Goal: Task Accomplishment & Management: Manage account settings

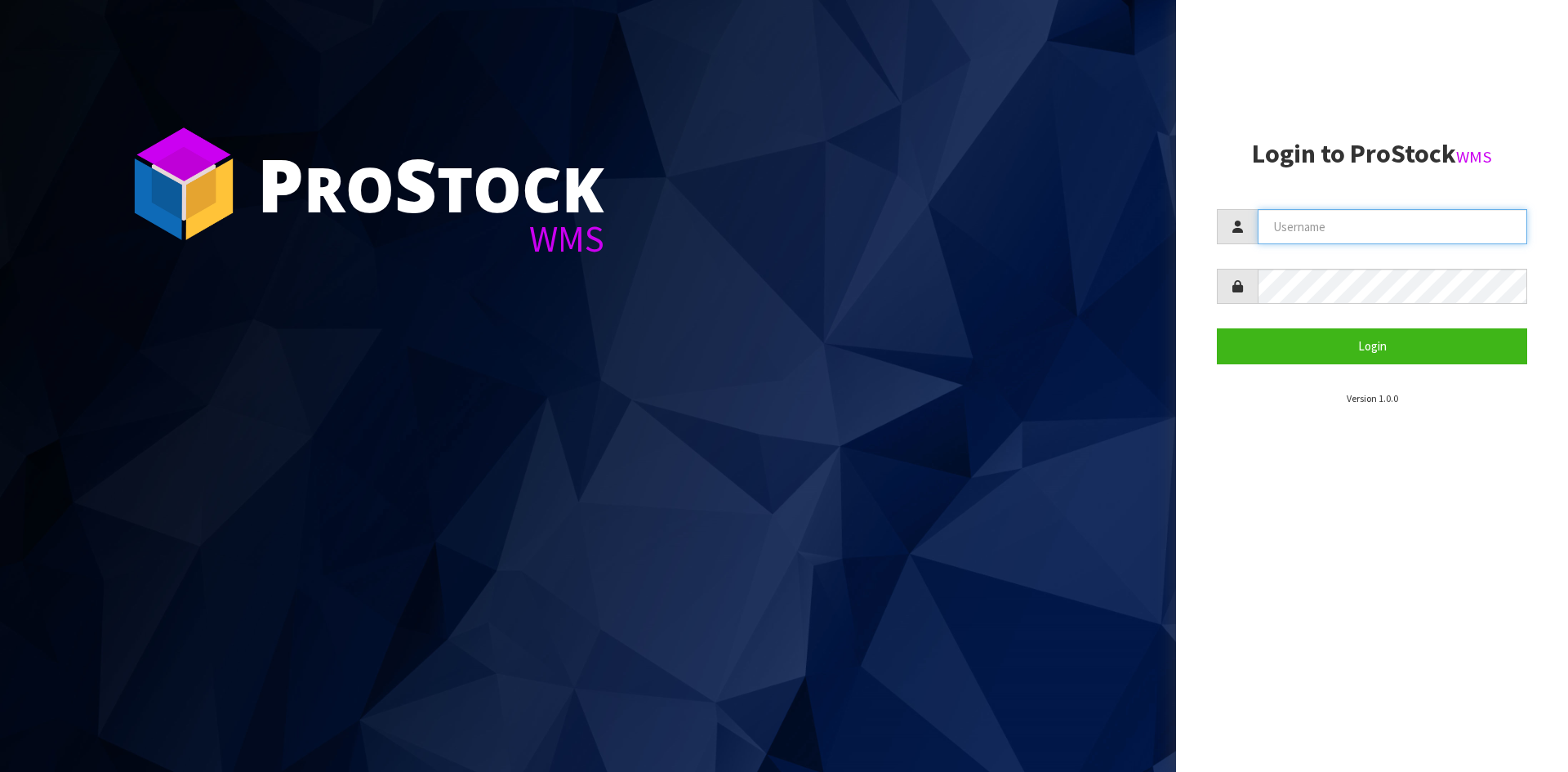
click at [1332, 230] on input "text" at bounding box center [1391, 227] width 269 height 35
type input "Hayrinna"
click at [1216, 329] on button "Login" at bounding box center [1371, 346] width 310 height 35
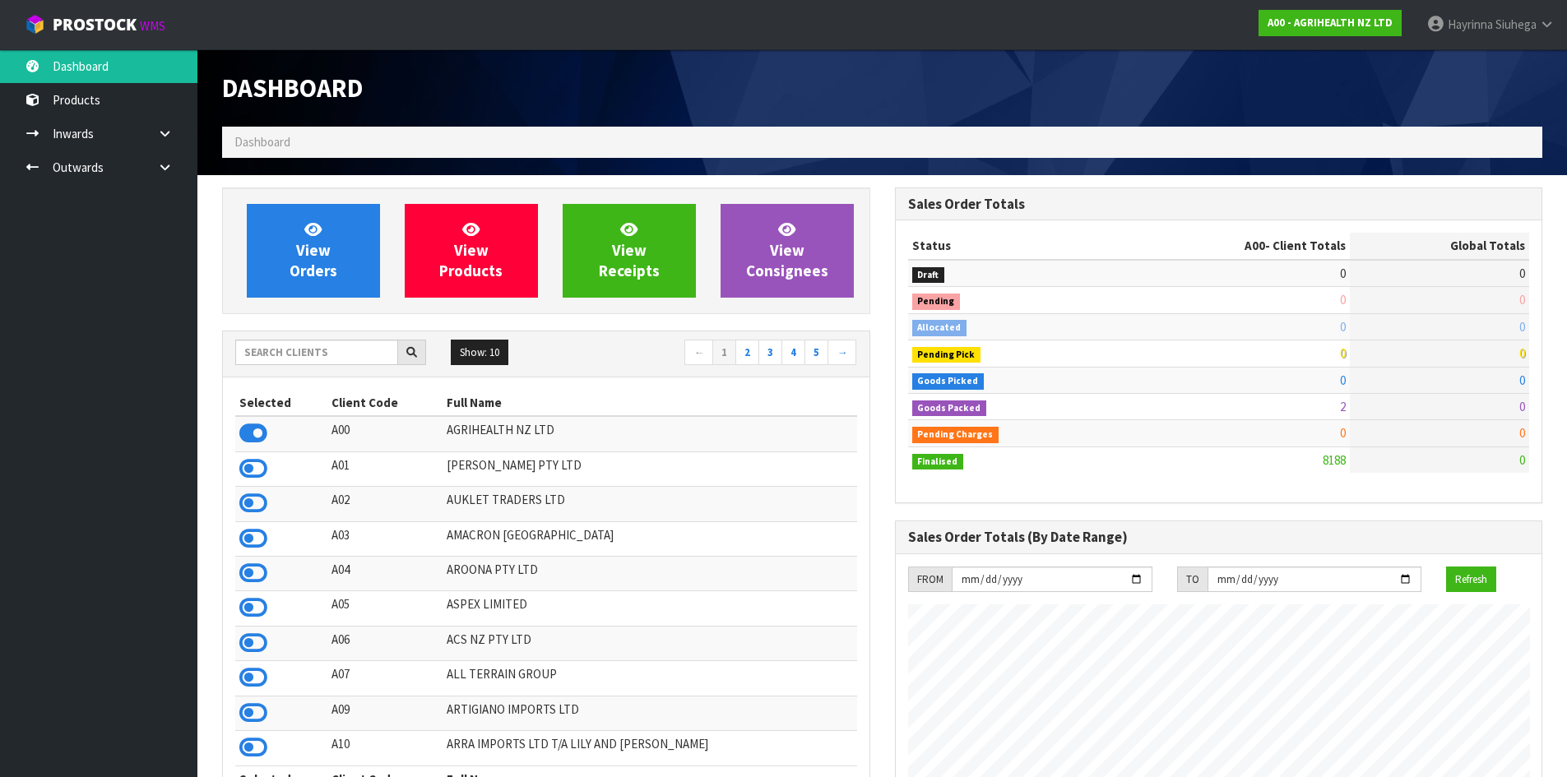
scroll to position [1246, 672]
click at [326, 356] on input "text" at bounding box center [316, 352] width 163 height 25
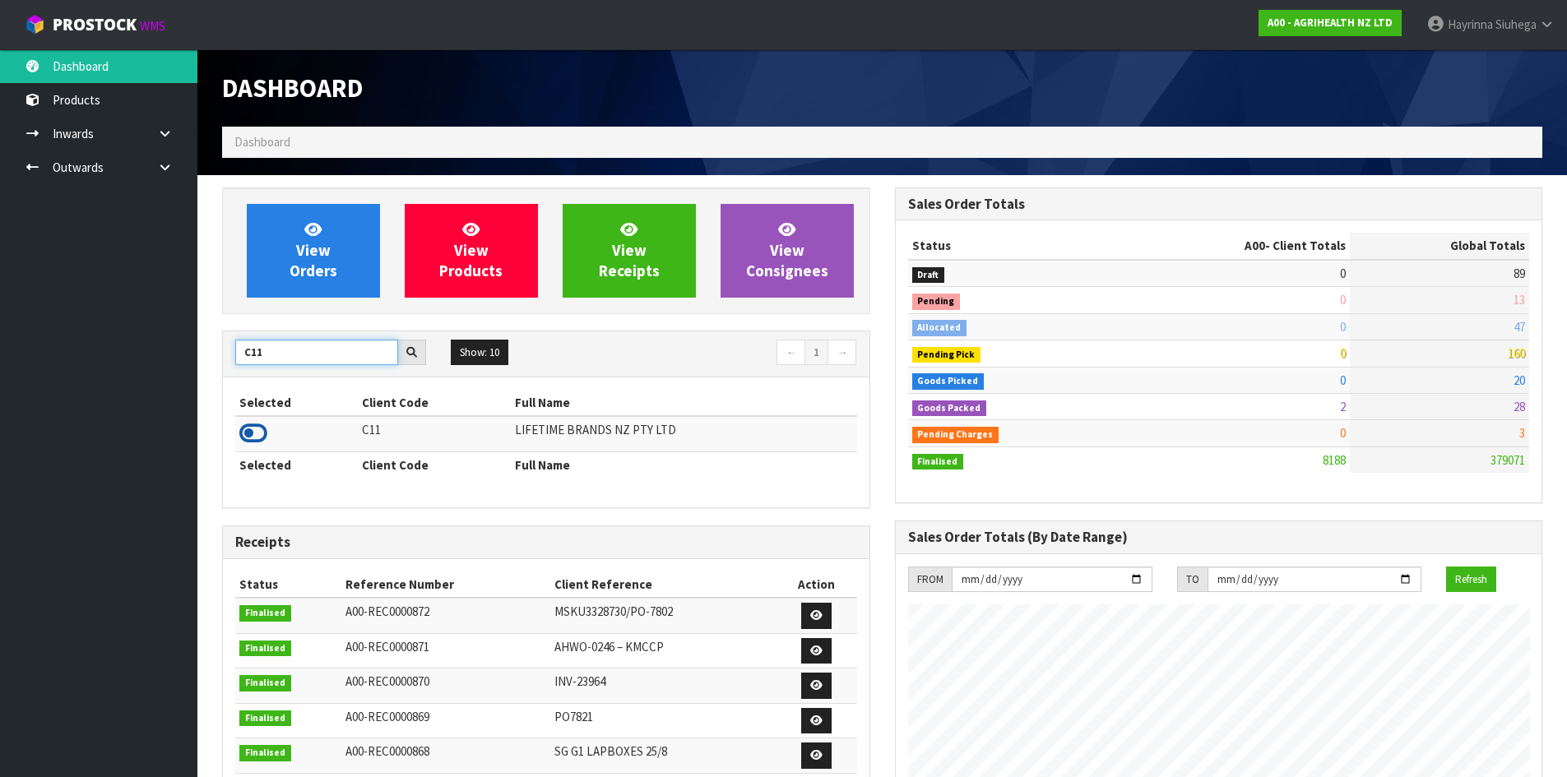
type input "C11"
click at [257, 430] on icon at bounding box center [253, 433] width 28 height 25
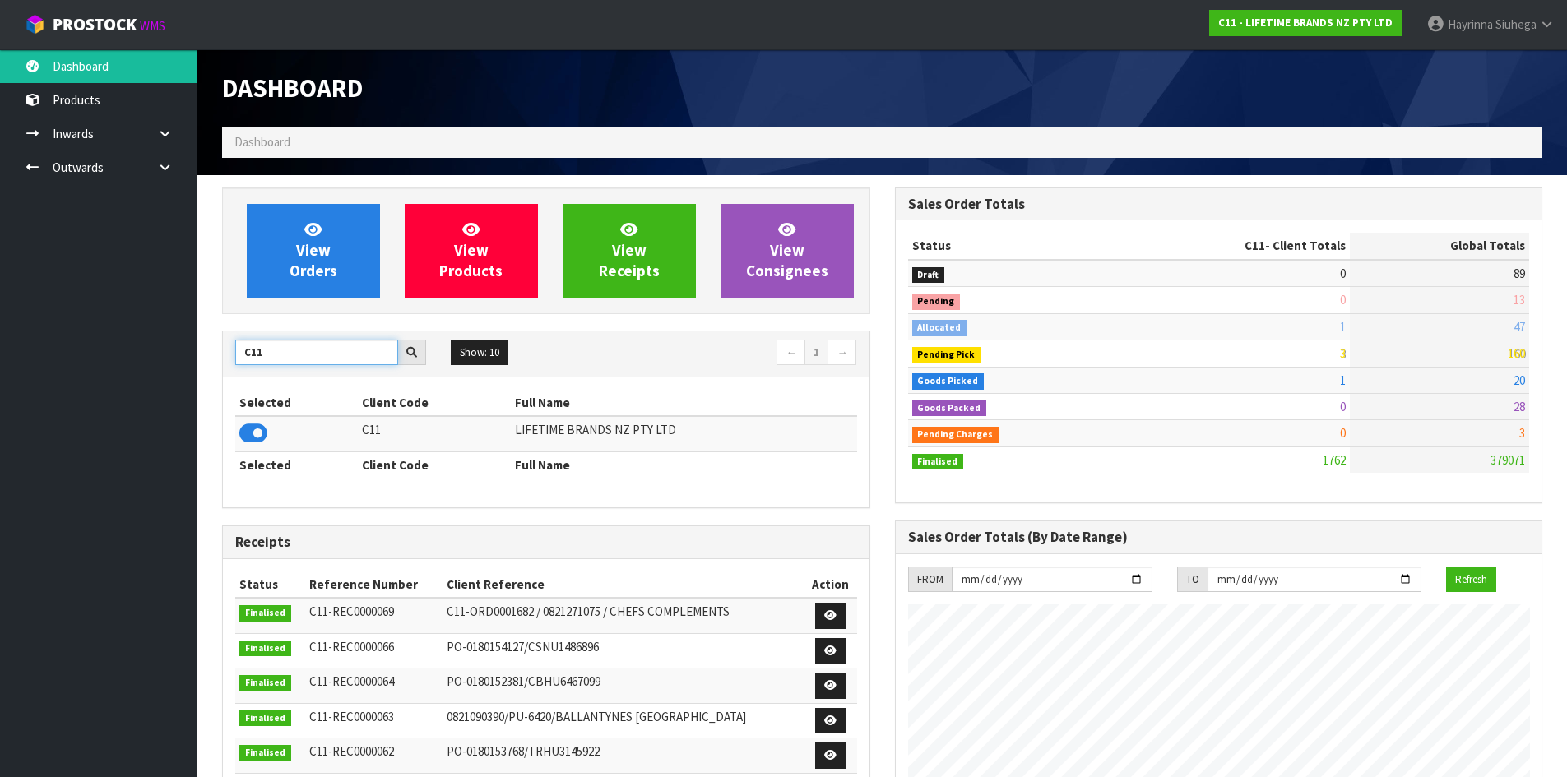
drag, startPoint x: 268, startPoint y: 352, endPoint x: 121, endPoint y: 334, distance: 148.3
click at [122, 334] on body "Toggle navigation ProStock WMS C11 - LIFETIME BRANDS NZ PTY LTD Hayrinna Siuheg…" at bounding box center [783, 388] width 1567 height 777
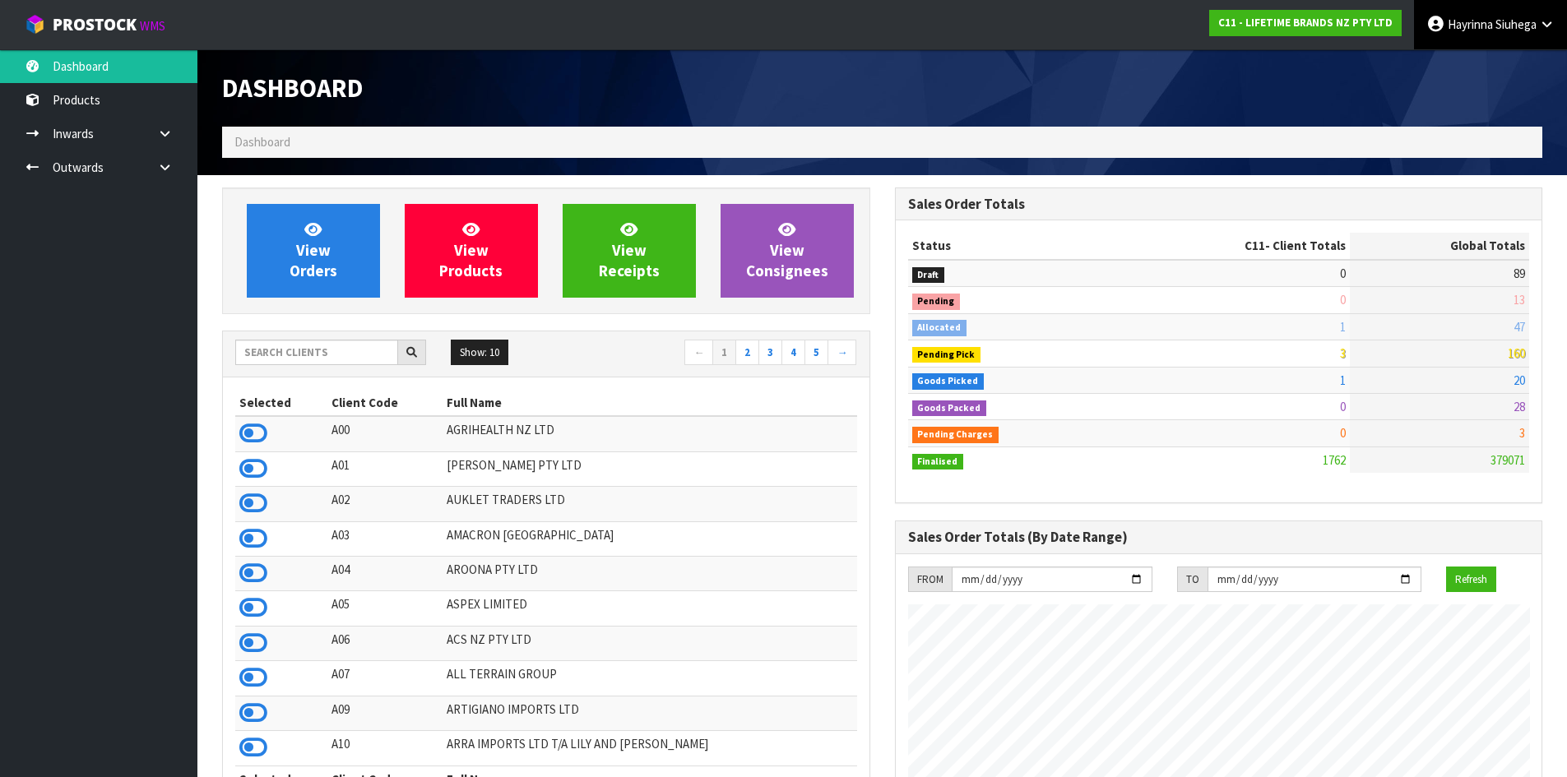
click at [1499, 21] on span "Siuhega" at bounding box center [1515, 24] width 41 height 16
click at [1497, 55] on link "Logout" at bounding box center [1501, 65] width 130 height 22
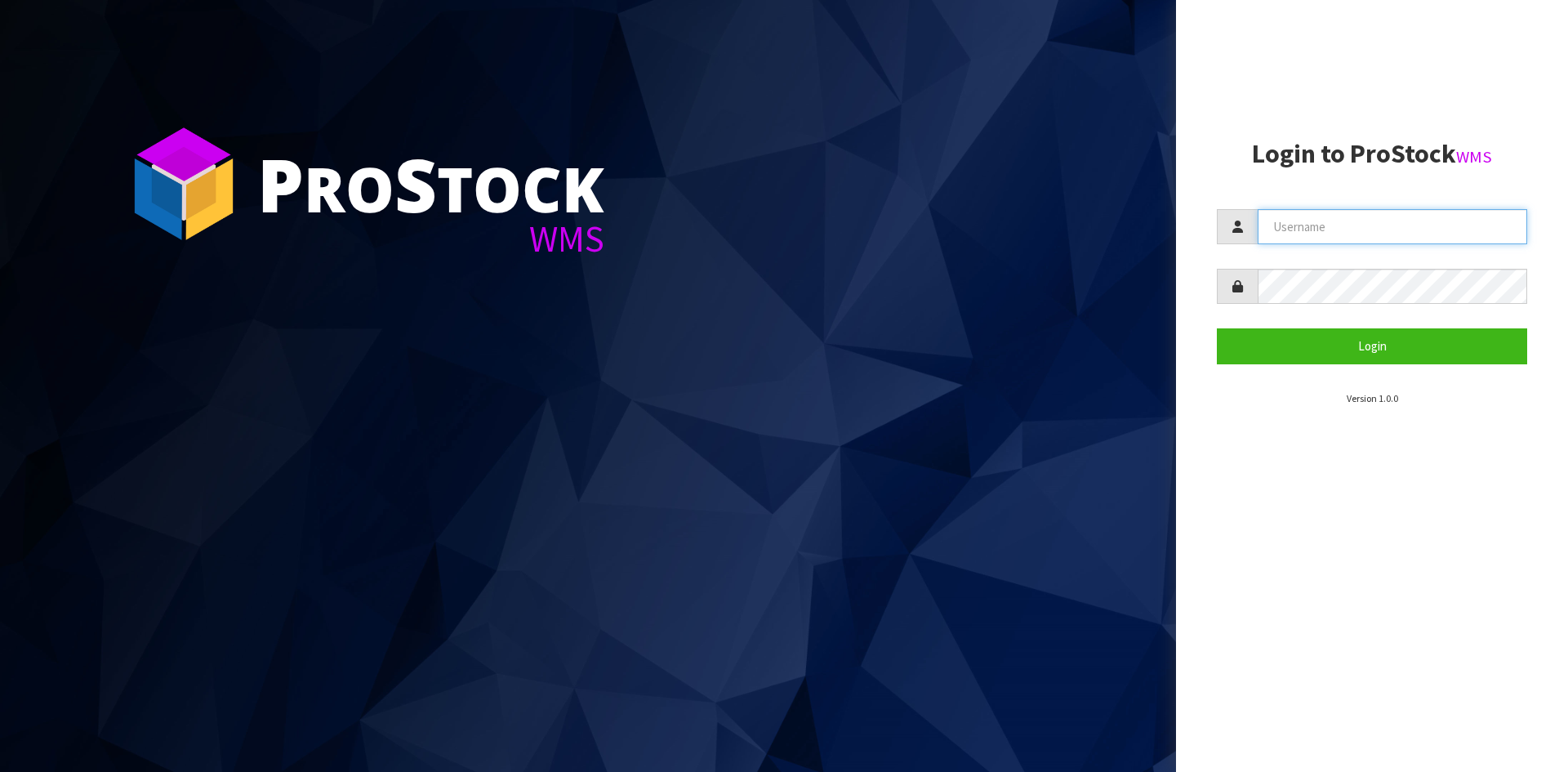
click at [1326, 222] on input "text" at bounding box center [1391, 227] width 269 height 35
type input "Hayrinna"
click at [1216, 329] on button "Login" at bounding box center [1371, 346] width 310 height 35
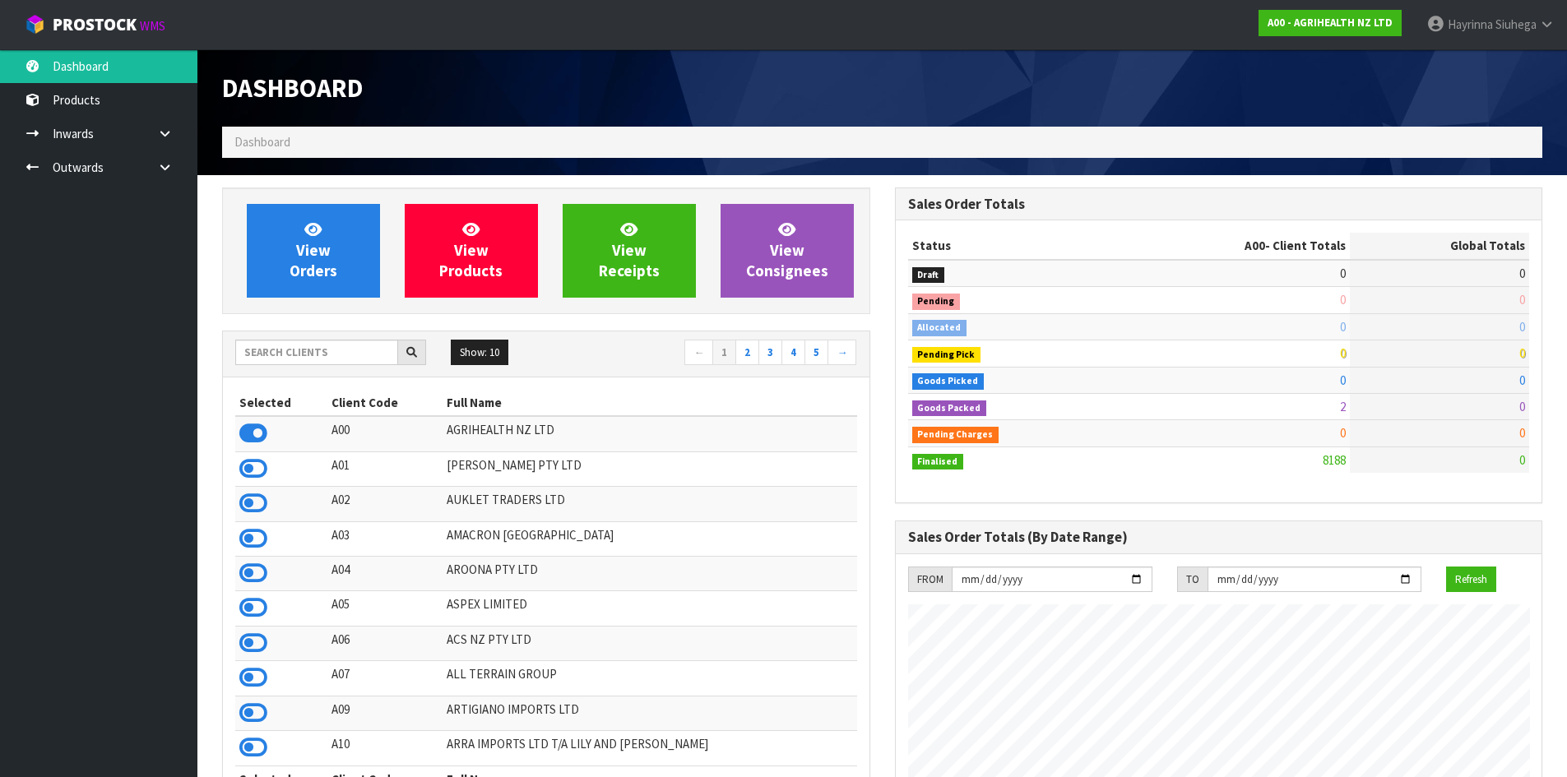
scroll to position [1246, 672]
click at [306, 355] on input "text" at bounding box center [316, 352] width 163 height 25
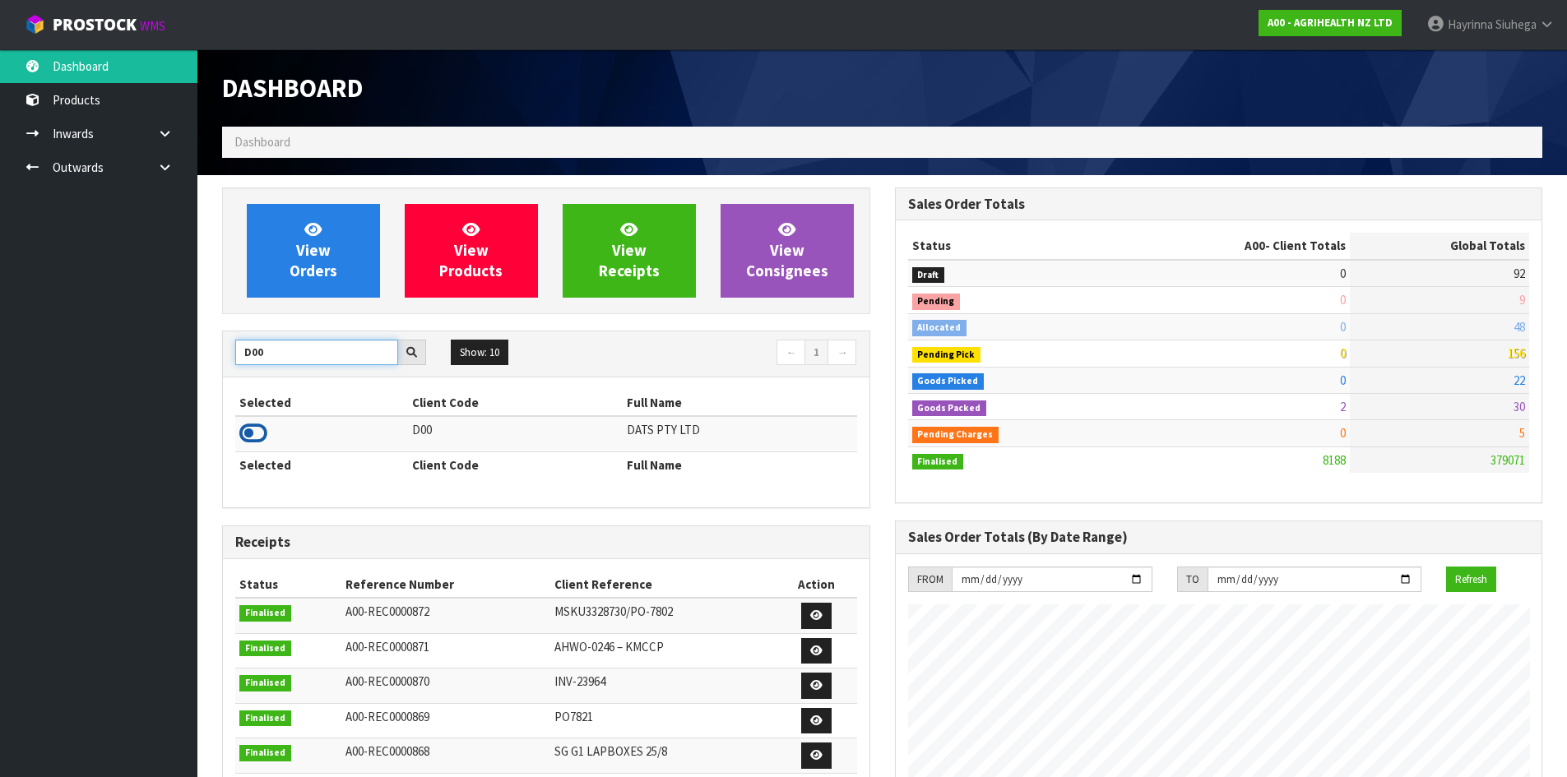
type input "D00"
click at [264, 444] on icon at bounding box center [253, 433] width 28 height 25
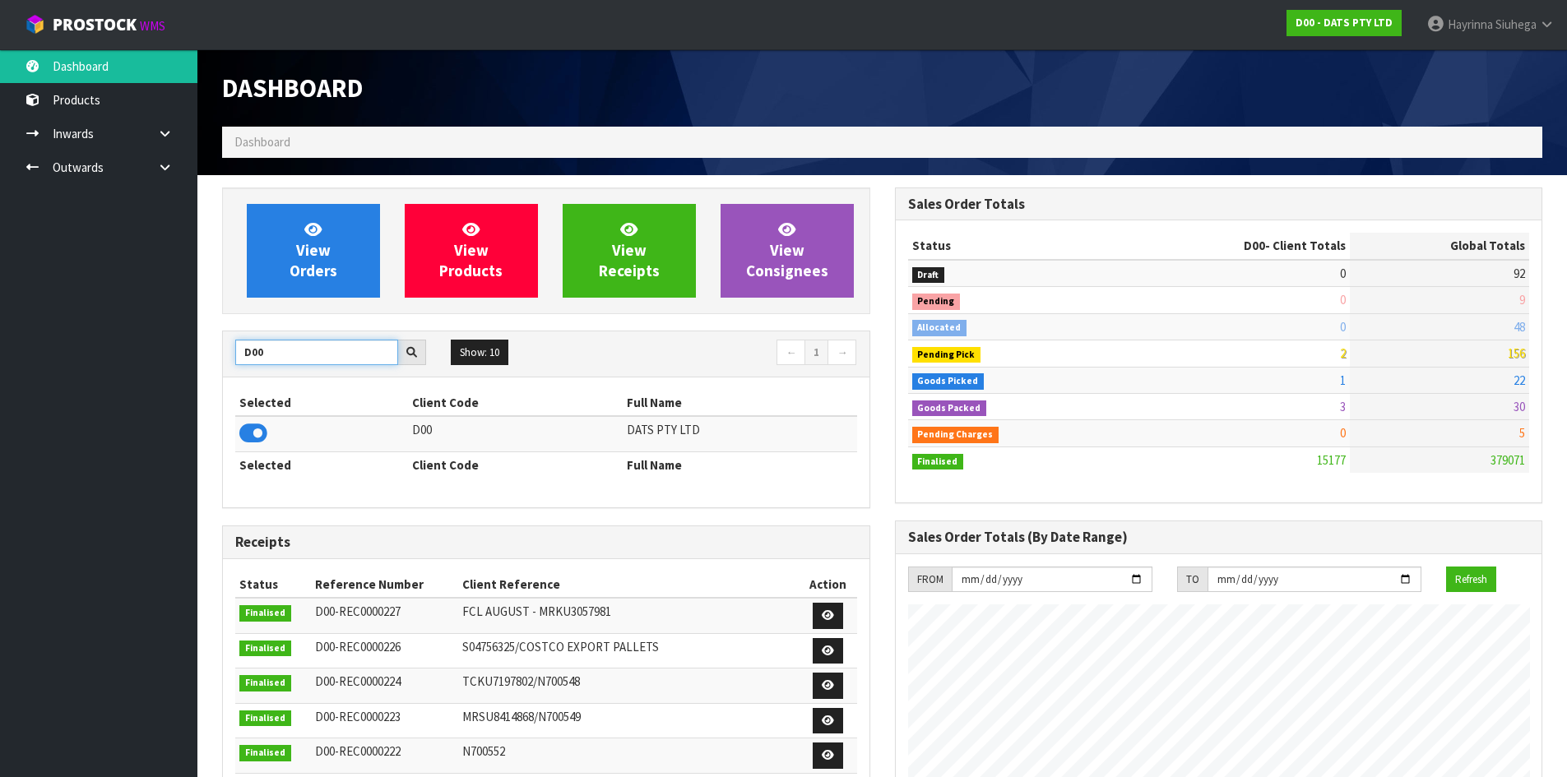
drag, startPoint x: 271, startPoint y: 354, endPoint x: 166, endPoint y: 368, distance: 106.2
click at [166, 368] on body "Toggle navigation ProStock WMS D00 - DATS PTY LTD [PERSON_NAME] Logout Dashboar…" at bounding box center [783, 388] width 1567 height 777
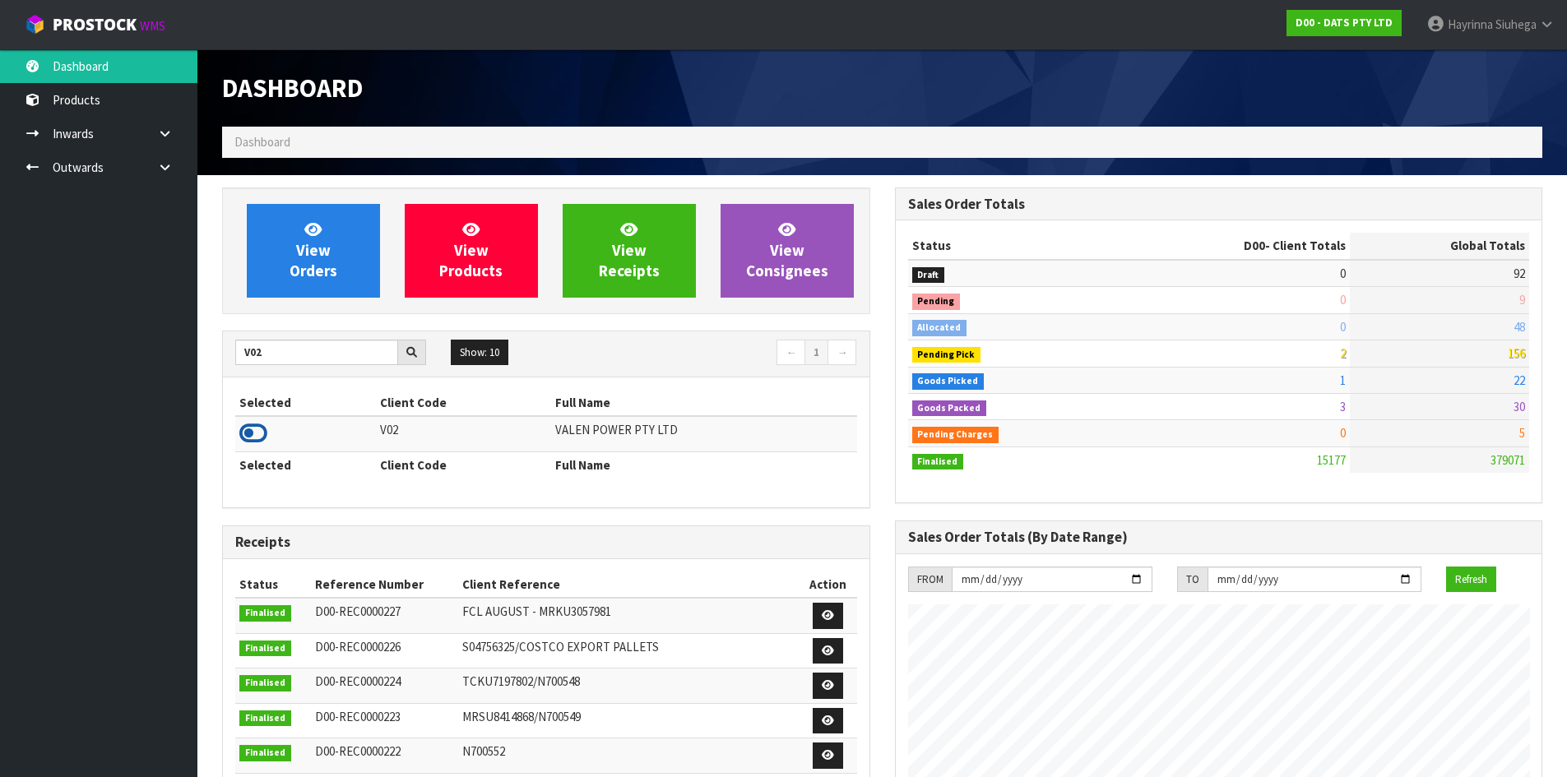
click at [262, 436] on icon at bounding box center [253, 433] width 28 height 25
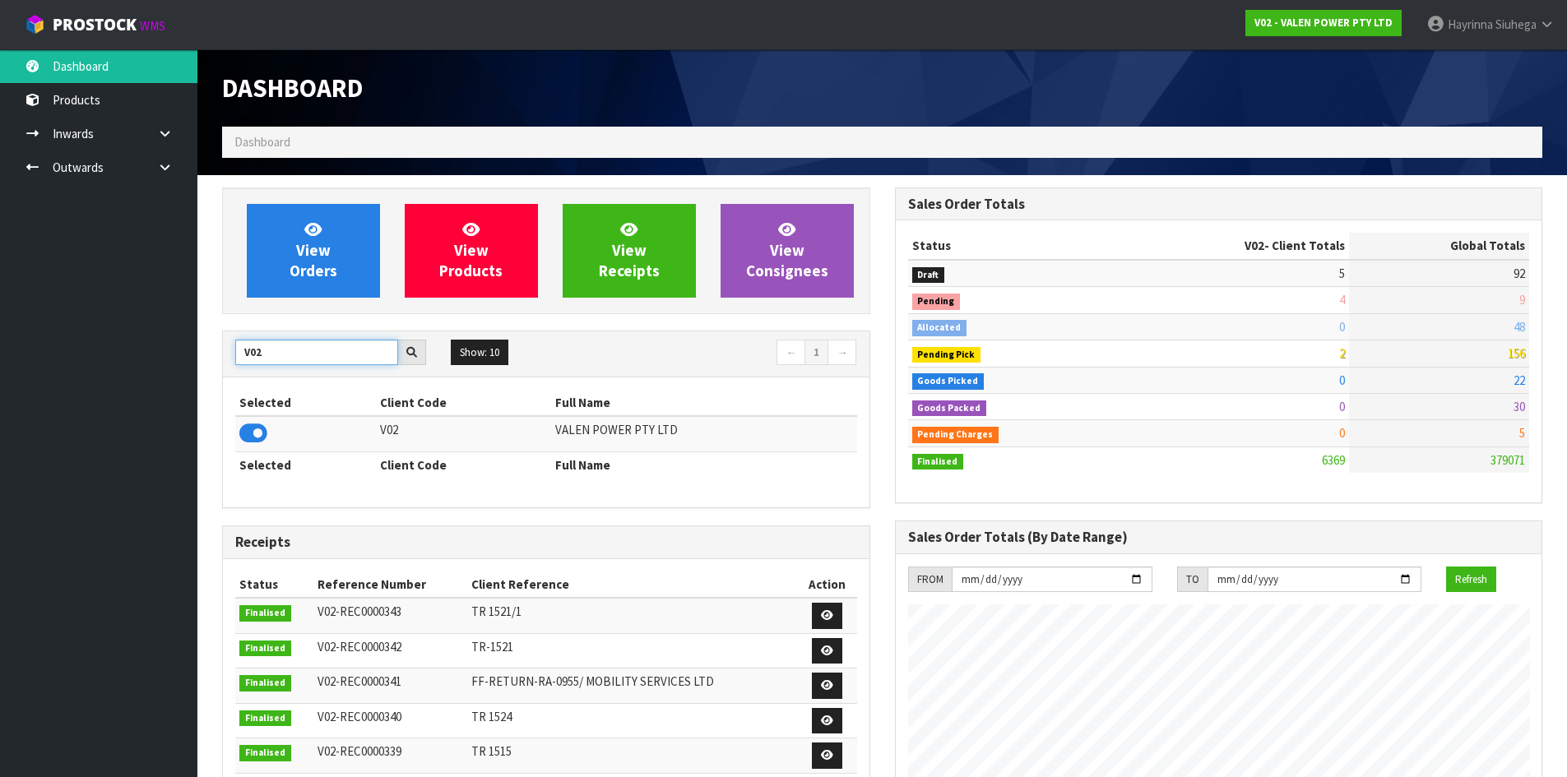
drag, startPoint x: 283, startPoint y: 343, endPoint x: 76, endPoint y: 350, distance: 206.5
click at [83, 350] on body "Toggle navigation ProStock WMS V02 - VALEN POWER PTY LTD Hayrinna Siuhega Logou…" at bounding box center [783, 388] width 1567 height 777
type input "K01"
click at [245, 433] on icon at bounding box center [253, 433] width 28 height 25
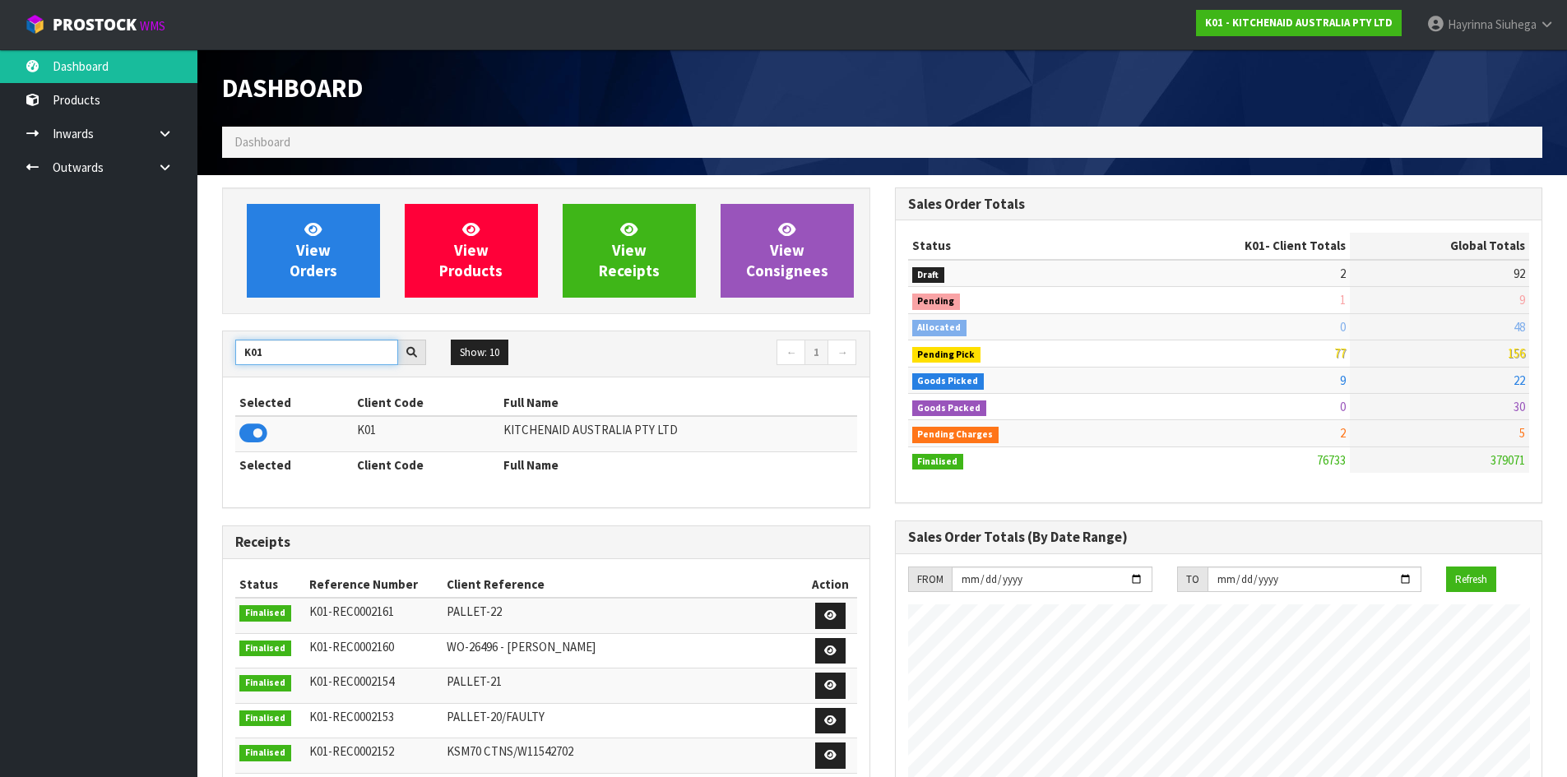
drag, startPoint x: 282, startPoint y: 348, endPoint x: 65, endPoint y: 364, distance: 217.7
click at [67, 364] on body "Toggle navigation ProStock WMS K01 - KITCHENAID AUSTRALIA PTY LTD Hayrinna Siuh…" at bounding box center [783, 388] width 1567 height 777
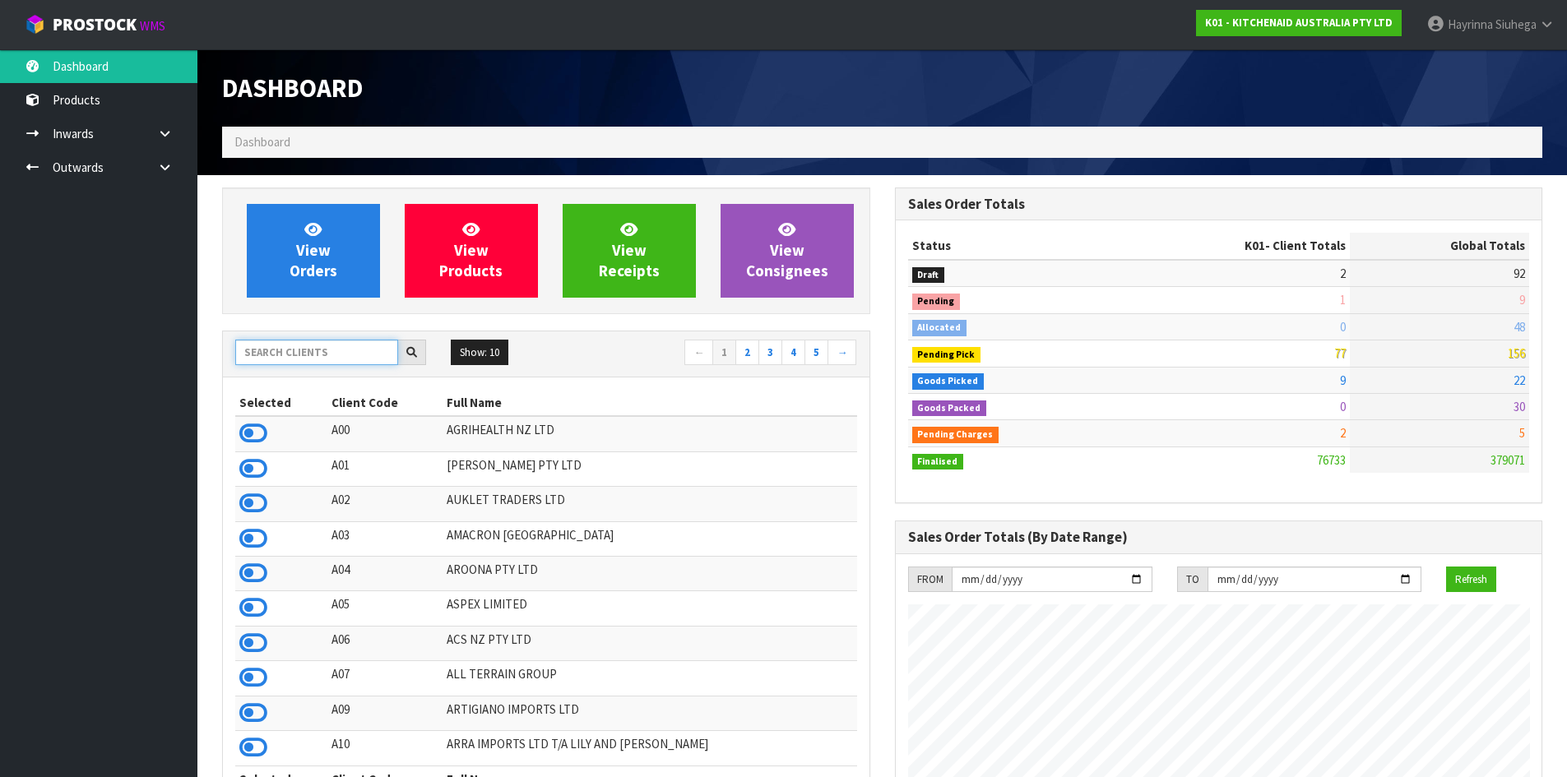
click at [331, 351] on input "text" at bounding box center [316, 352] width 163 height 25
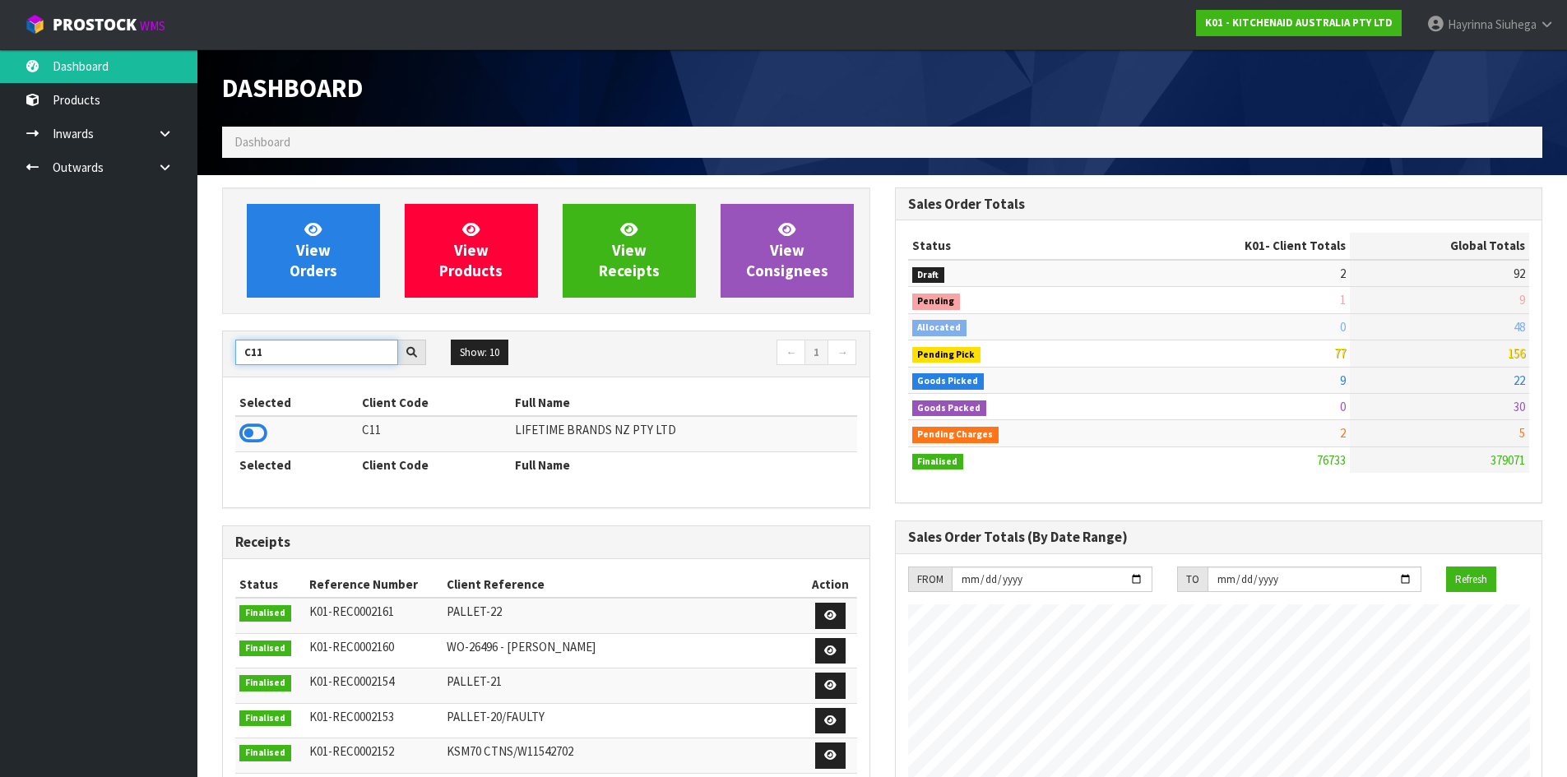
type input "C11"
click at [238, 436] on td at bounding box center [296, 433] width 123 height 35
click at [244, 433] on icon at bounding box center [253, 433] width 28 height 25
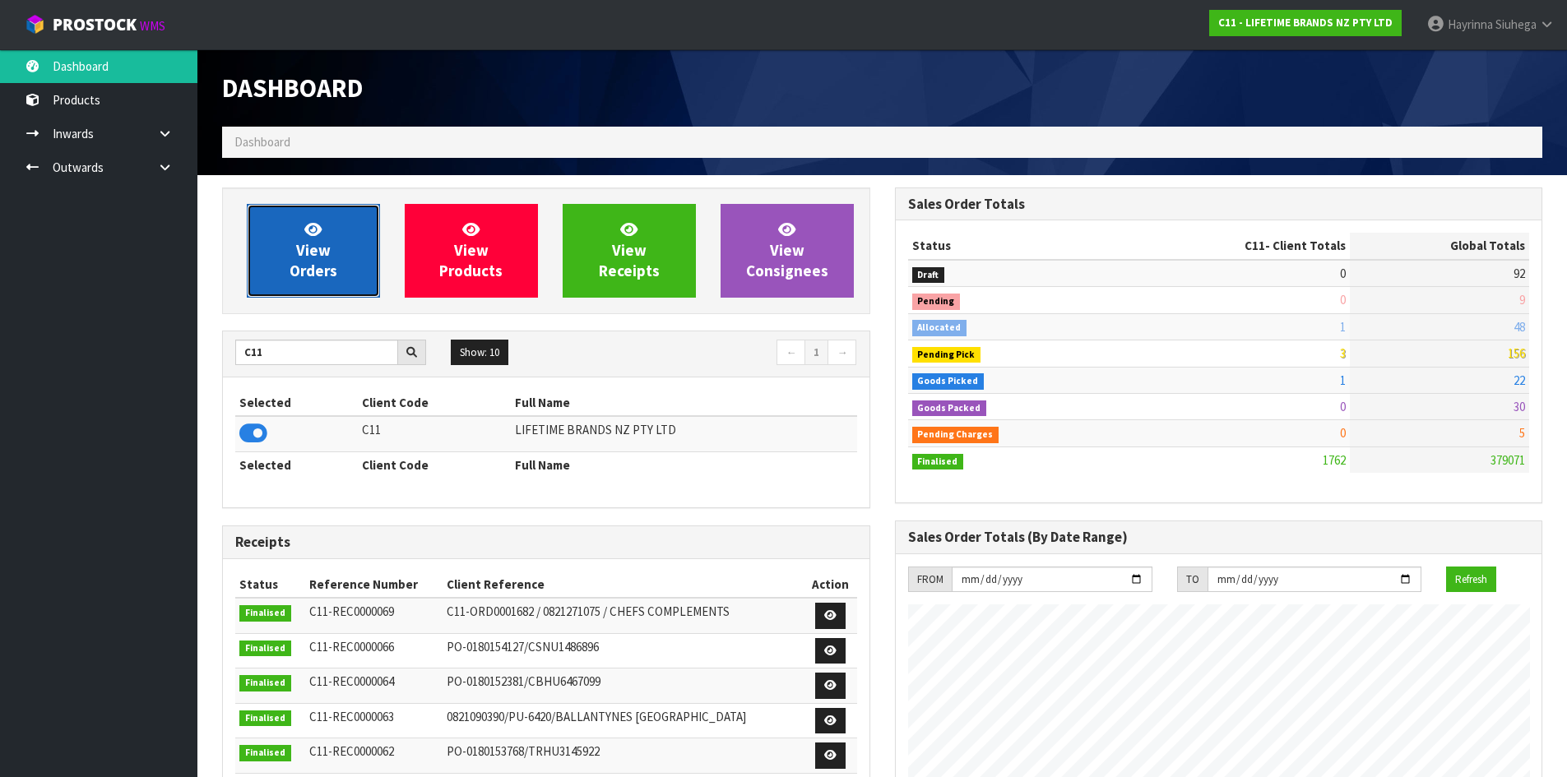
click at [308, 212] on link "View Orders" at bounding box center [313, 251] width 133 height 94
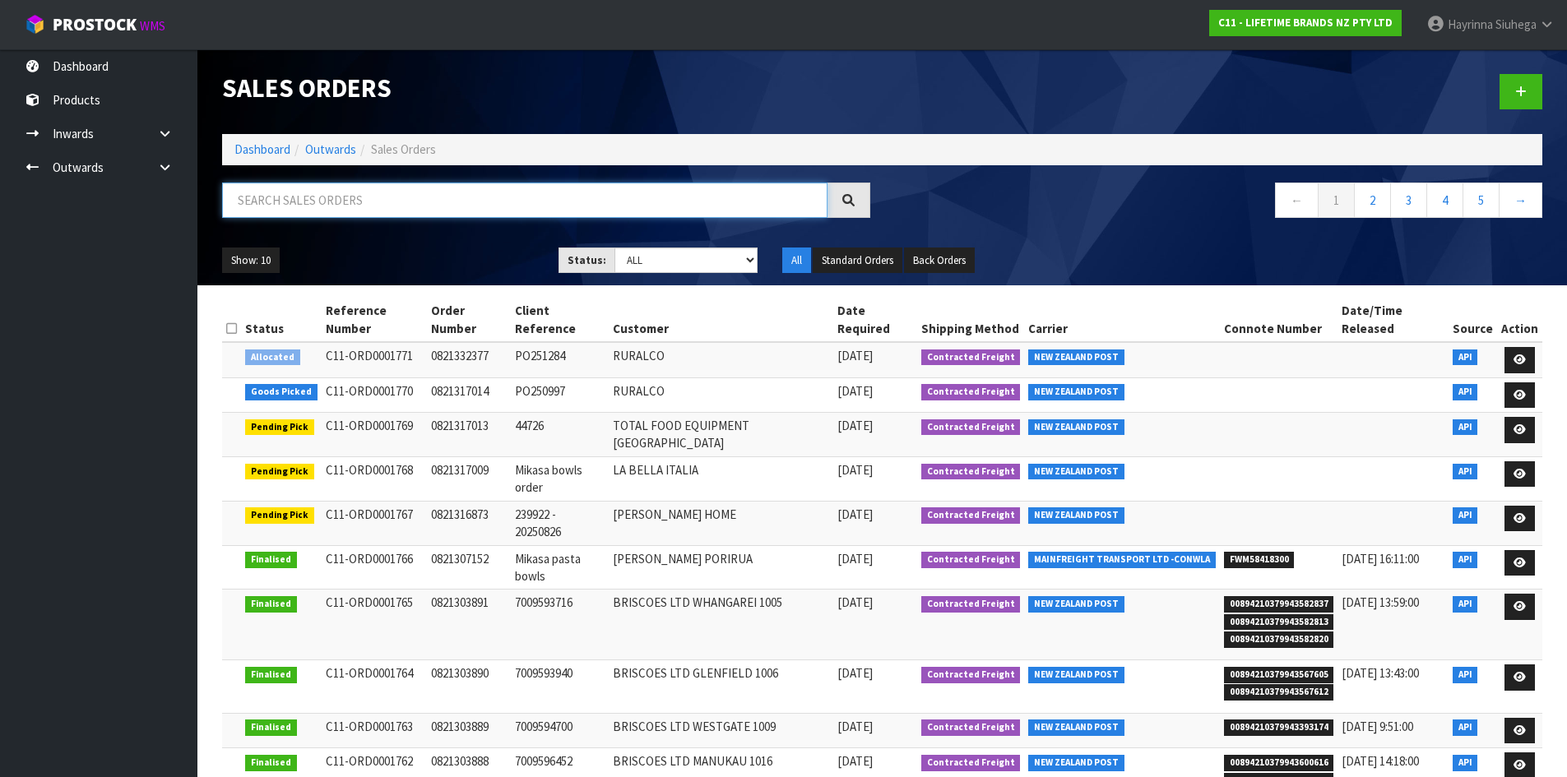
drag, startPoint x: 317, startPoint y: 186, endPoint x: 316, endPoint y: 197, distance: 11.6
click at [316, 194] on input "text" at bounding box center [524, 200] width 605 height 35
type input "JOB-0409903"
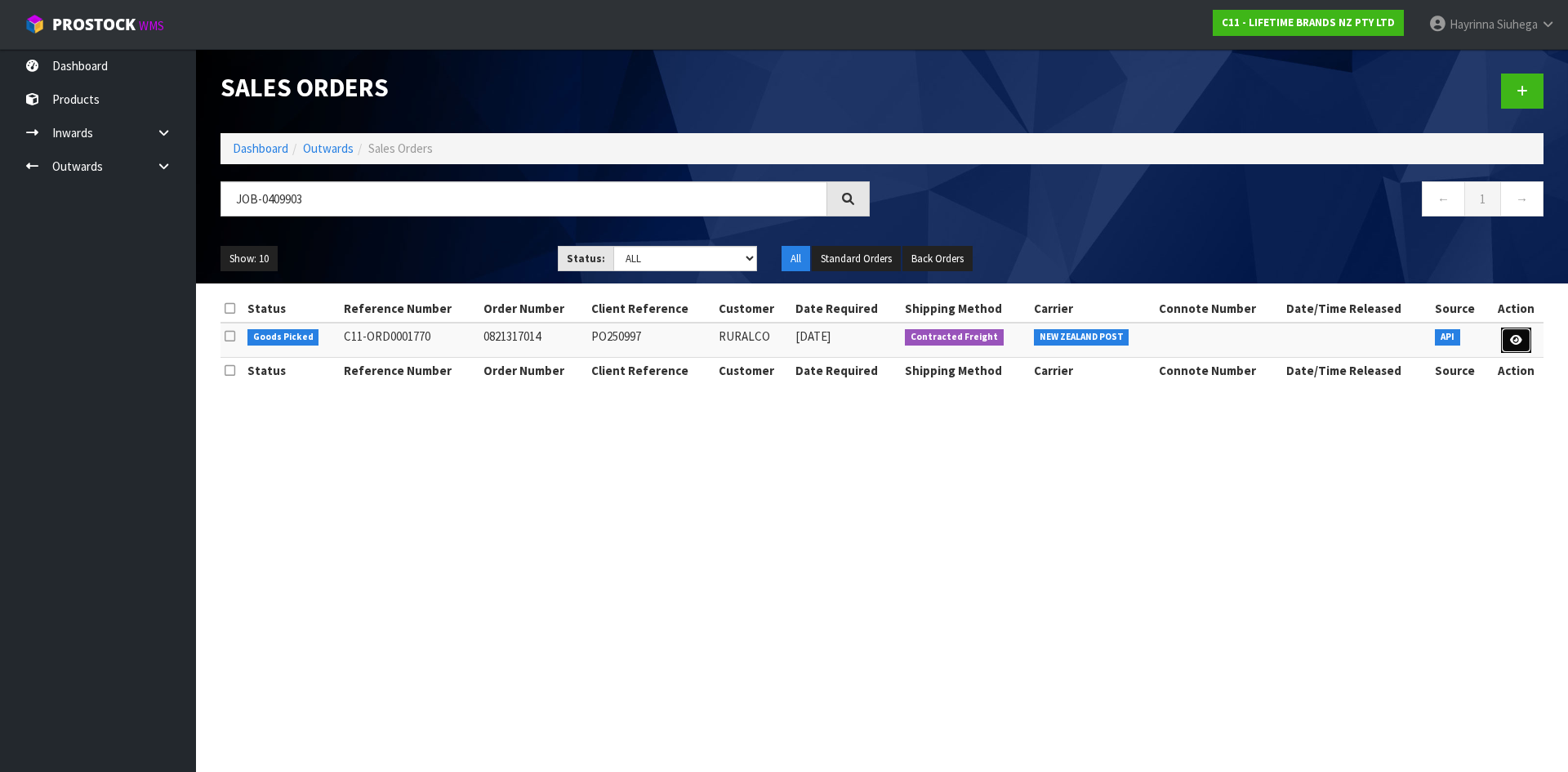
click at [1518, 343] on icon at bounding box center [1516, 340] width 12 height 11
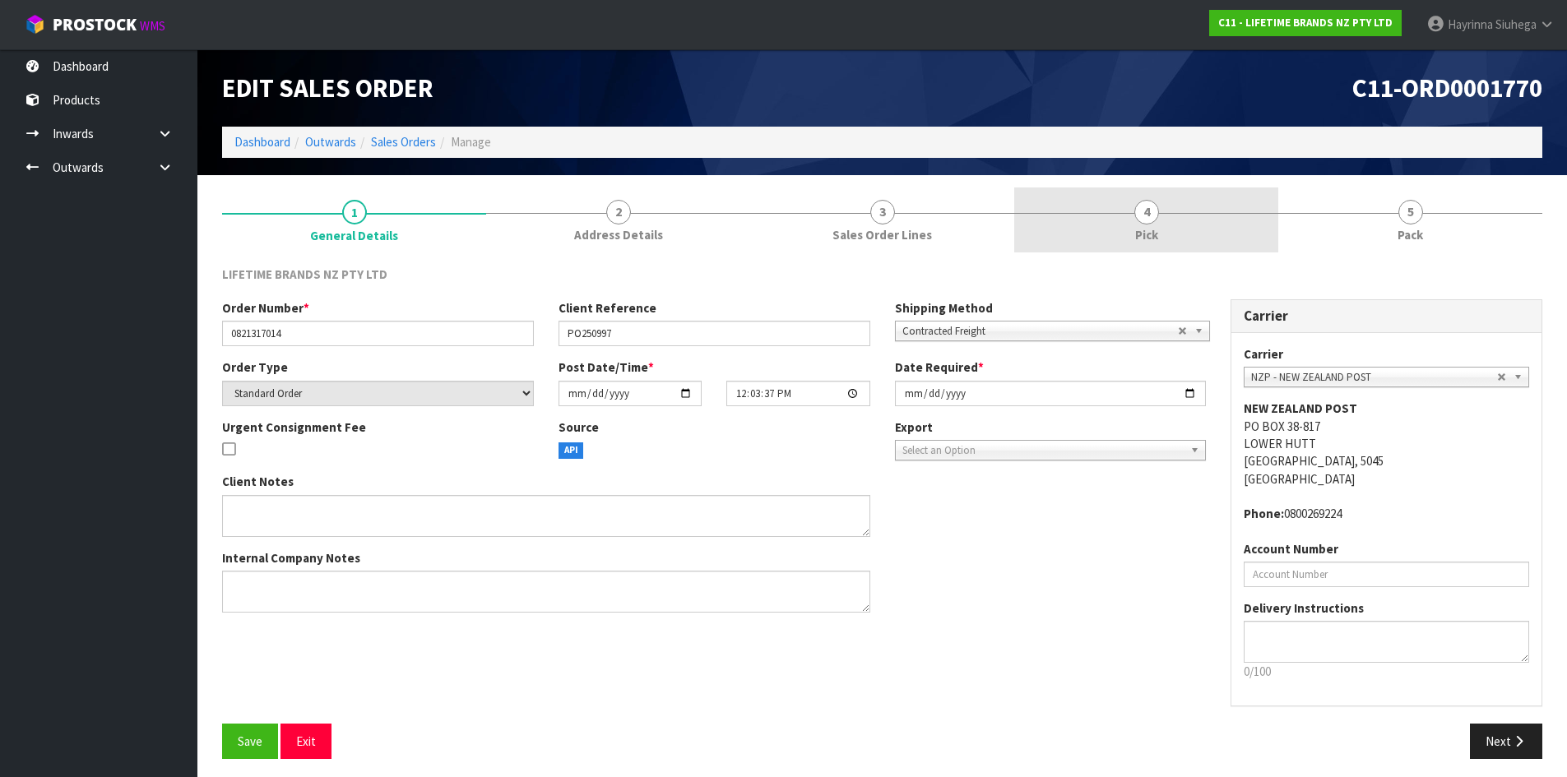
click at [1200, 239] on link "4 Pick" at bounding box center [1146, 219] width 264 height 65
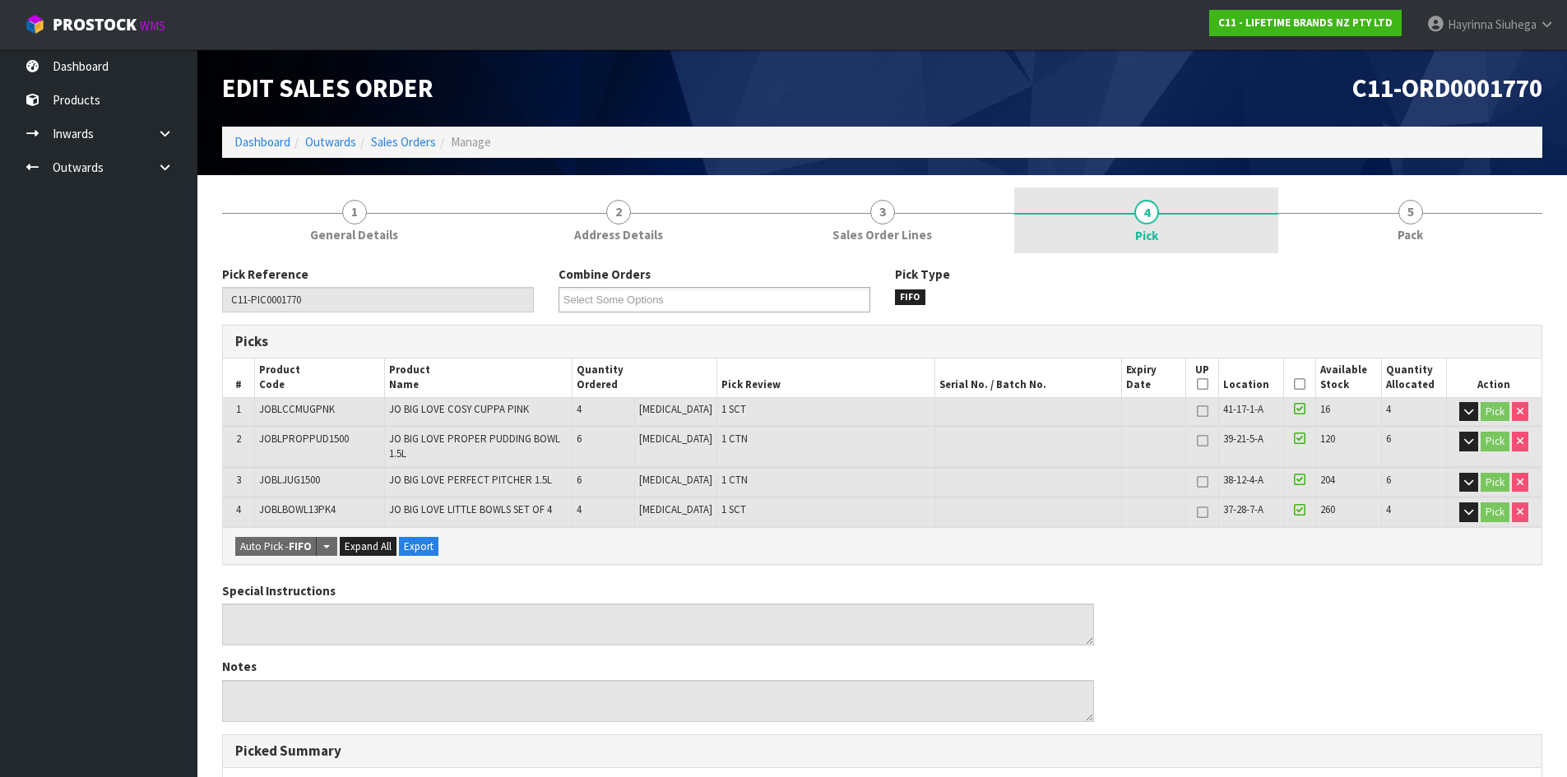
click at [1271, 206] on link "4 Pick" at bounding box center [1146, 220] width 264 height 66
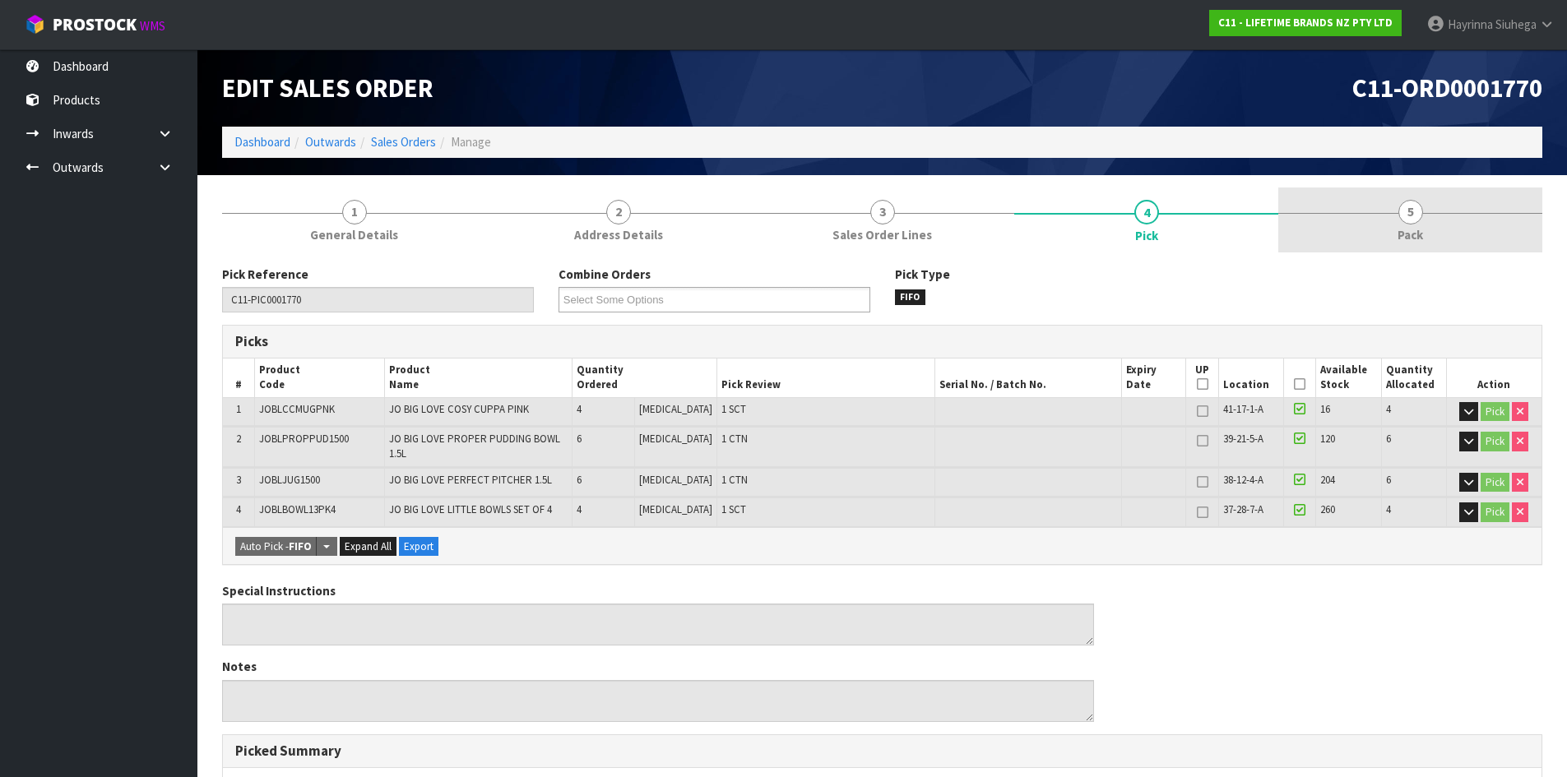
click at [1372, 202] on link "5 Pack" at bounding box center [1410, 219] width 264 height 65
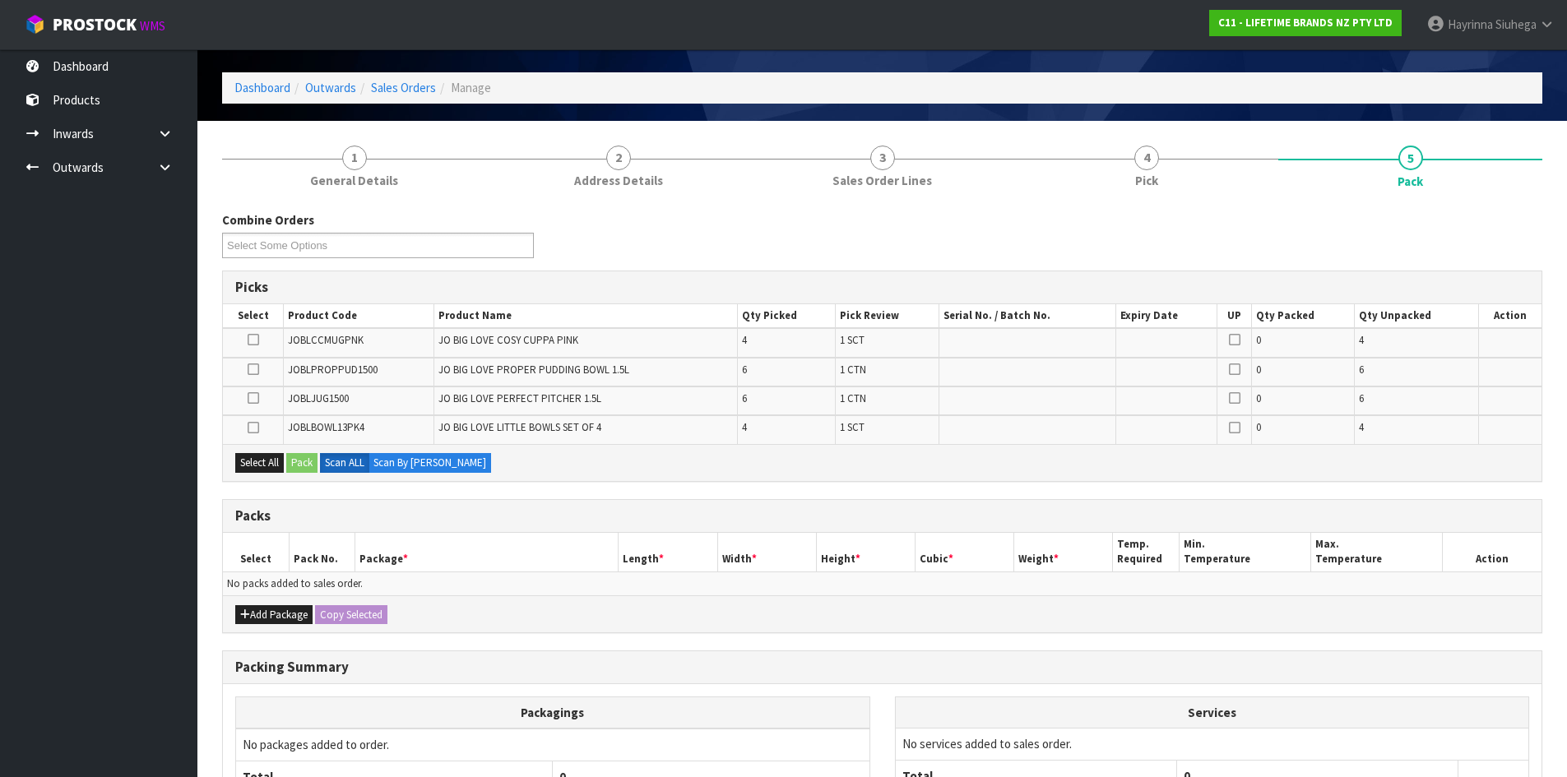
scroll to position [82, 0]
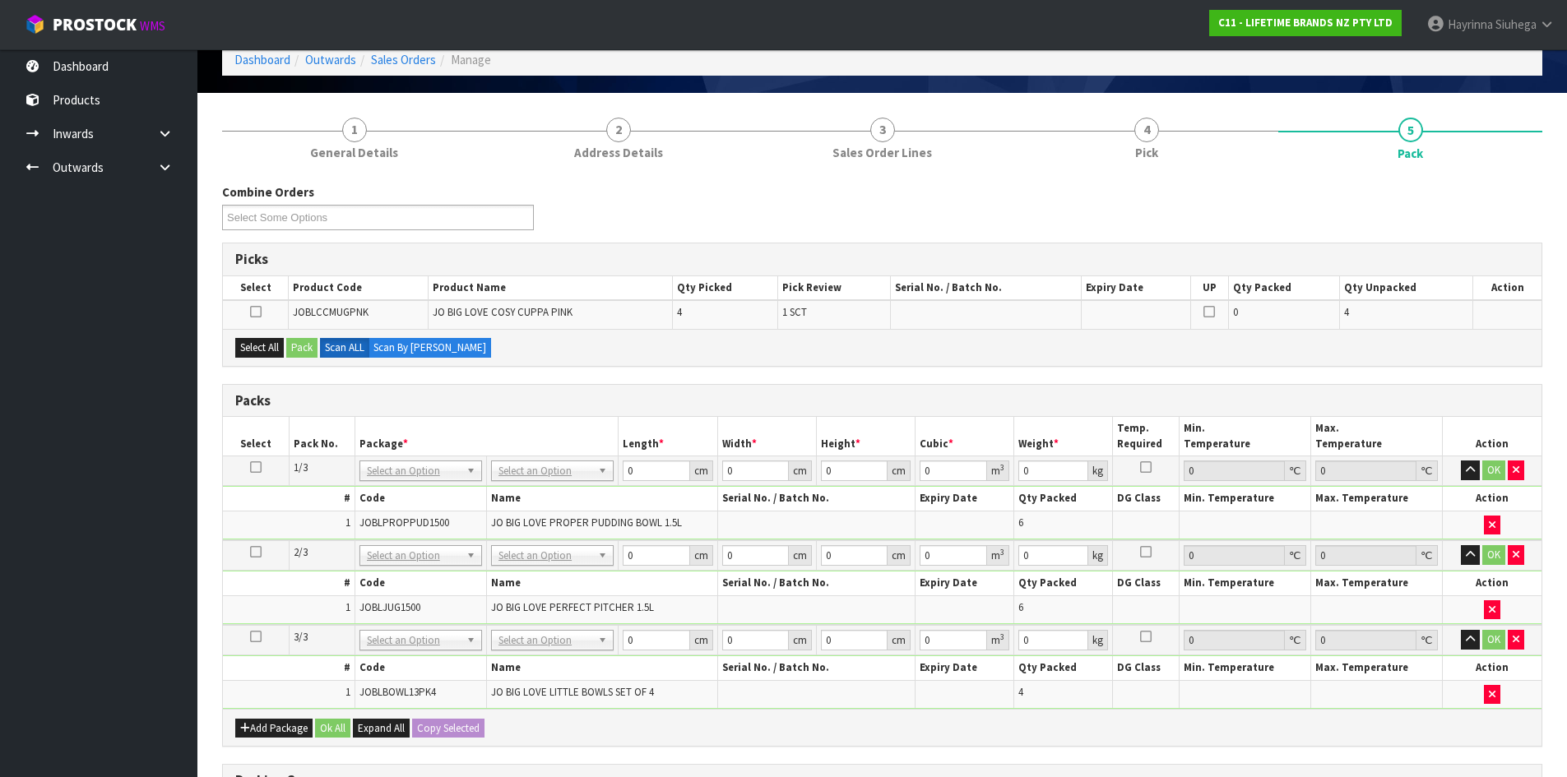
drag, startPoint x: 260, startPoint y: 637, endPoint x: 270, endPoint y: 635, distance: 10.0
click at [259, 637] on icon at bounding box center [256, 637] width 12 height 1
click at [819, 360] on div "Select All Pack Scan ALL Scan By Quantity" at bounding box center [882, 347] width 1318 height 37
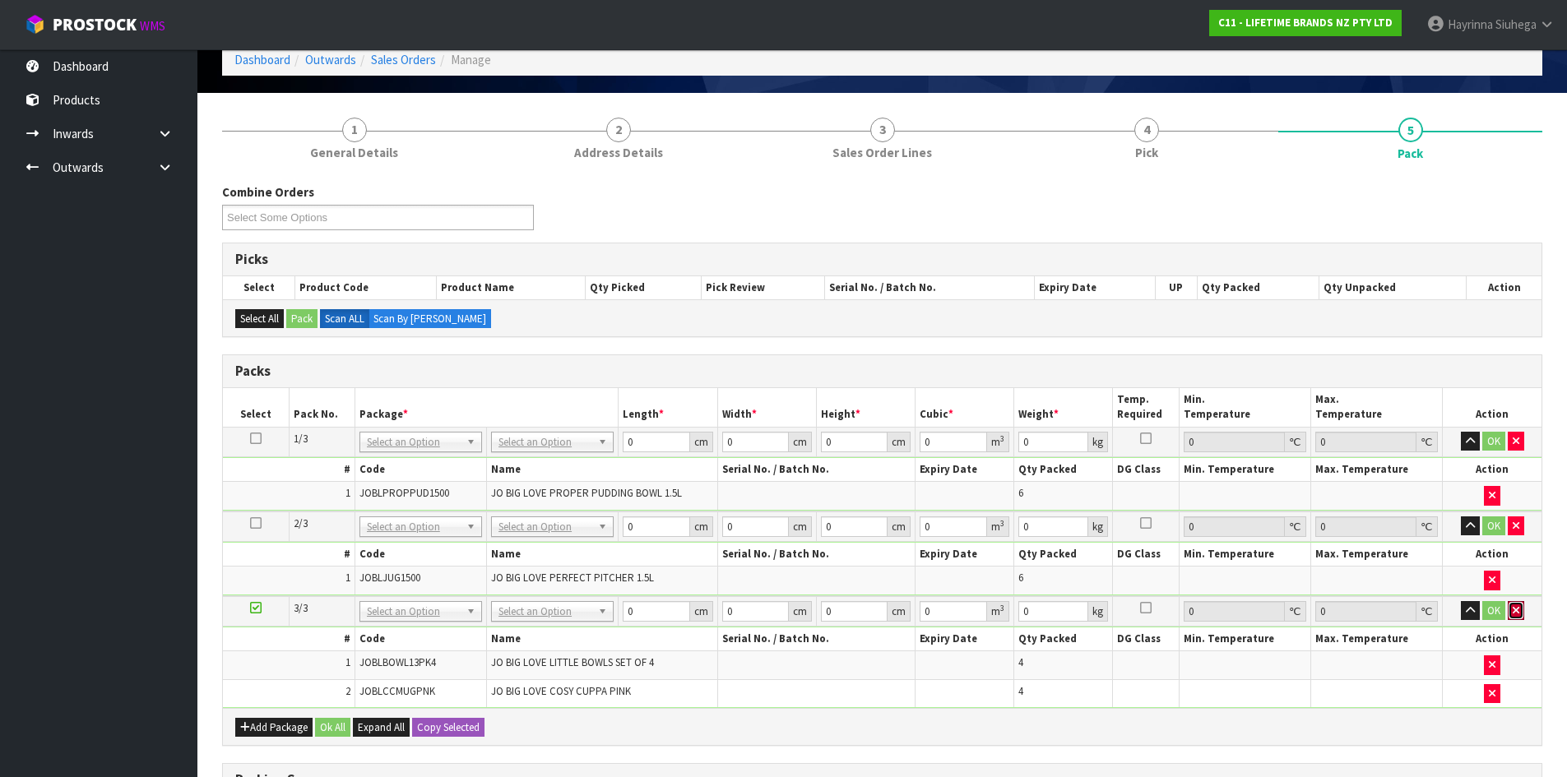
drag, startPoint x: 1516, startPoint y: 617, endPoint x: 1519, endPoint y: 597, distance: 19.9
click at [1516, 617] on button "button" at bounding box center [1515, 611] width 16 height 20
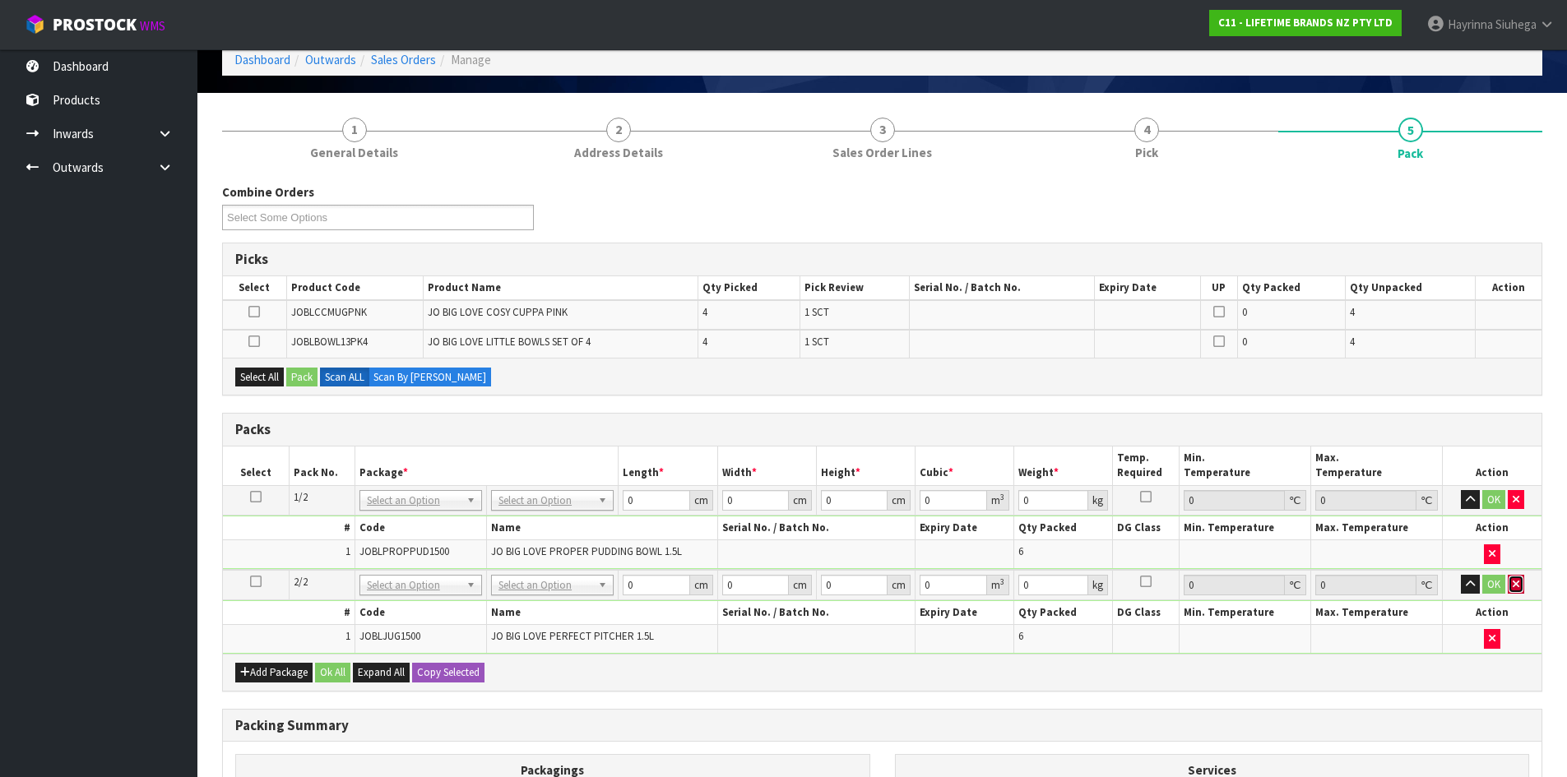
click at [1520, 590] on button "button" at bounding box center [1515, 585] width 16 height 20
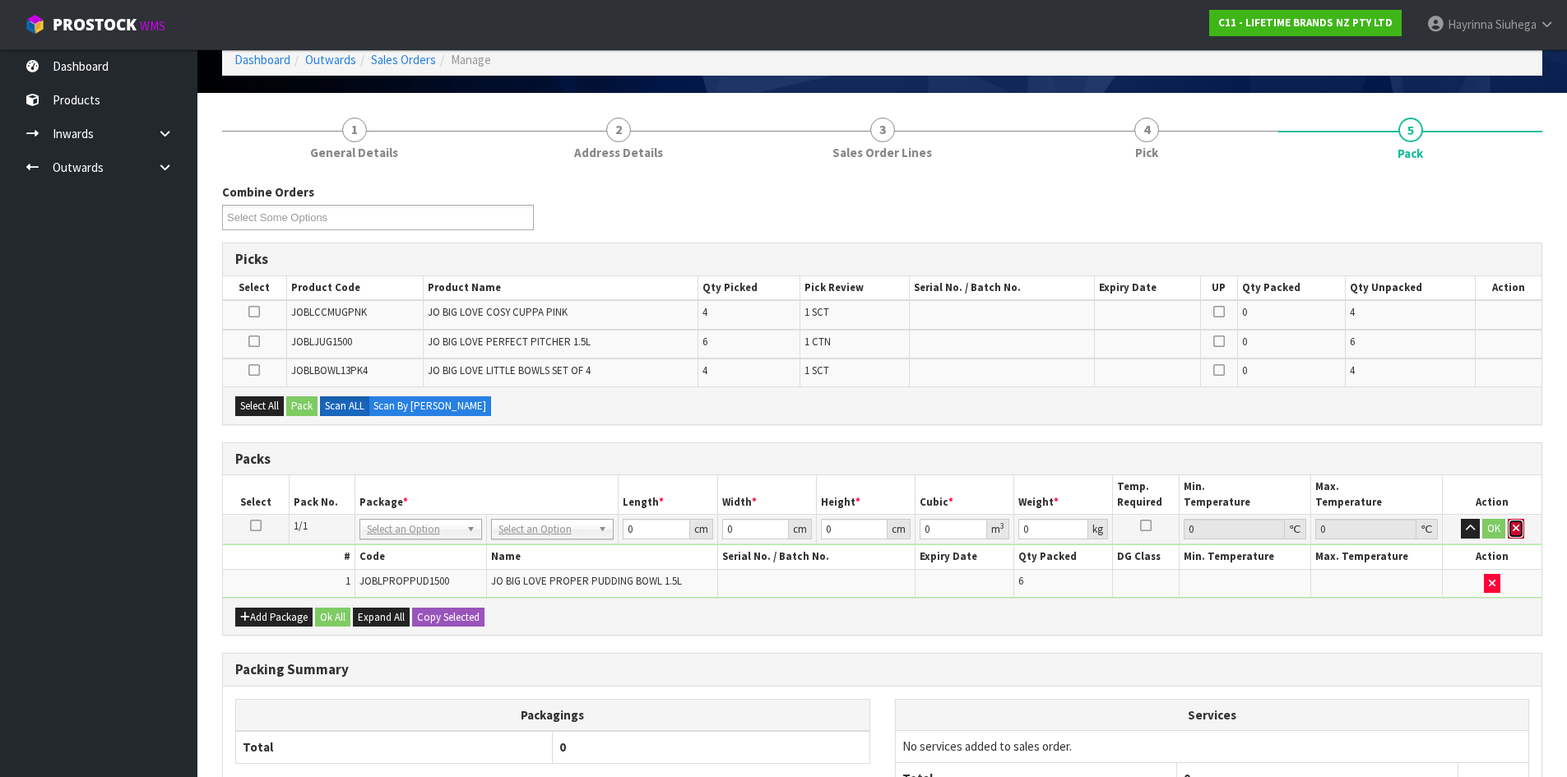
click at [1519, 529] on button "button" at bounding box center [1515, 529] width 16 height 20
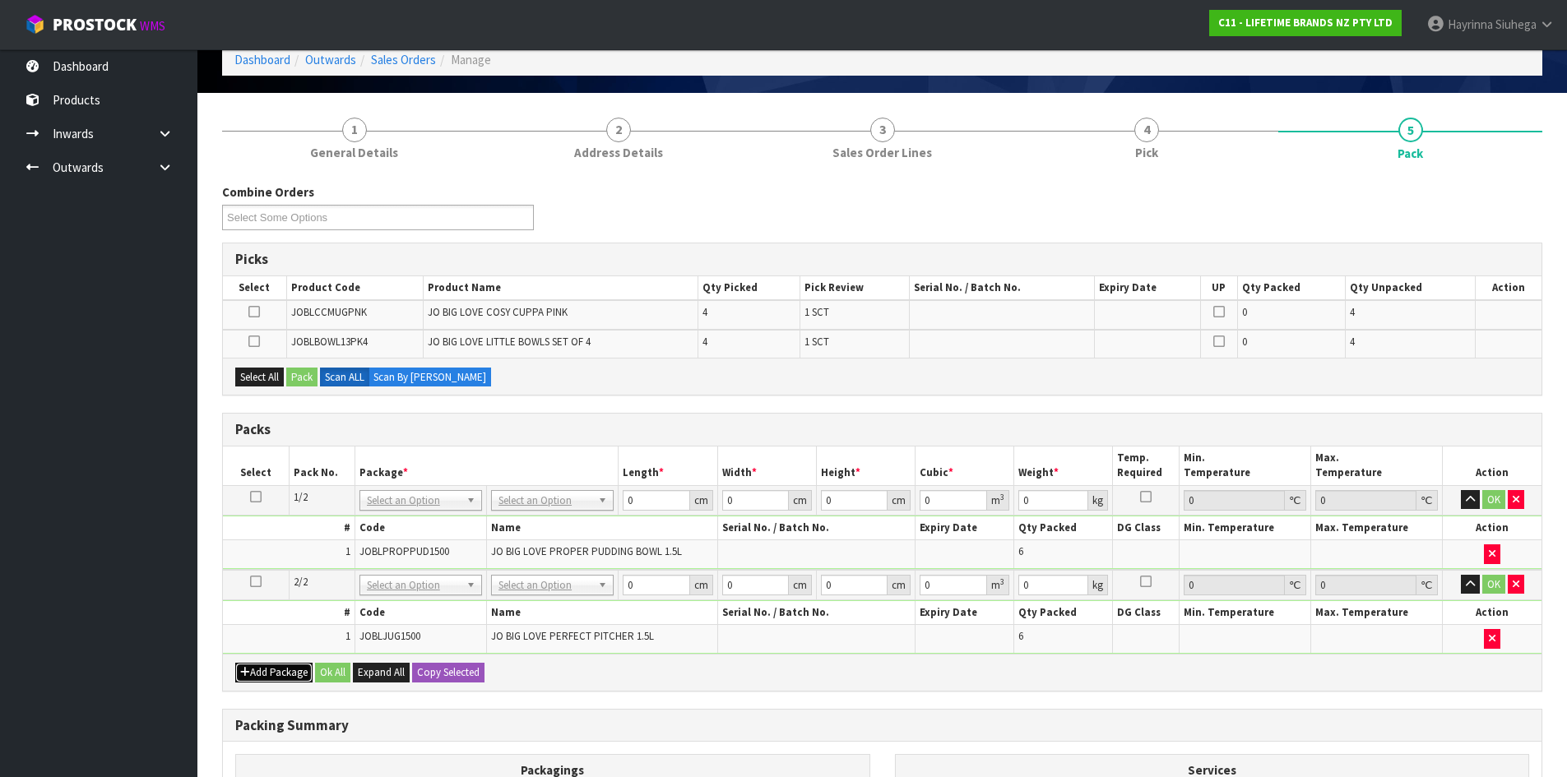
click at [253, 667] on button "Add Package" at bounding box center [273, 673] width 77 height 20
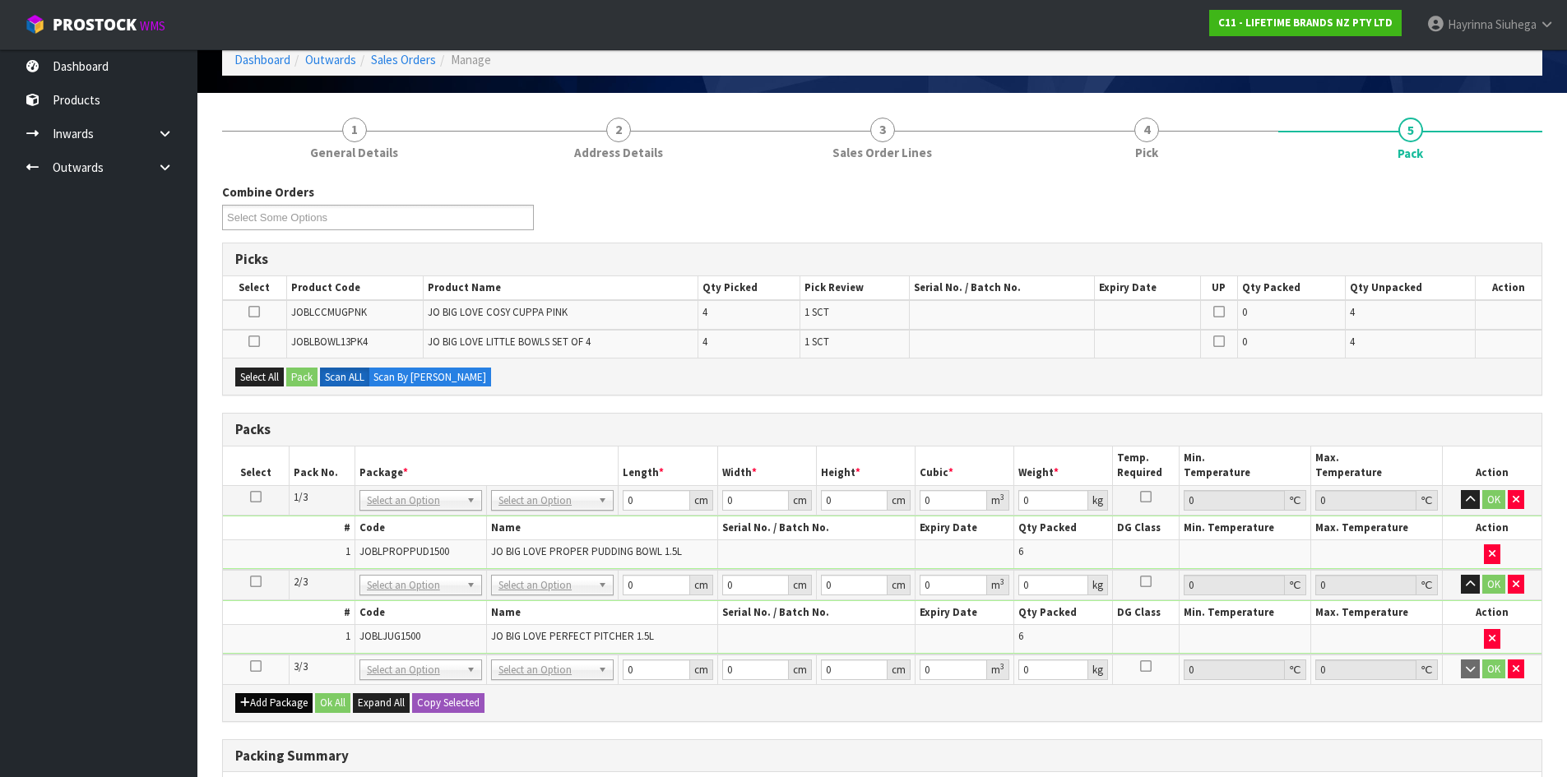
click at [252, 667] on icon at bounding box center [256, 666] width 12 height 1
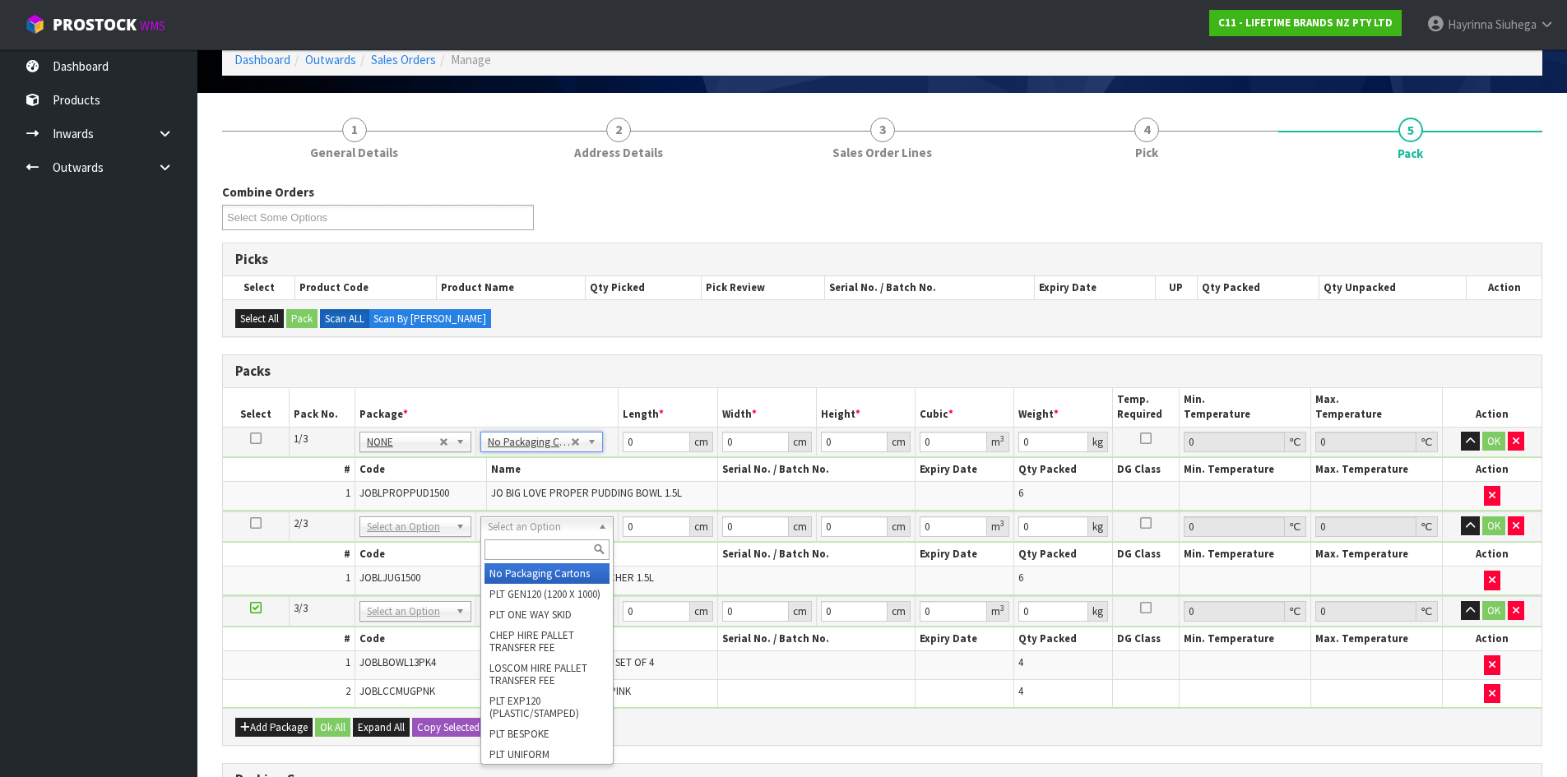
type input "2"
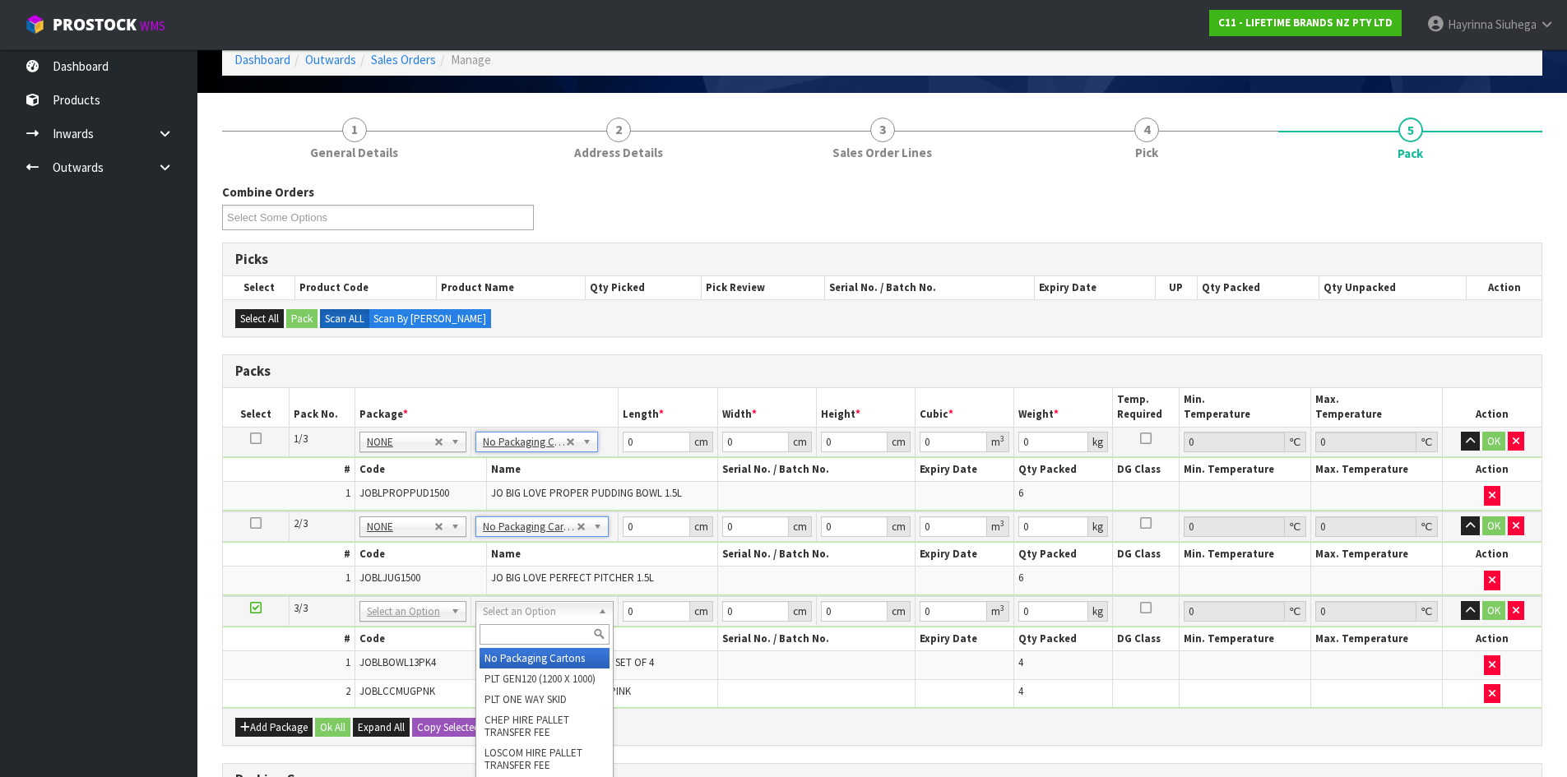
click at [526, 631] on input "text" at bounding box center [544, 634] width 130 height 21
type input "CTN7"
type input "45.5"
type input "35"
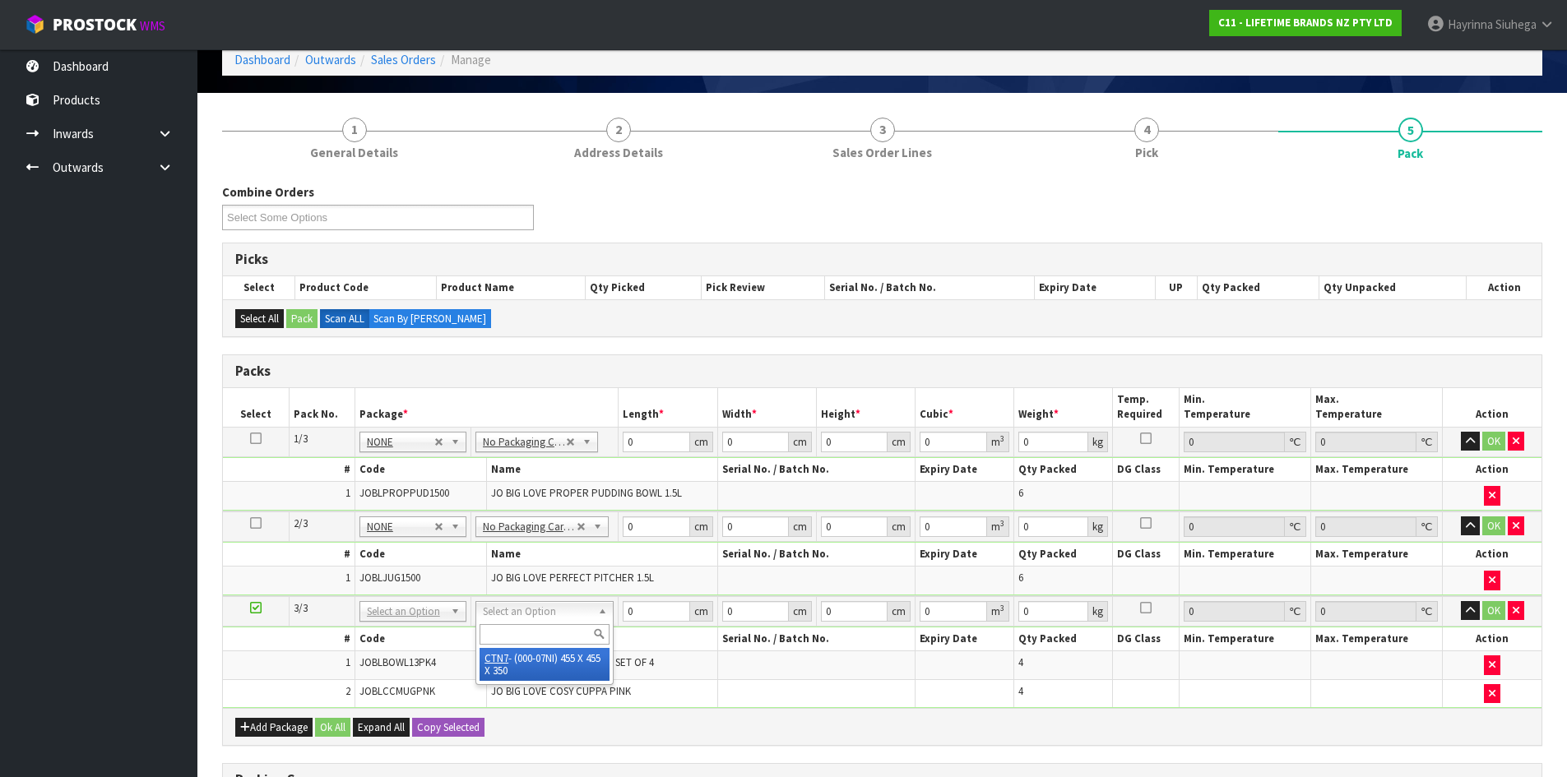
type input "0.072459"
type input "7.94"
click at [623, 453] on td "0 cm" at bounding box center [667, 442] width 99 height 30
drag, startPoint x: 623, startPoint y: 453, endPoint x: 630, endPoint y: 440, distance: 14.7
click at [624, 452] on td "0 cm" at bounding box center [667, 442] width 99 height 30
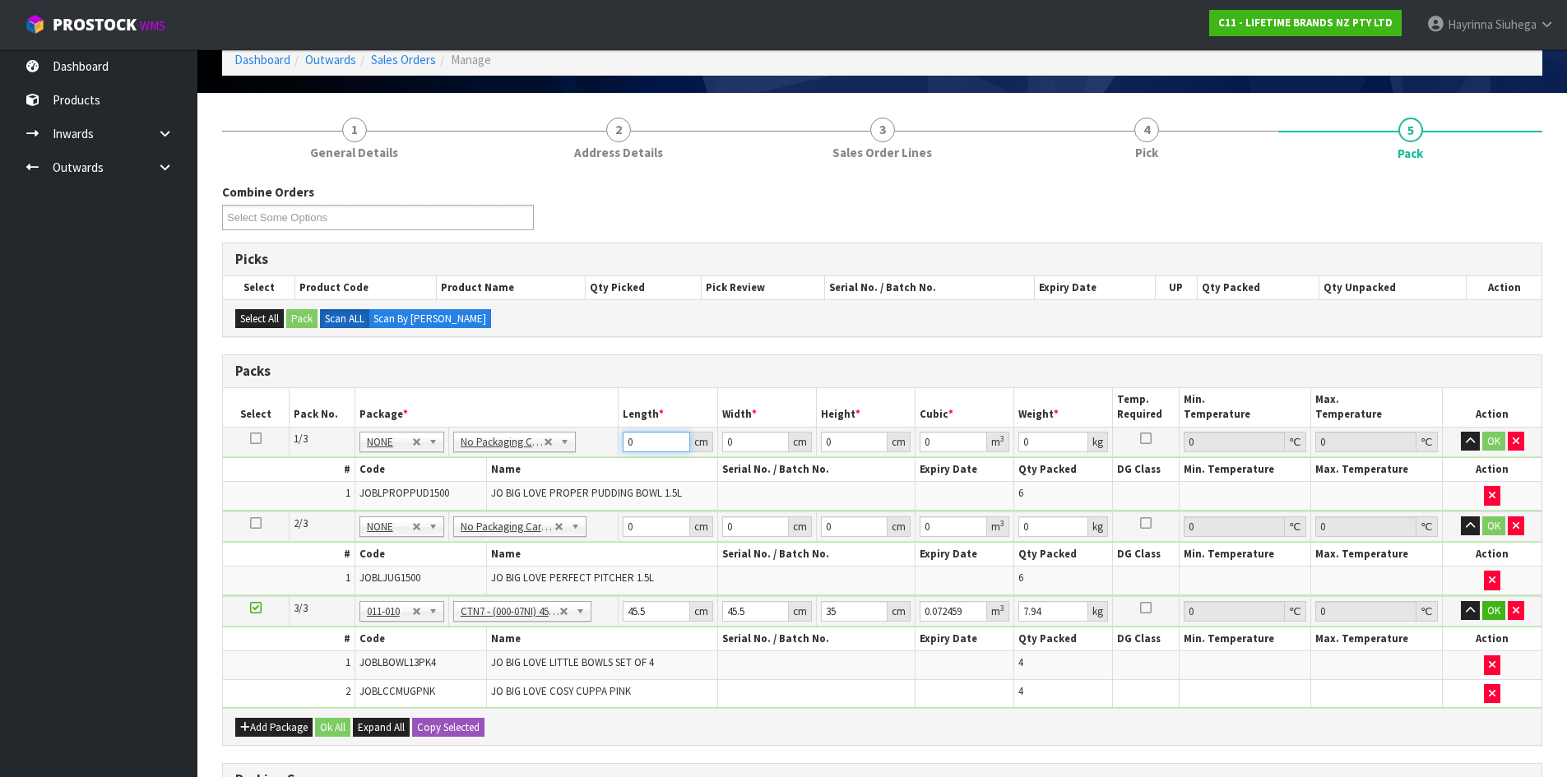
click at [630, 440] on input "0" at bounding box center [656, 442] width 67 height 21
type input "57"
type input "30"
type input "5"
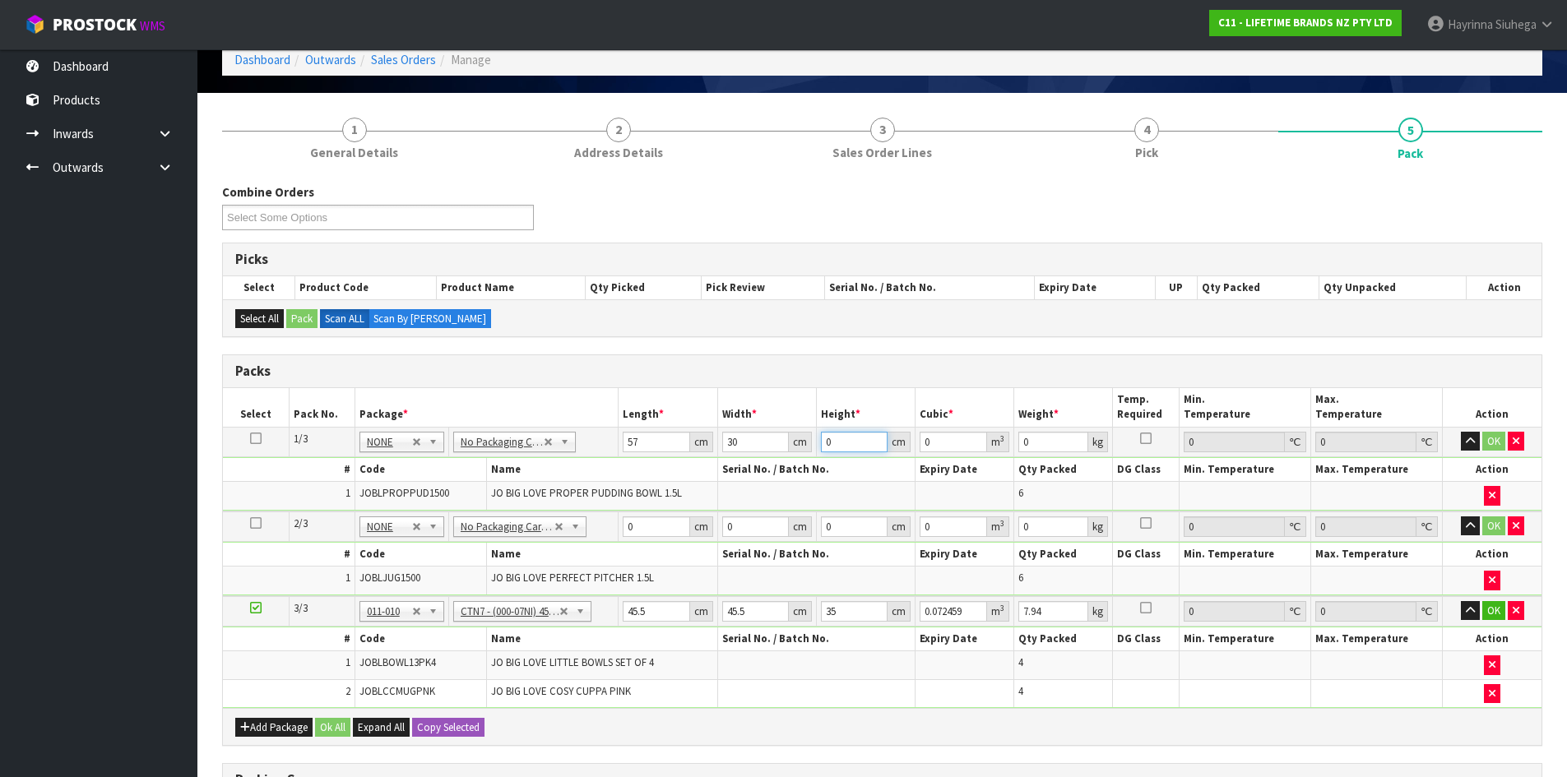
type input "0.00855"
type input "51"
type input "0.08721"
type input "51"
type input "12"
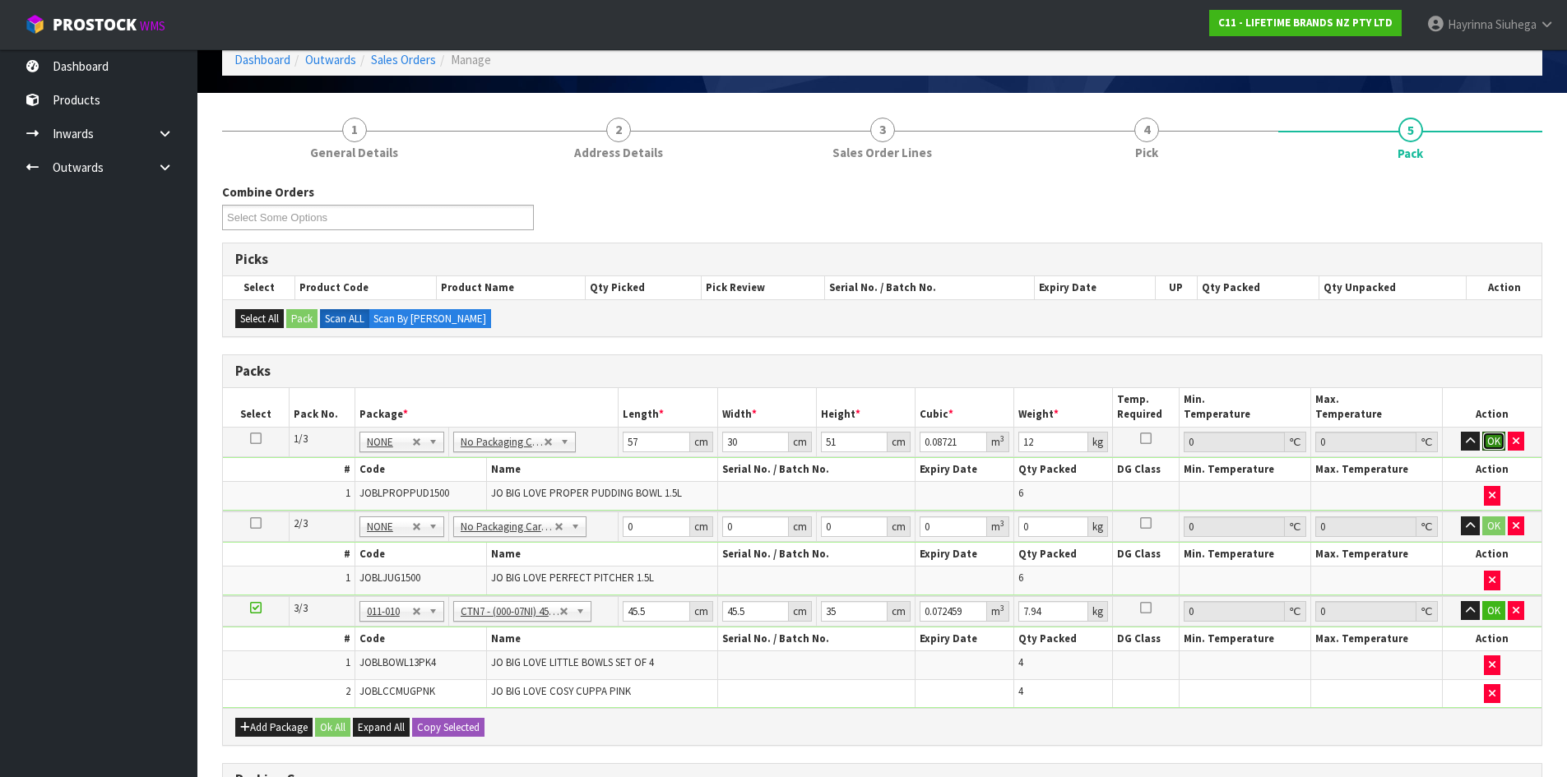
click button "OK" at bounding box center [1493, 442] width 23 height 20
type input "48"
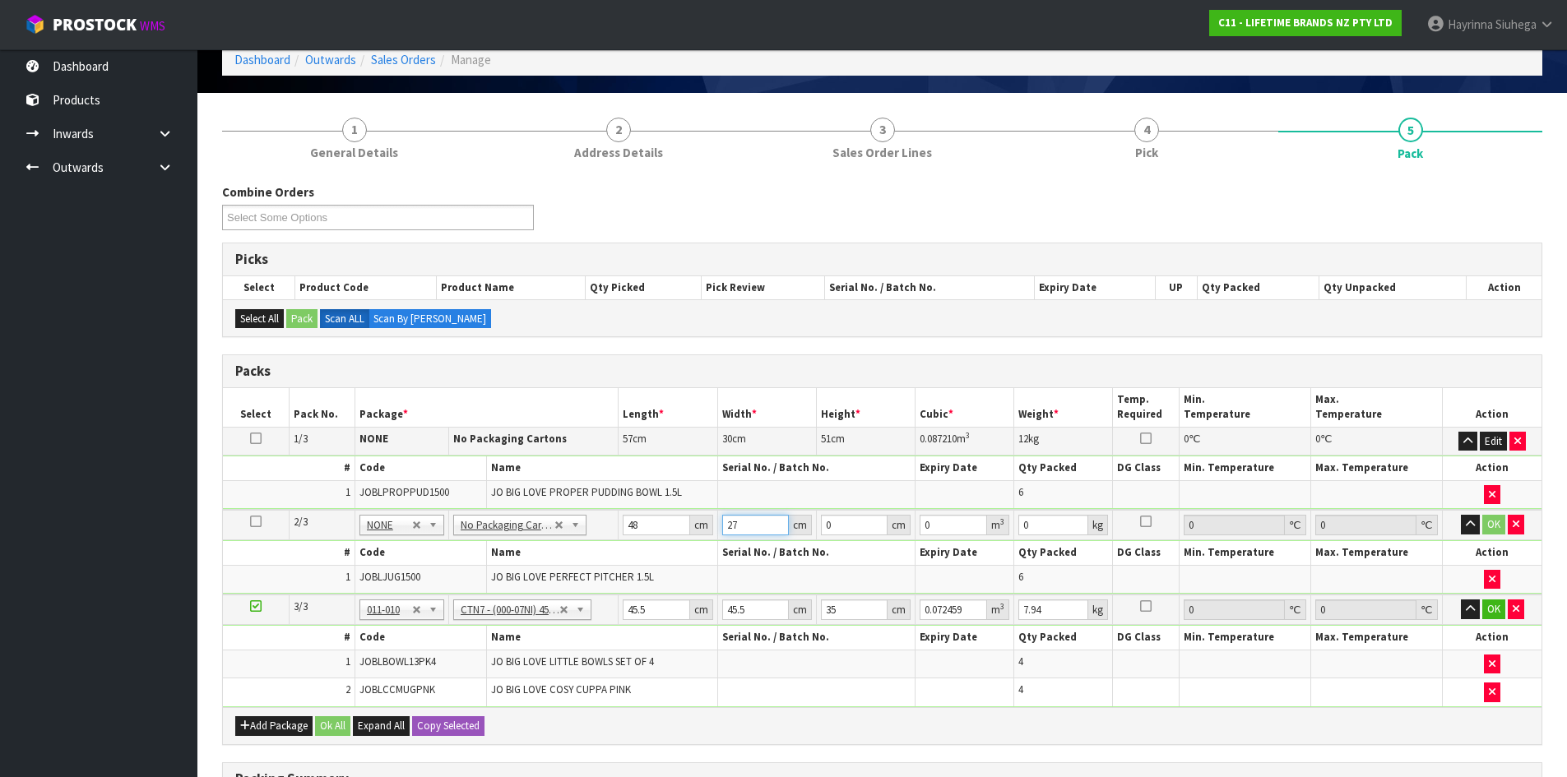
type input "27"
type input "5"
type input "0.00648"
type input "55"
type input "0.07128"
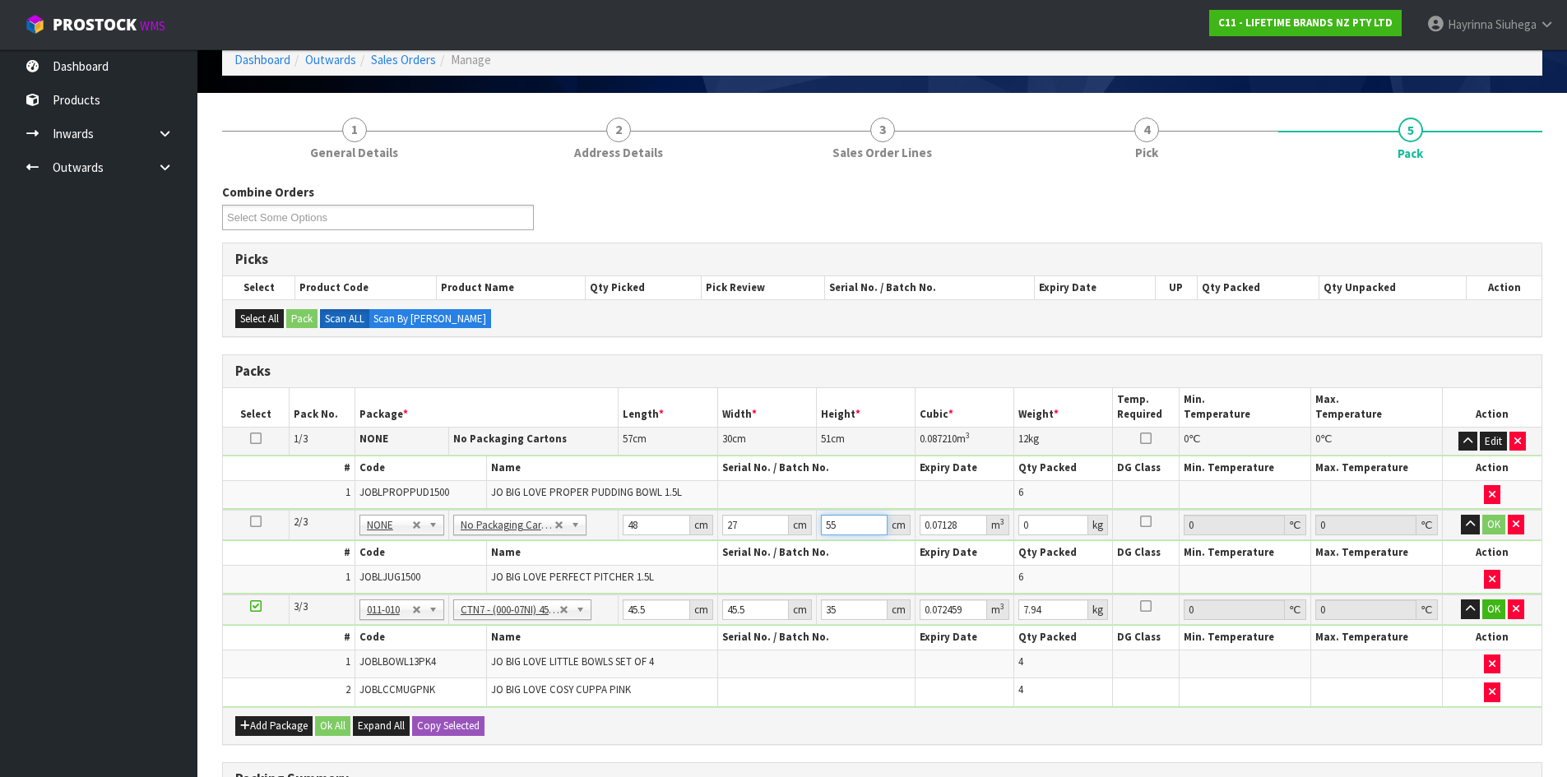
type input "55"
type input "11"
click button "OK" at bounding box center [1493, 525] width 23 height 20
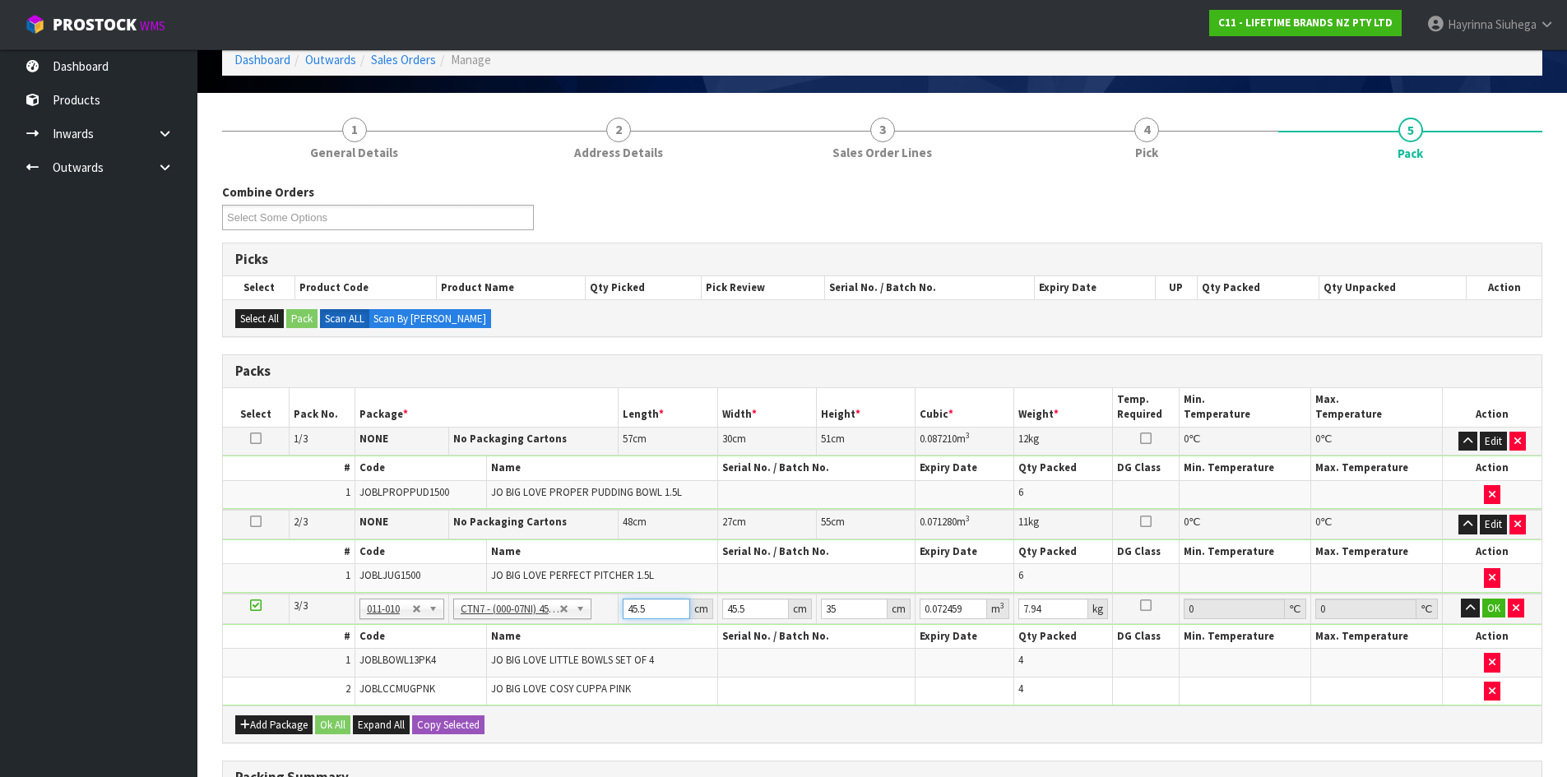
type input "4"
type input "0.00637"
type input "47"
type input "0.074847"
type input "47"
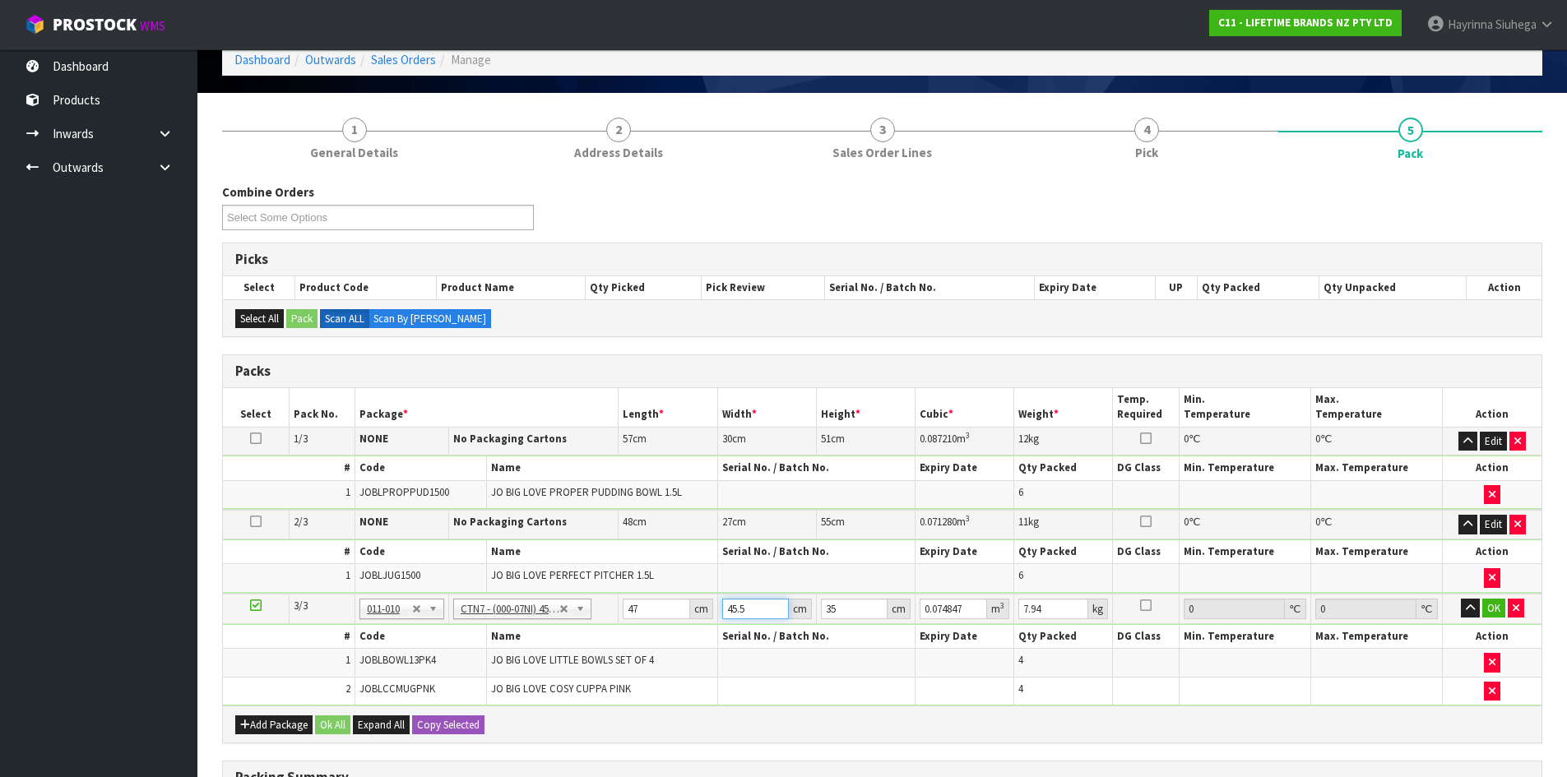
type input "4"
type input "0.00658"
type input "47"
type input "0.077315"
type input "47"
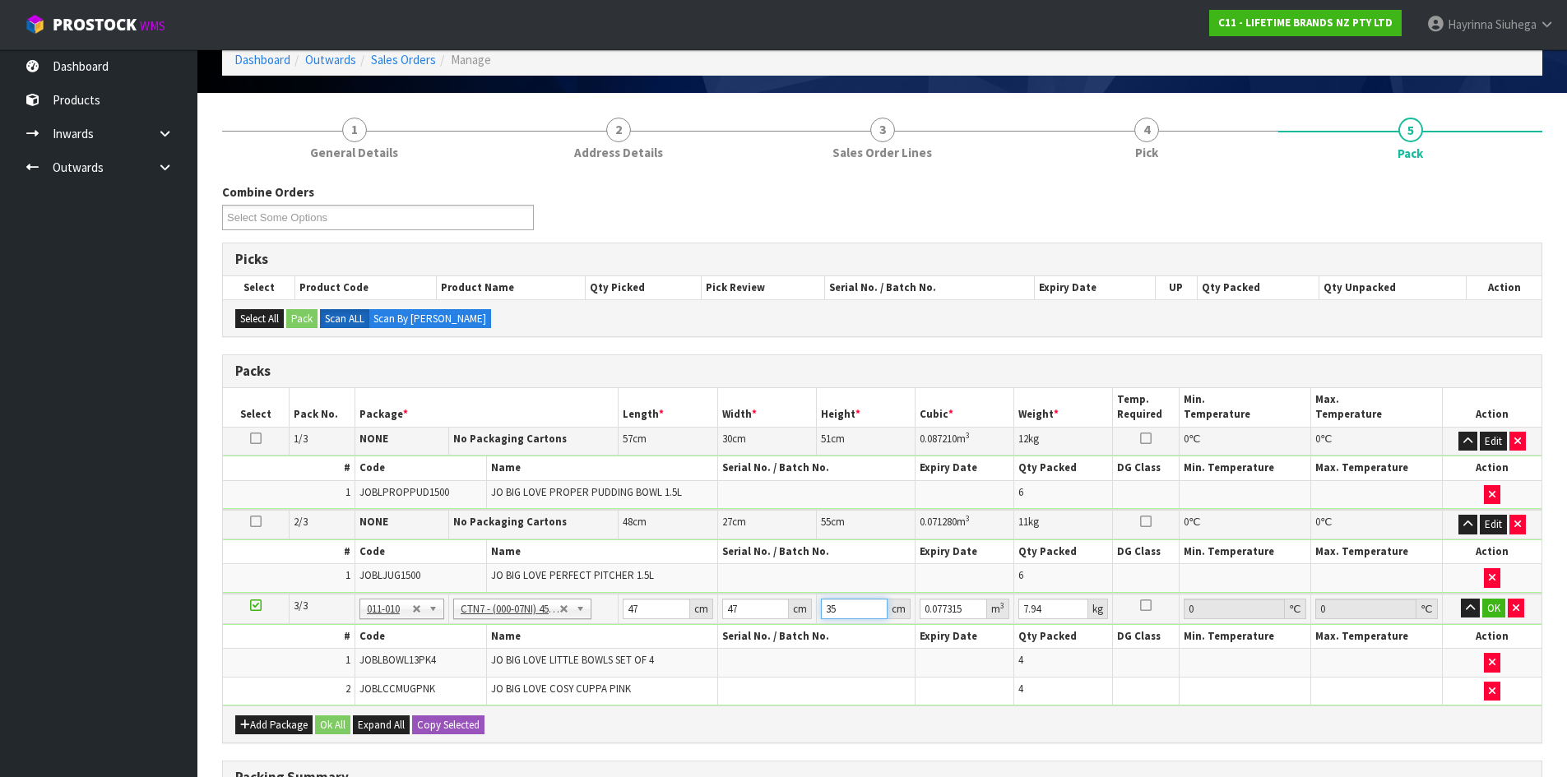
type input "2"
type input "0.004418"
type input "25"
type input "0.055225"
type input "25"
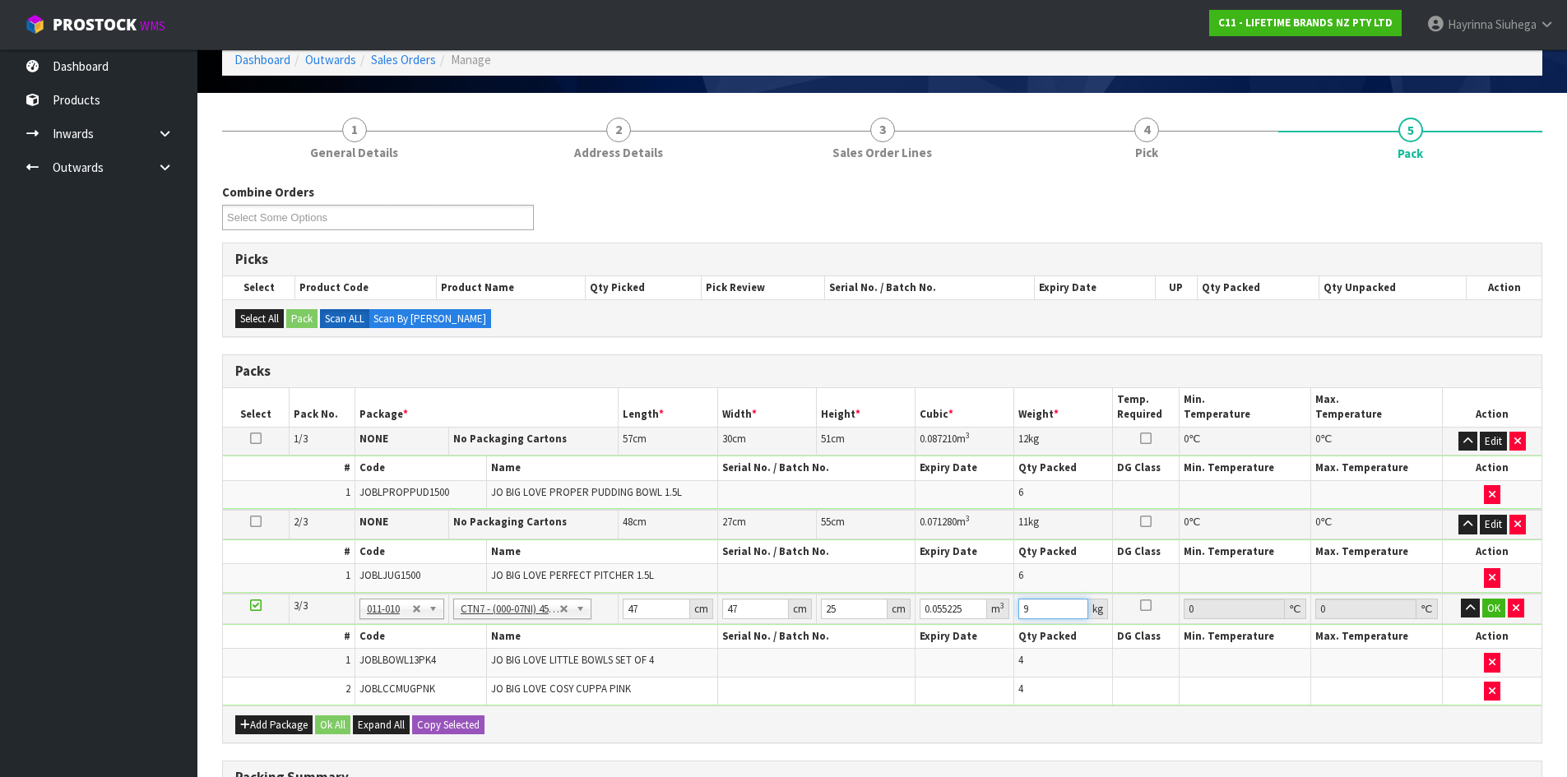
type input "9"
click button "OK" at bounding box center [1493, 609] width 23 height 20
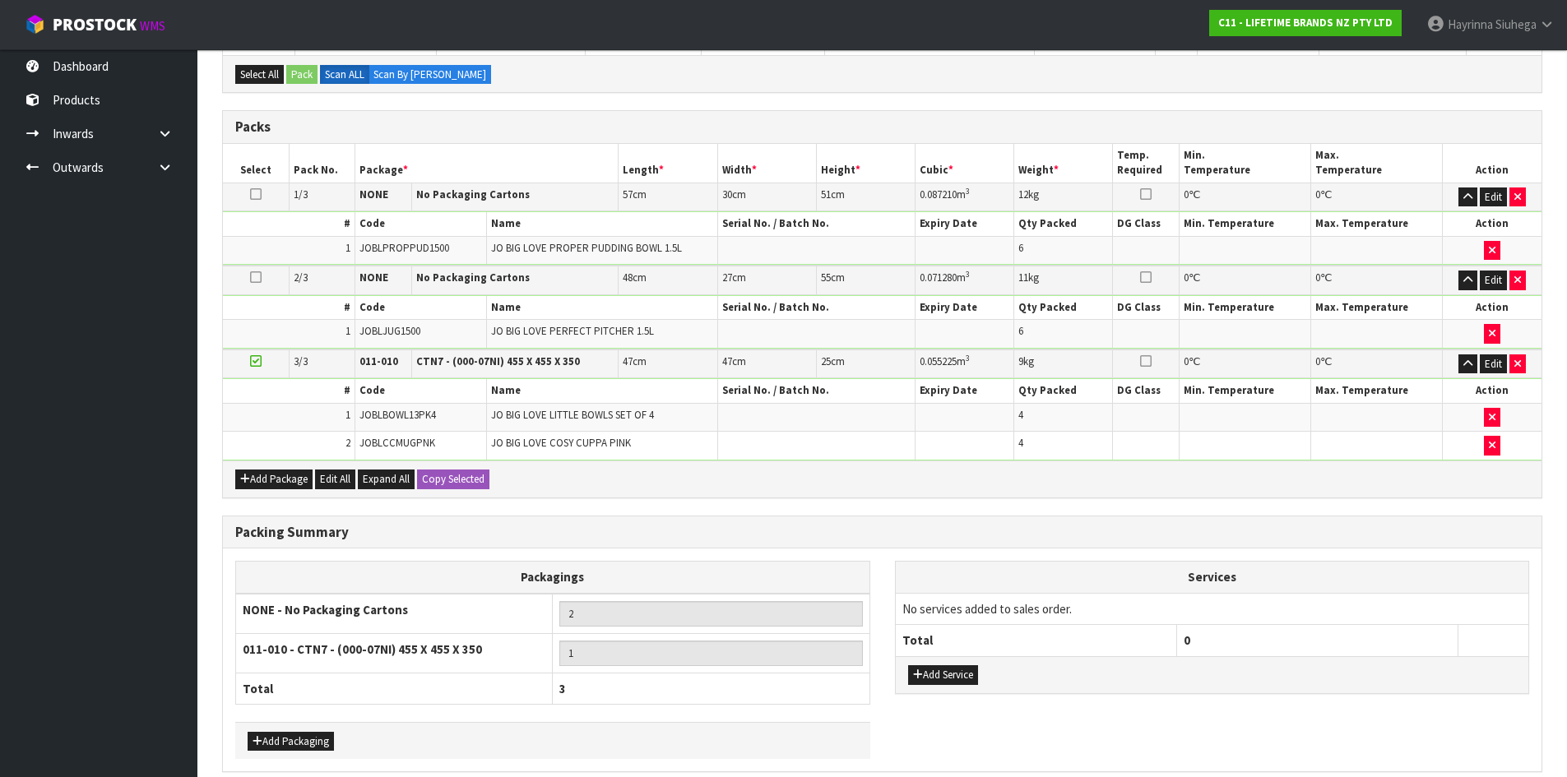
scroll to position [400, 0]
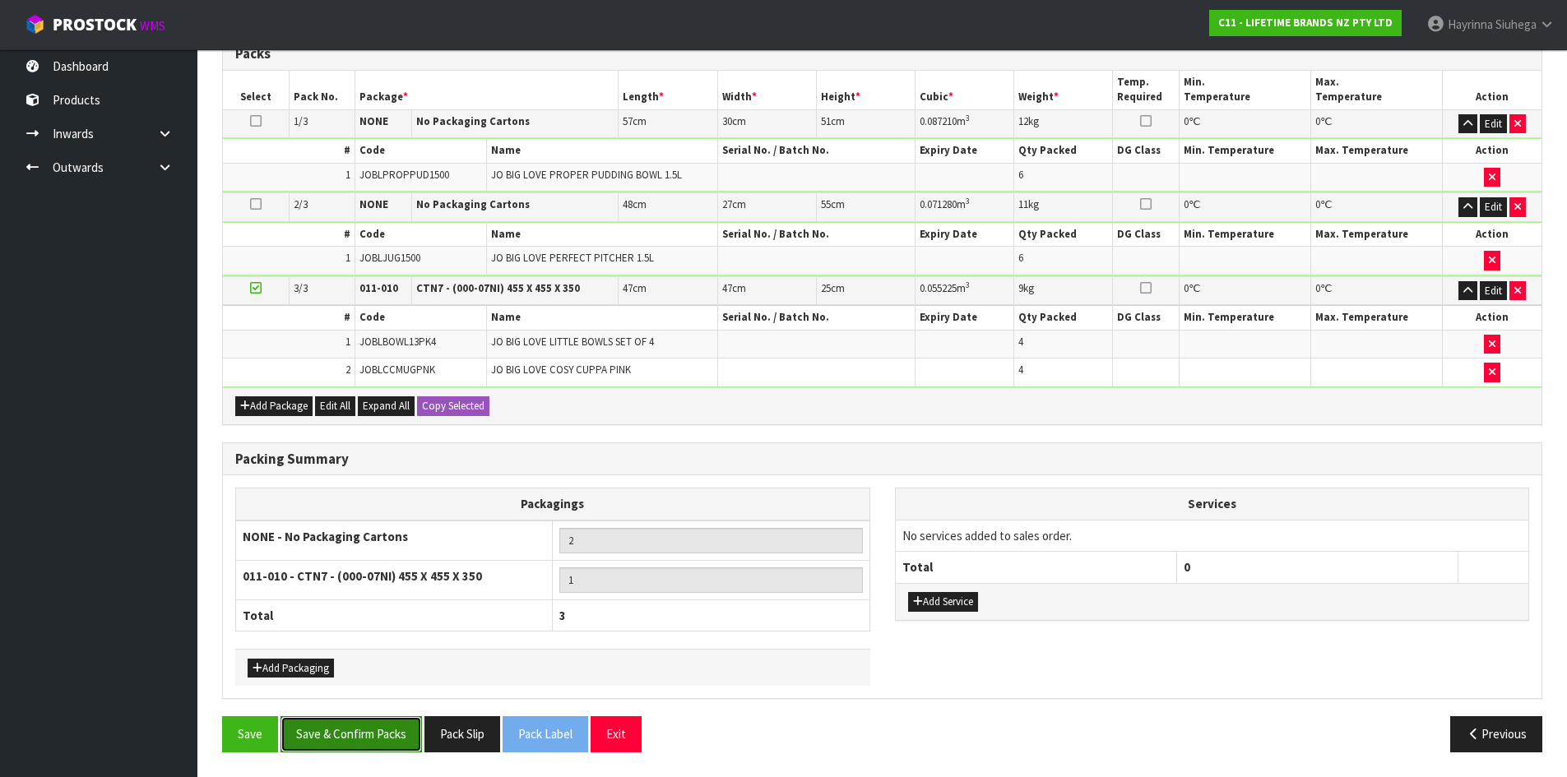
click at [387, 720] on button "Save & Confirm Packs" at bounding box center [350, 733] width 141 height 35
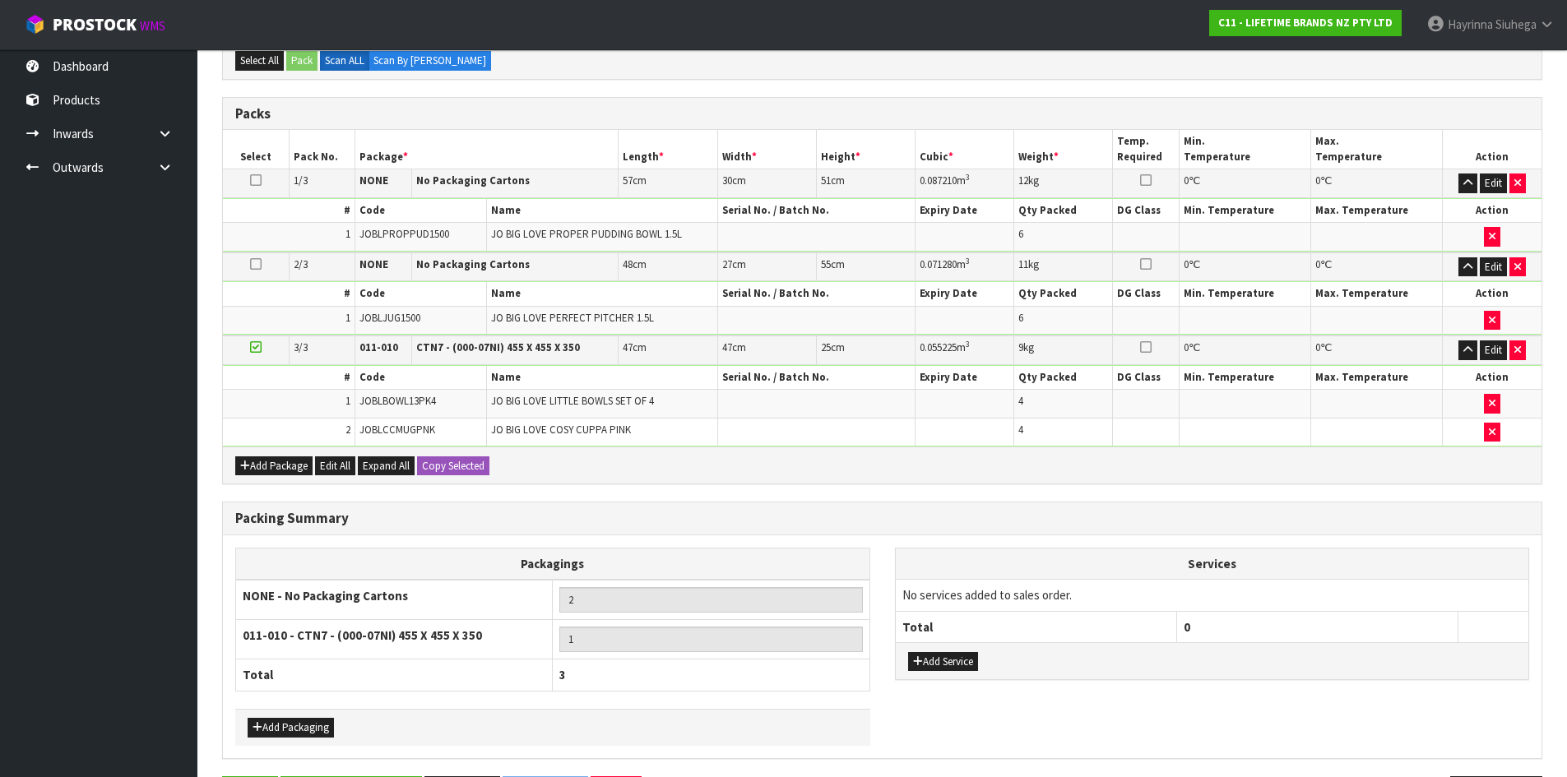
scroll to position [0, 0]
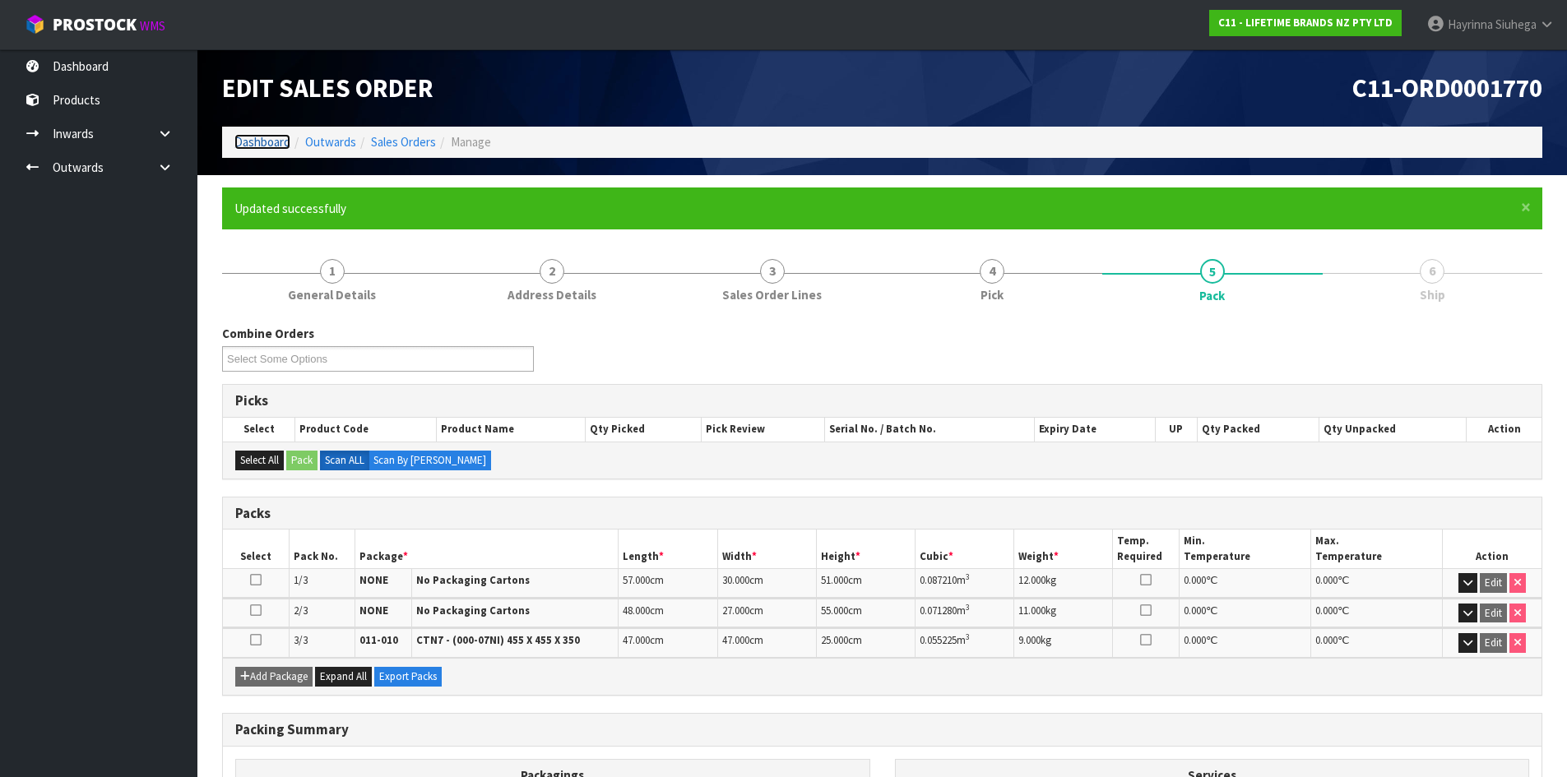
click at [254, 147] on link "Dashboard" at bounding box center [262, 142] width 56 height 16
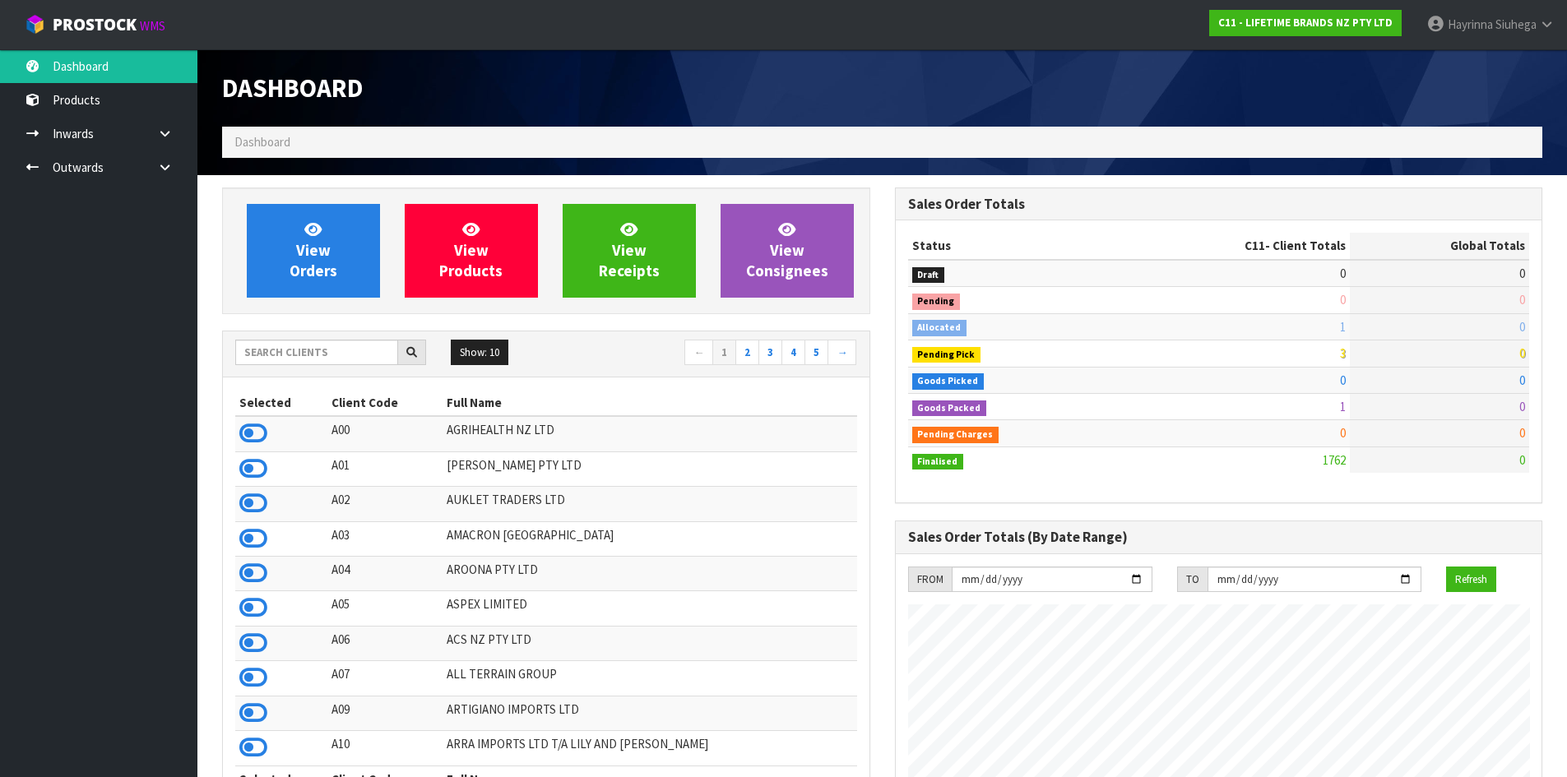
scroll to position [1246, 672]
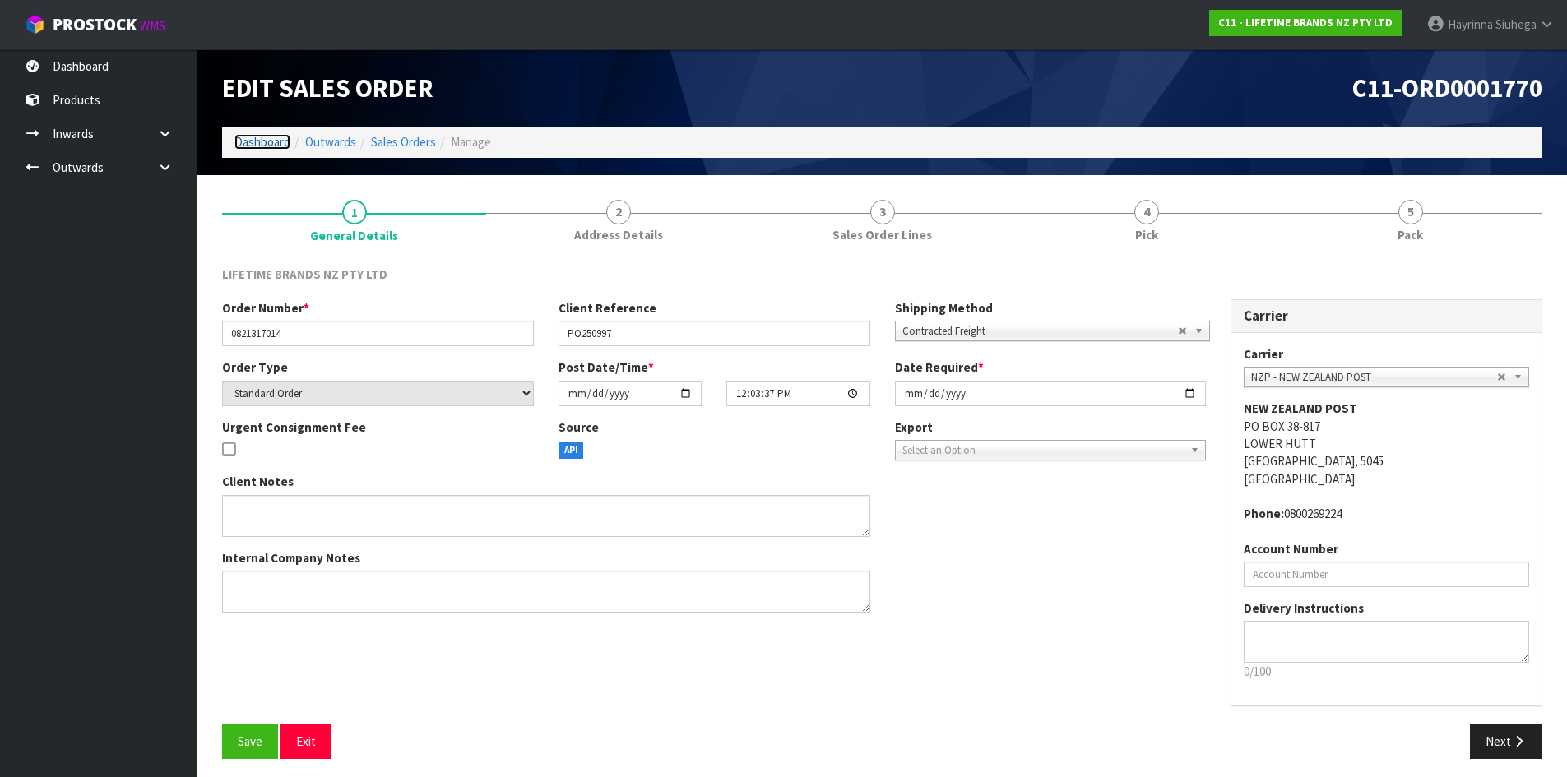
click at [259, 140] on link "Dashboard" at bounding box center [262, 142] width 56 height 16
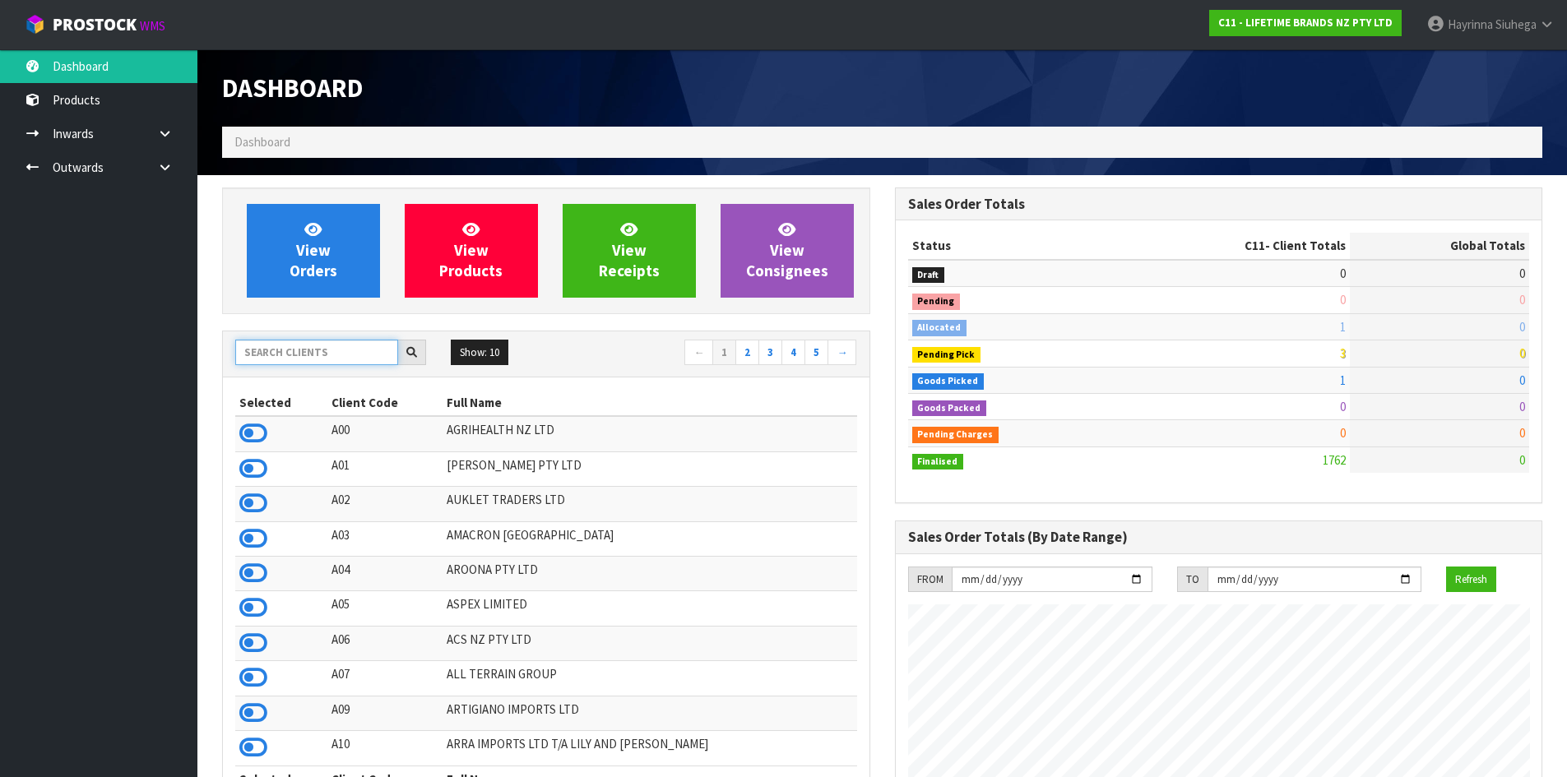
scroll to position [1246, 672]
click at [322, 352] on input "text" at bounding box center [316, 352] width 163 height 25
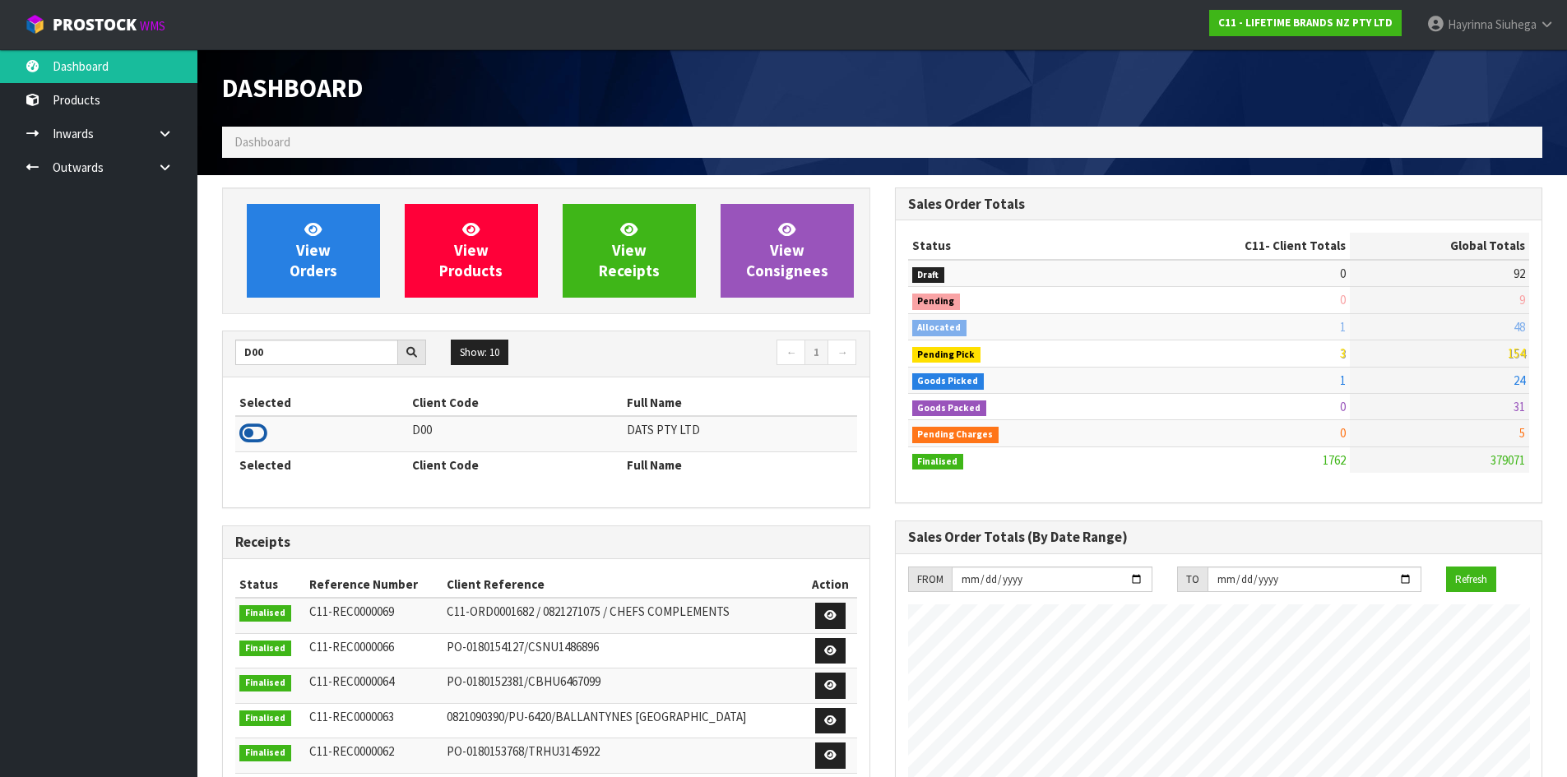
click at [253, 427] on icon at bounding box center [253, 433] width 28 height 25
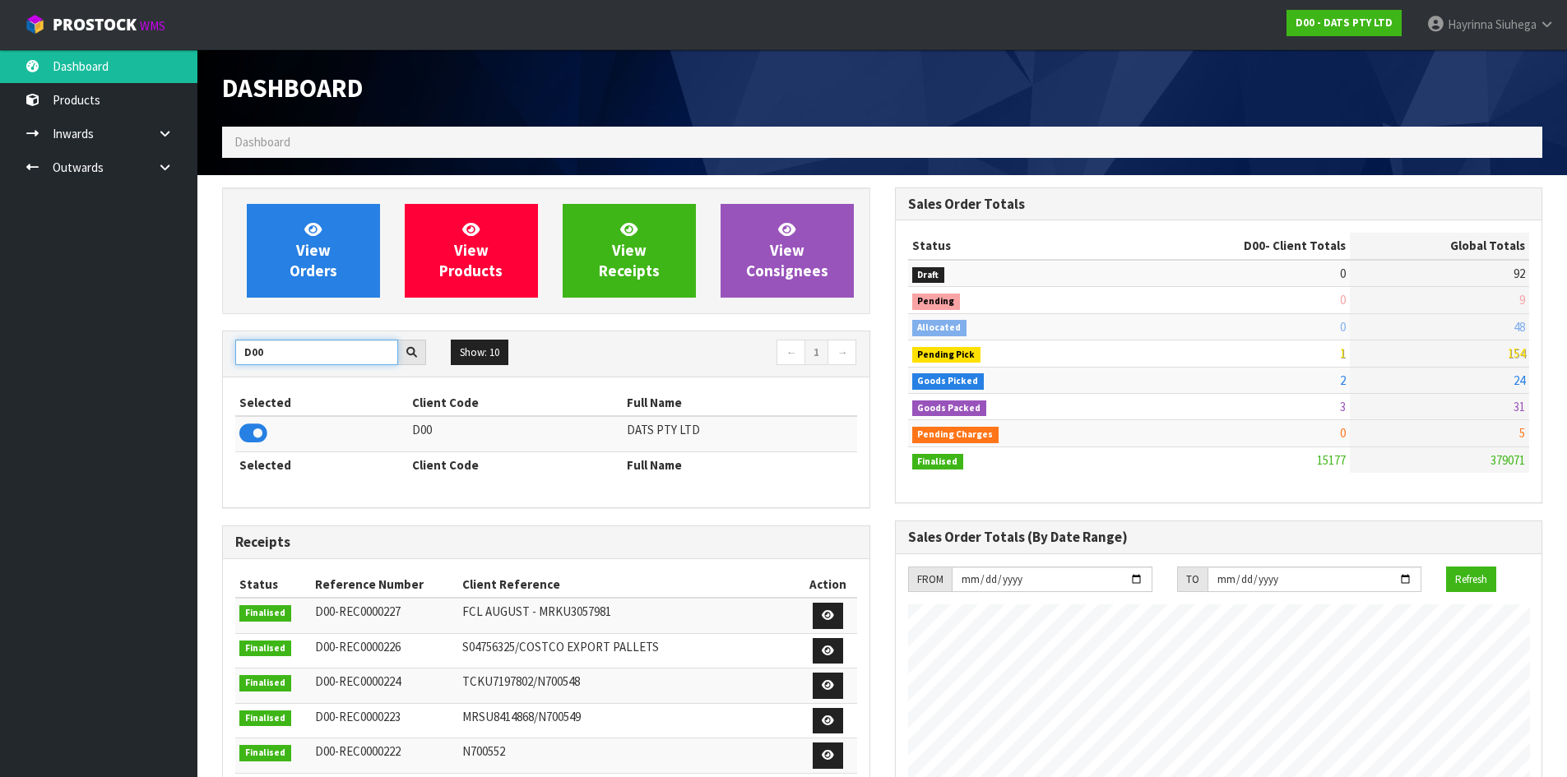
drag, startPoint x: 299, startPoint y: 350, endPoint x: 0, endPoint y: 322, distance: 299.9
click at [0, 333] on body "Toggle navigation ProStock WMS D00 - DATS PTY LTD [PERSON_NAME] Logout Dashboar…" at bounding box center [783, 388] width 1567 height 777
type input "Y01"
click at [242, 431] on icon at bounding box center [253, 433] width 28 height 25
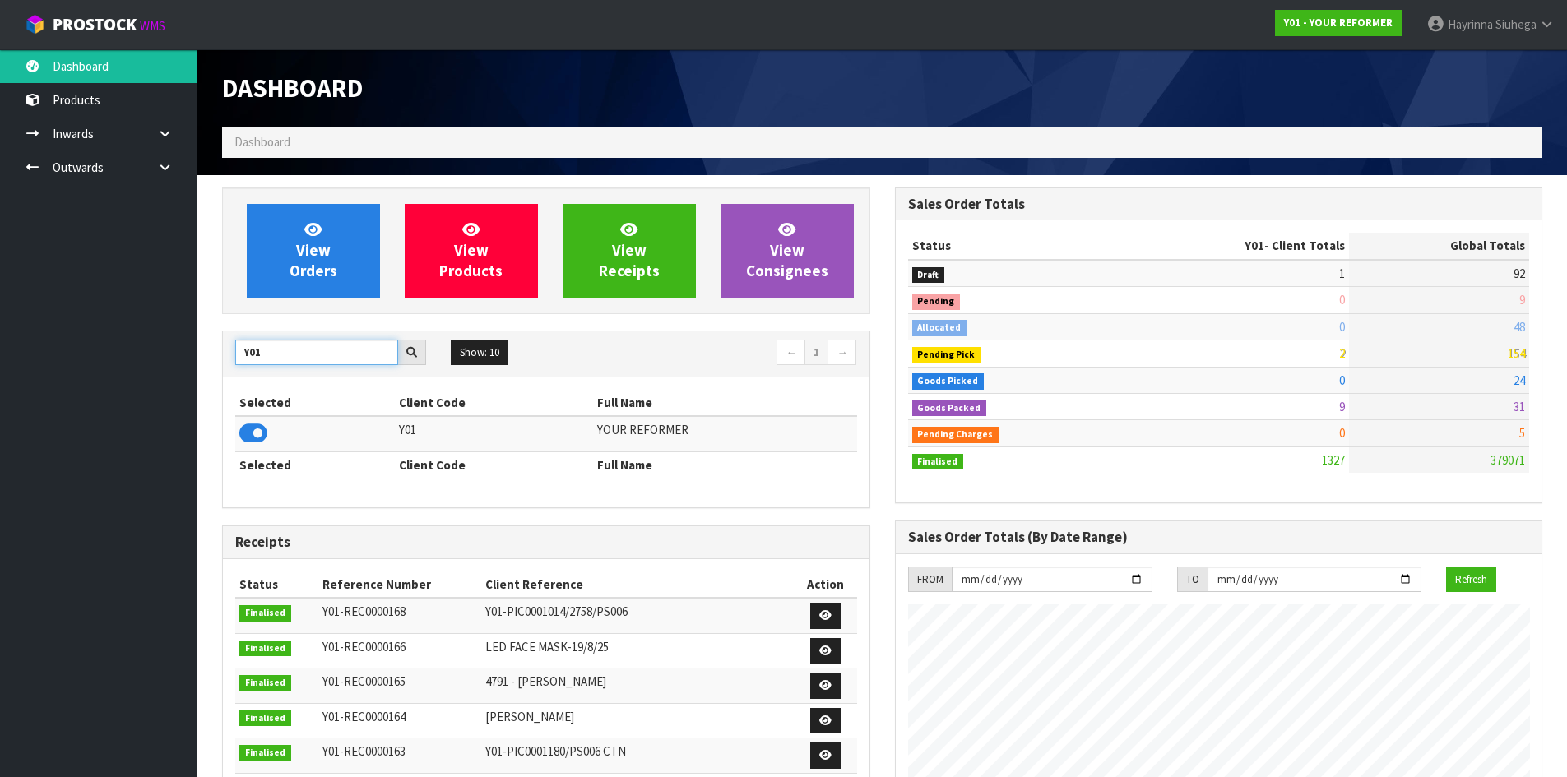
drag, startPoint x: 314, startPoint y: 344, endPoint x: 0, endPoint y: 331, distance: 314.4
click at [7, 336] on body "Toggle navigation ProStock WMS Y01 - YOUR REFORMER [PERSON_NAME] Logout Dashboa…" at bounding box center [783, 388] width 1567 height 777
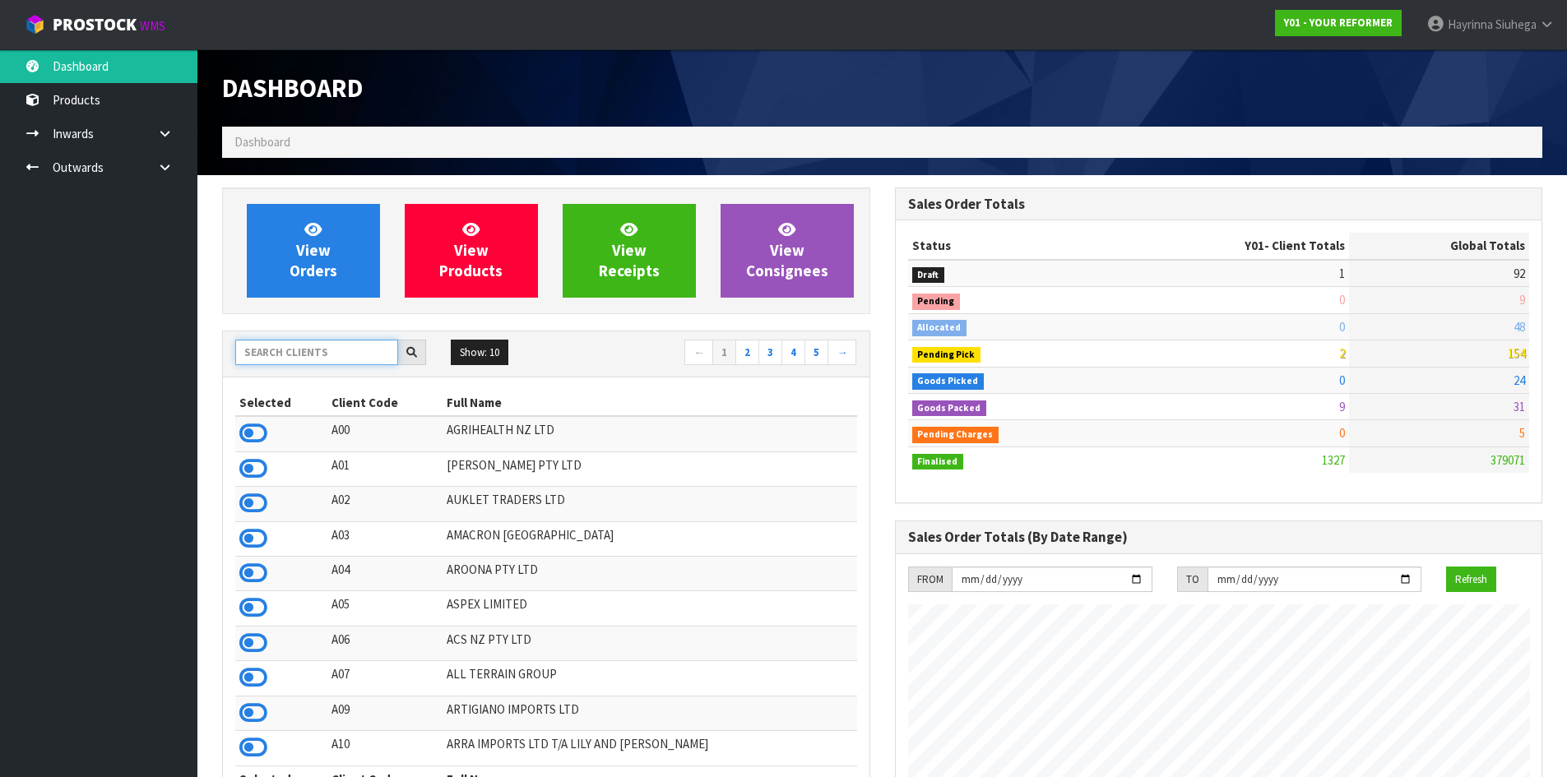
click at [285, 355] on input "text" at bounding box center [316, 352] width 163 height 25
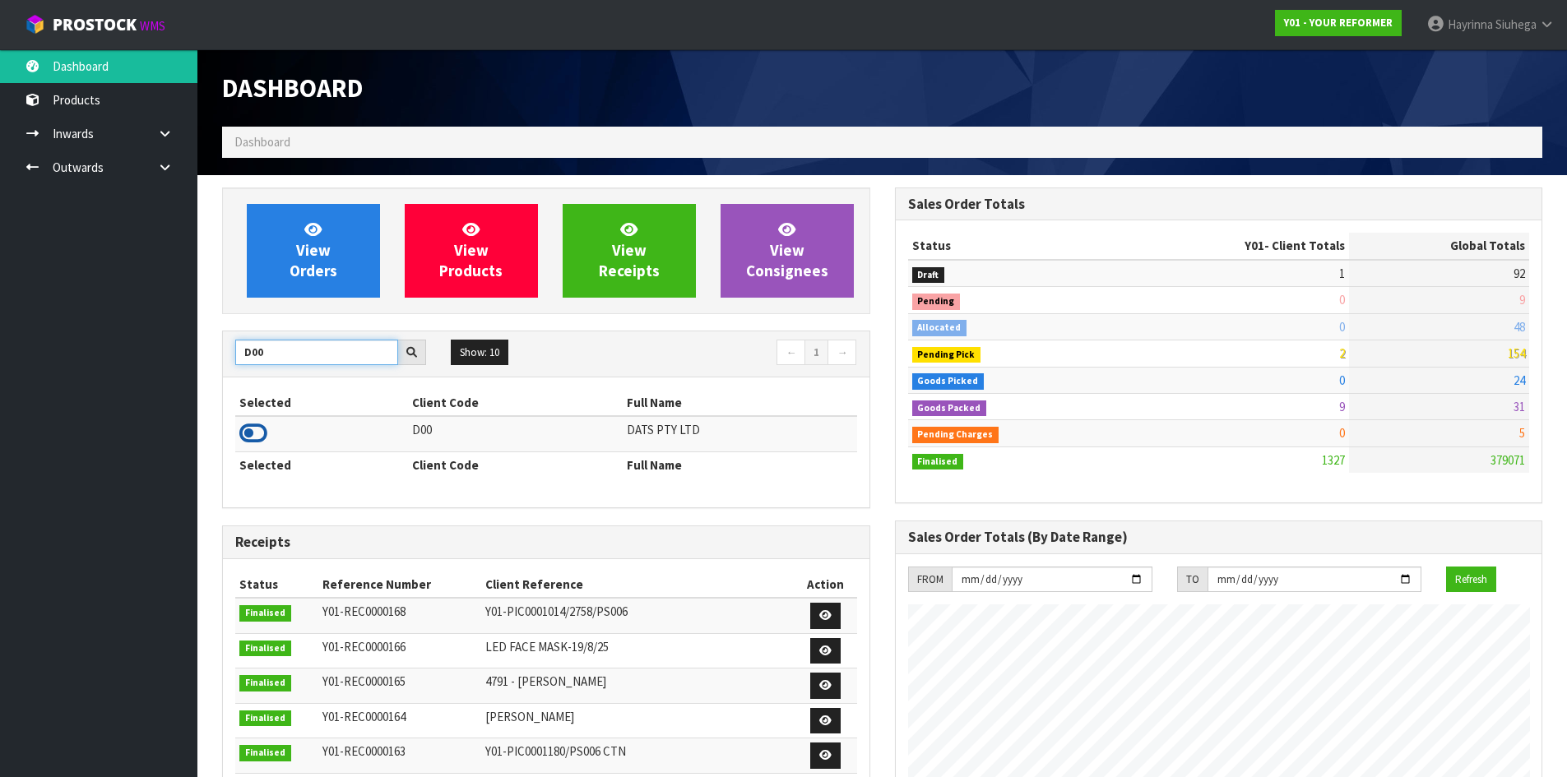
type input "D00"
click at [261, 433] on icon at bounding box center [253, 433] width 28 height 25
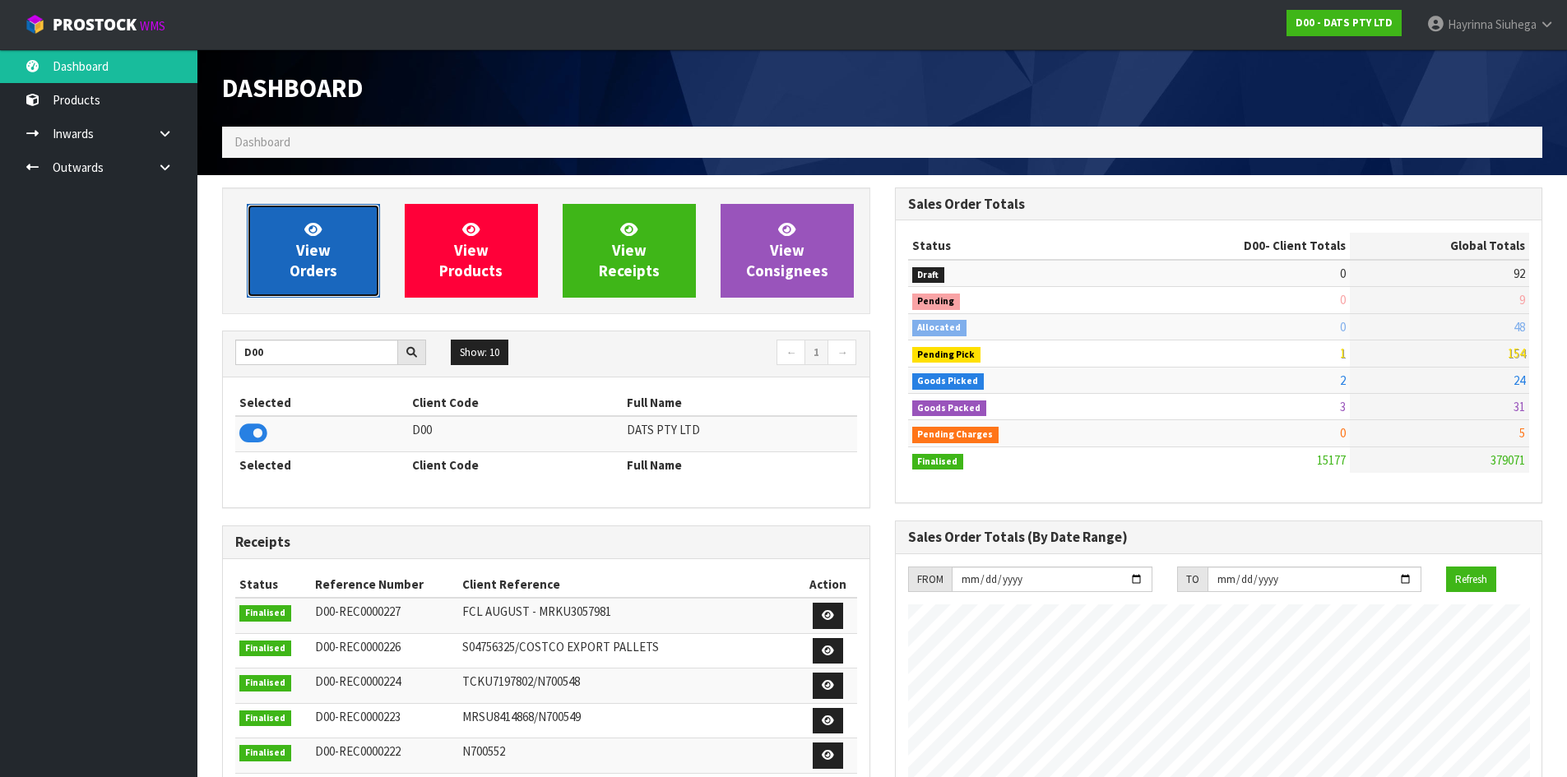
click at [334, 243] on link "View Orders" at bounding box center [313, 251] width 133 height 94
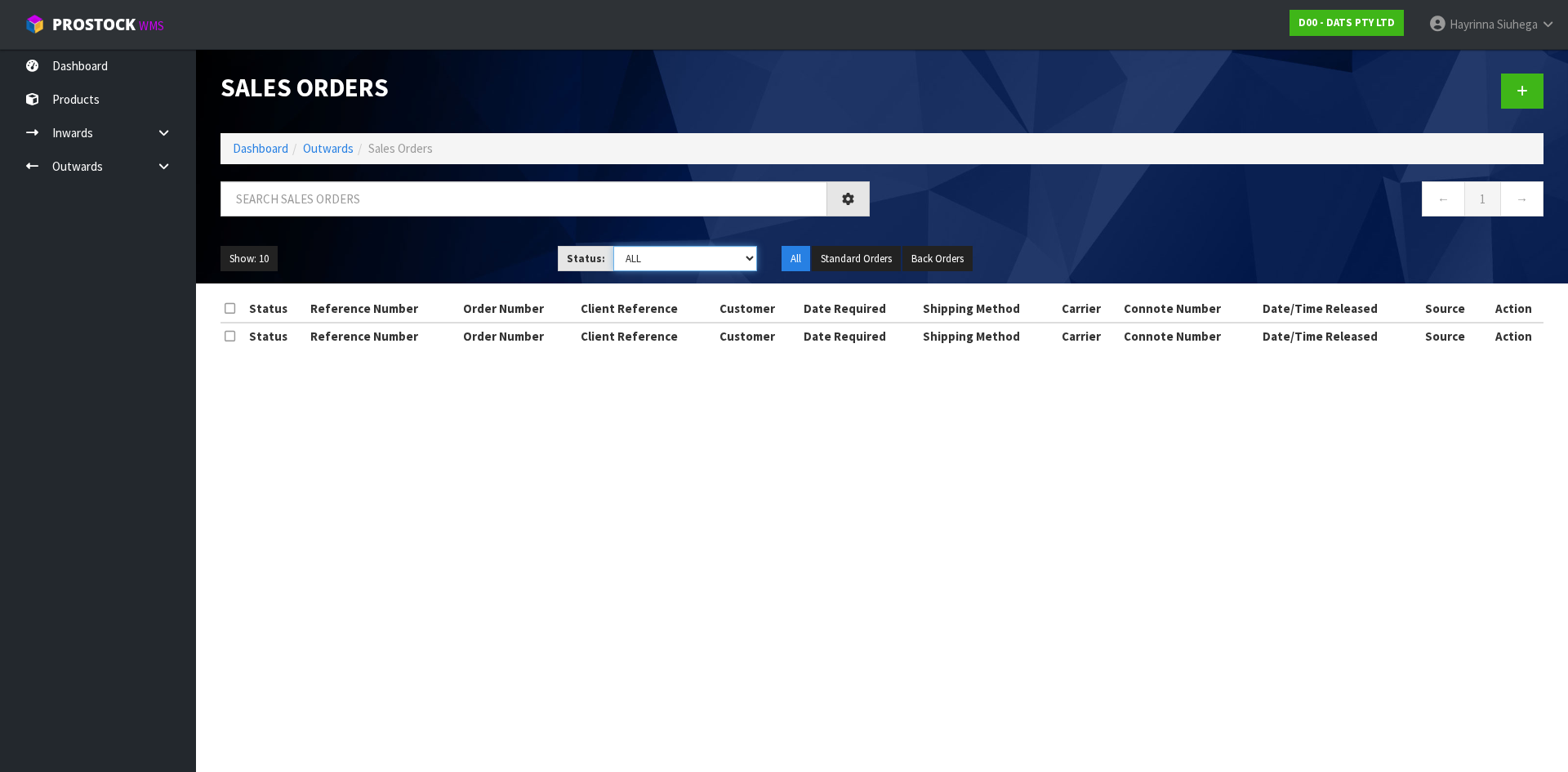
click at [692, 257] on select "Draft Pending Allocated Pending Pick Goods Picked Goods Packed Pending Charges …" at bounding box center [686, 258] width 145 height 25
select select "string:4"
click at [614, 246] on select "Draft Pending Allocated Pending Pick Goods Picked Goods Packed Pending Charges …" at bounding box center [686, 258] width 145 height 25
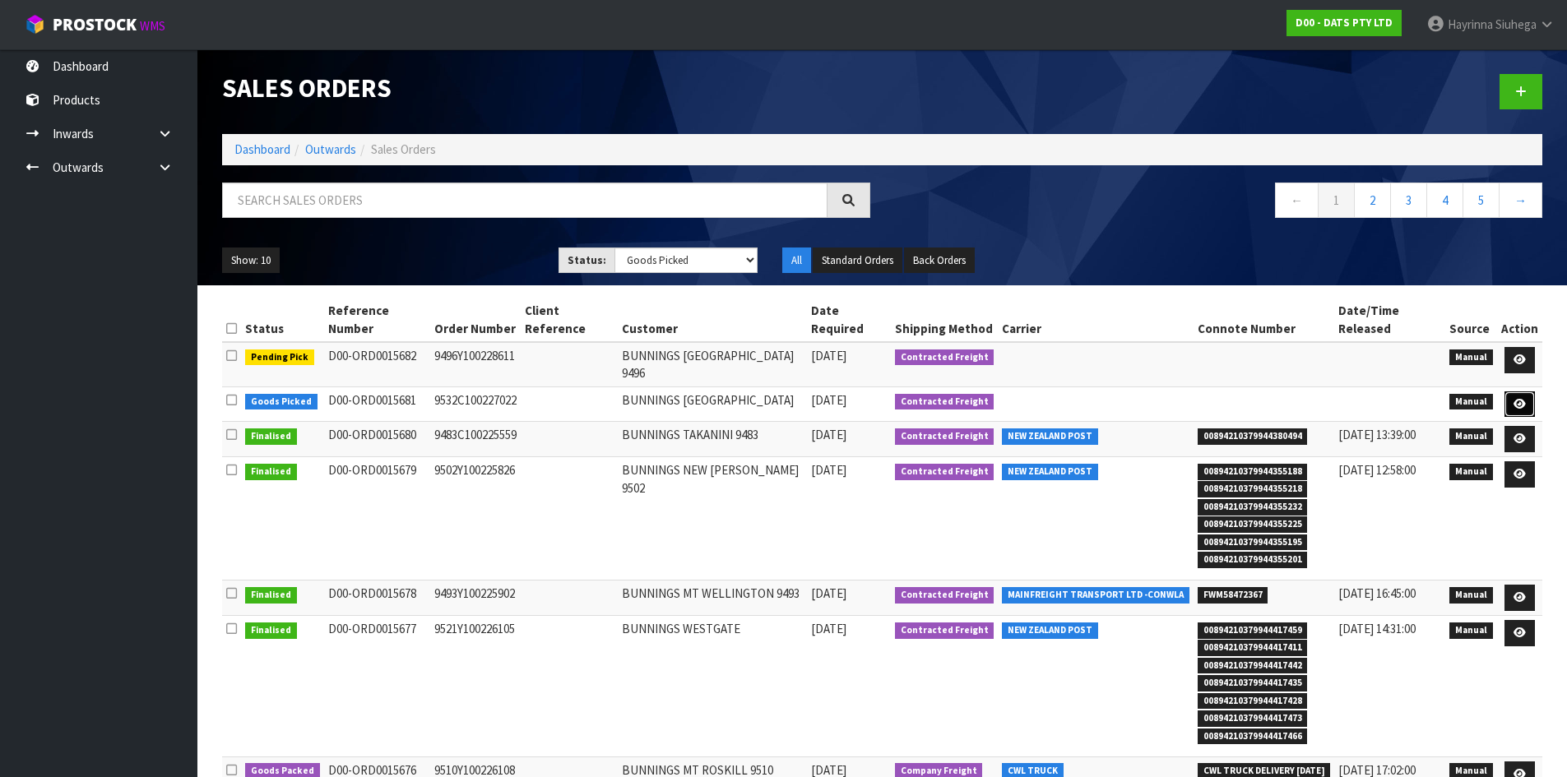
click at [1512, 391] on link at bounding box center [1519, 404] width 30 height 26
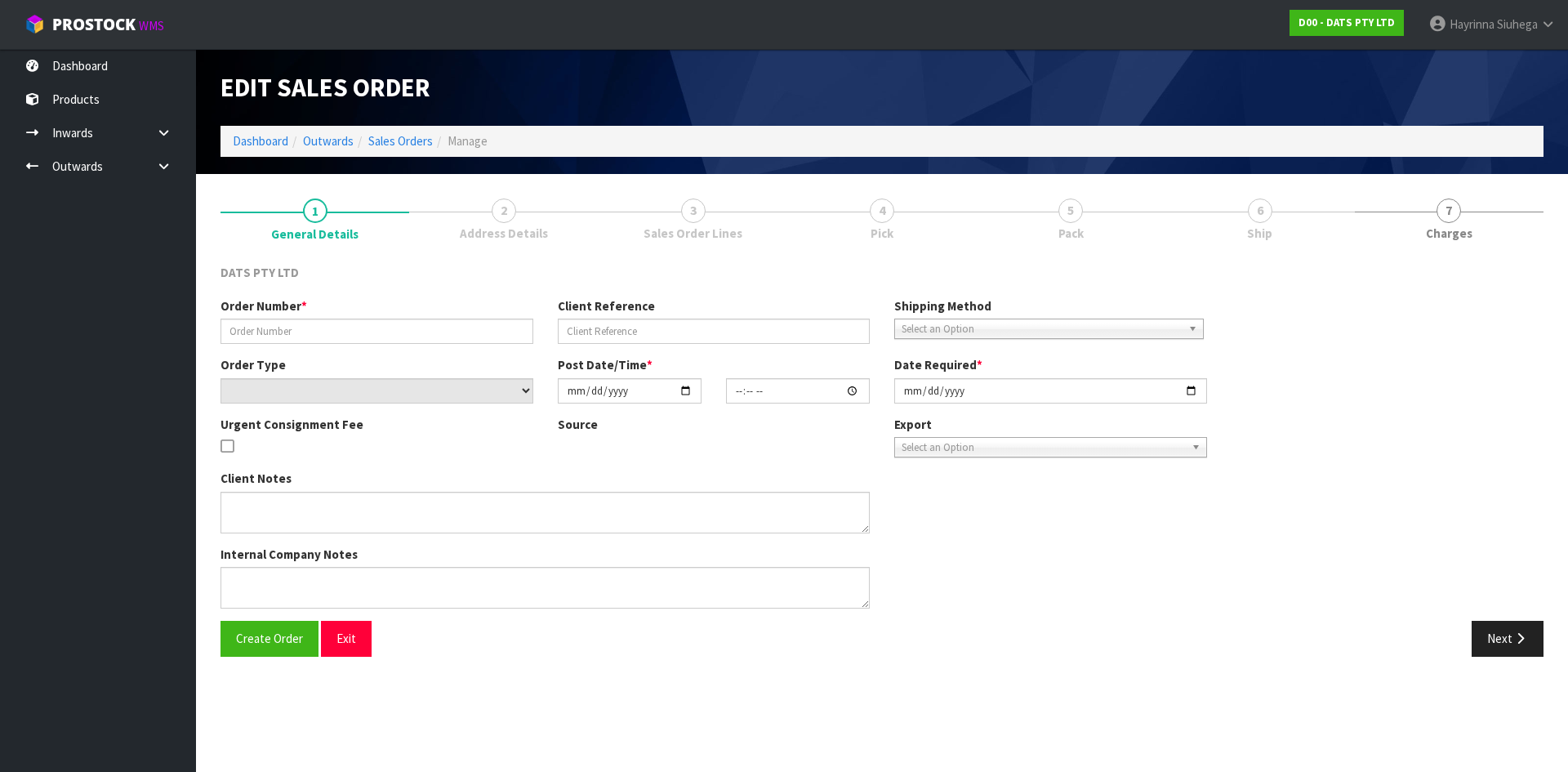
type input "9532C100227022"
select select "number:0"
type input "[DATE]"
type input "13:26:00.000"
type input "[DATE]"
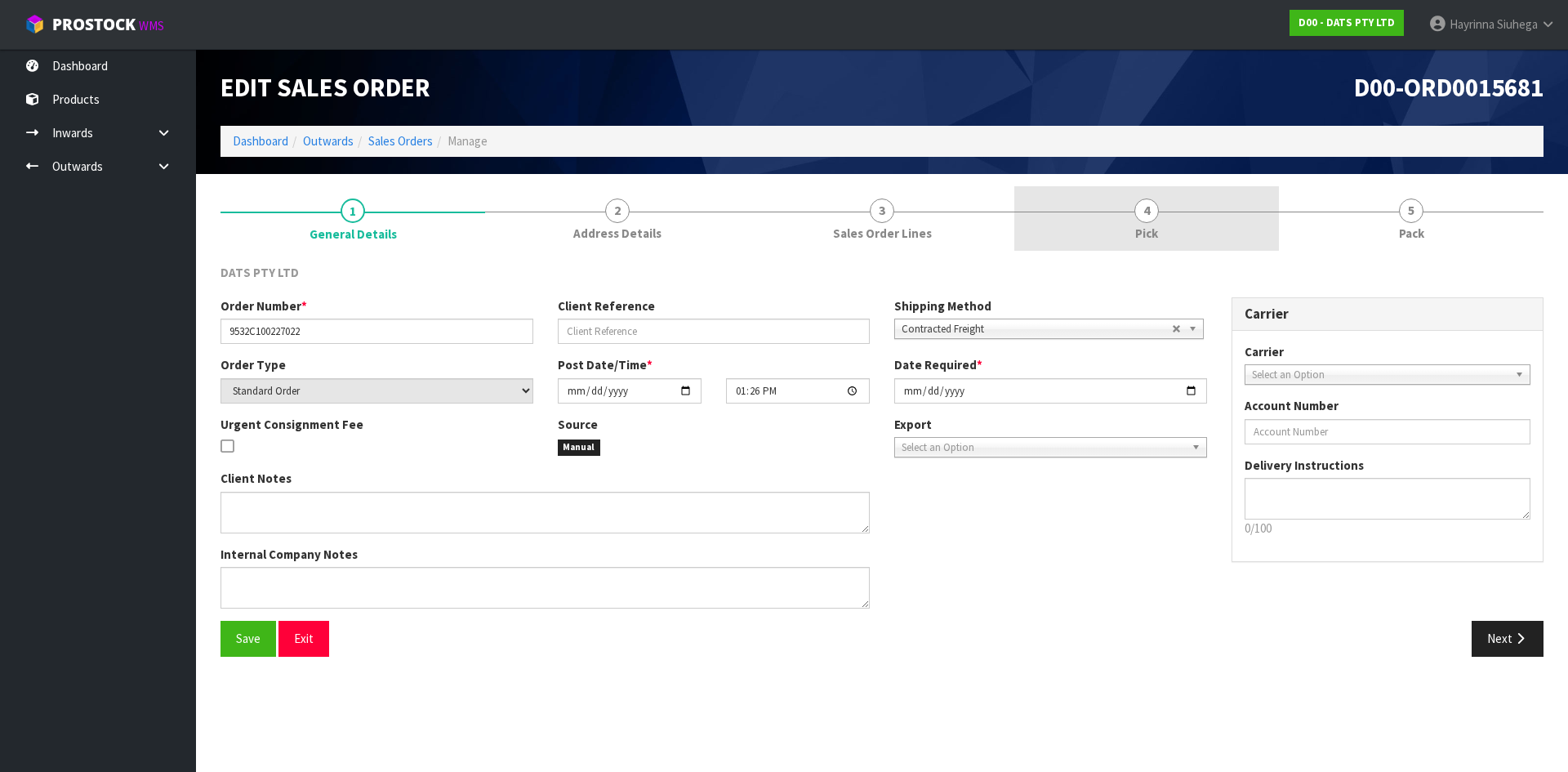
click at [1220, 237] on link "4 Pick" at bounding box center [1146, 218] width 264 height 65
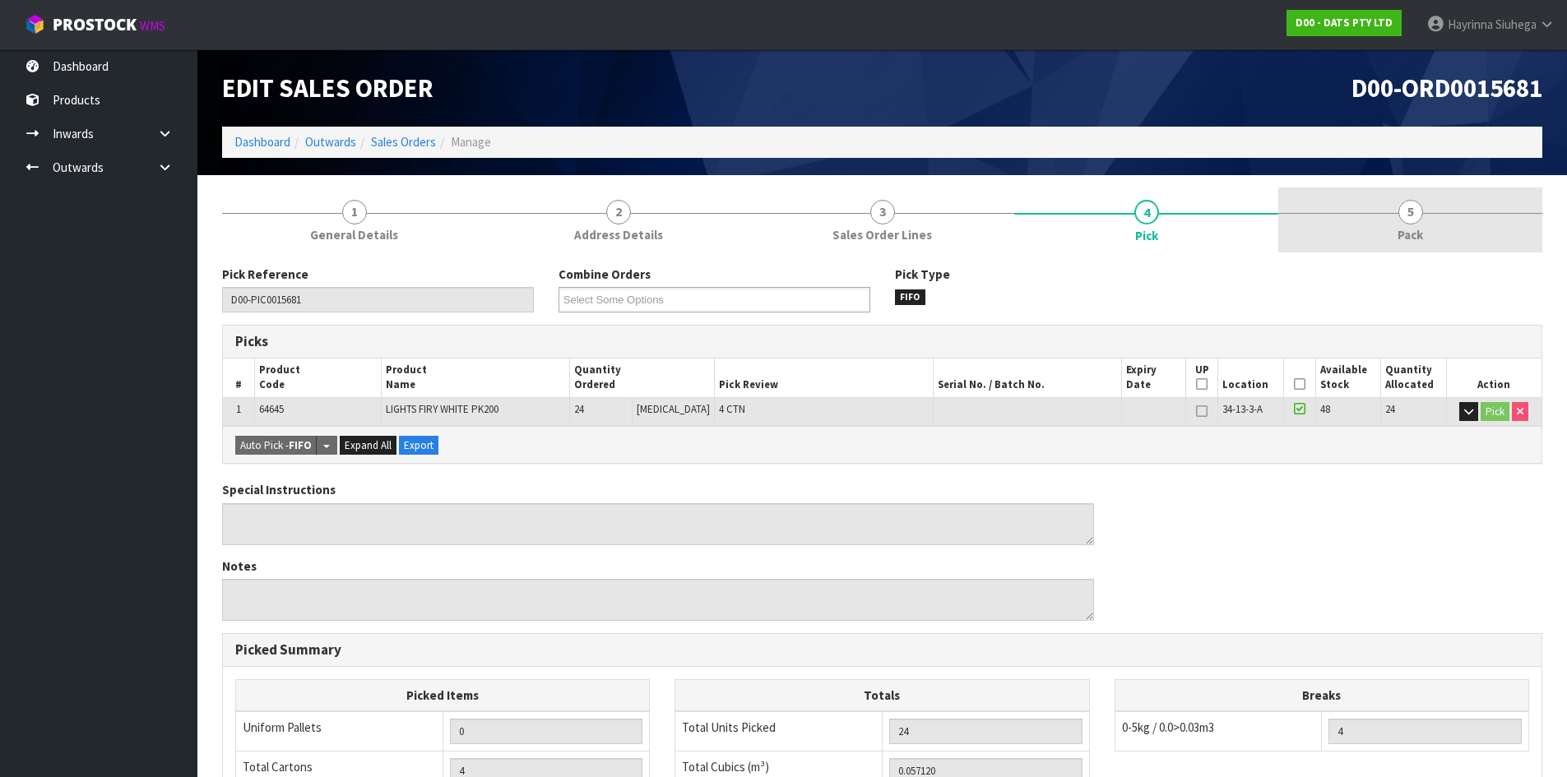
click at [1405, 223] on span "5" at bounding box center [1410, 212] width 25 height 25
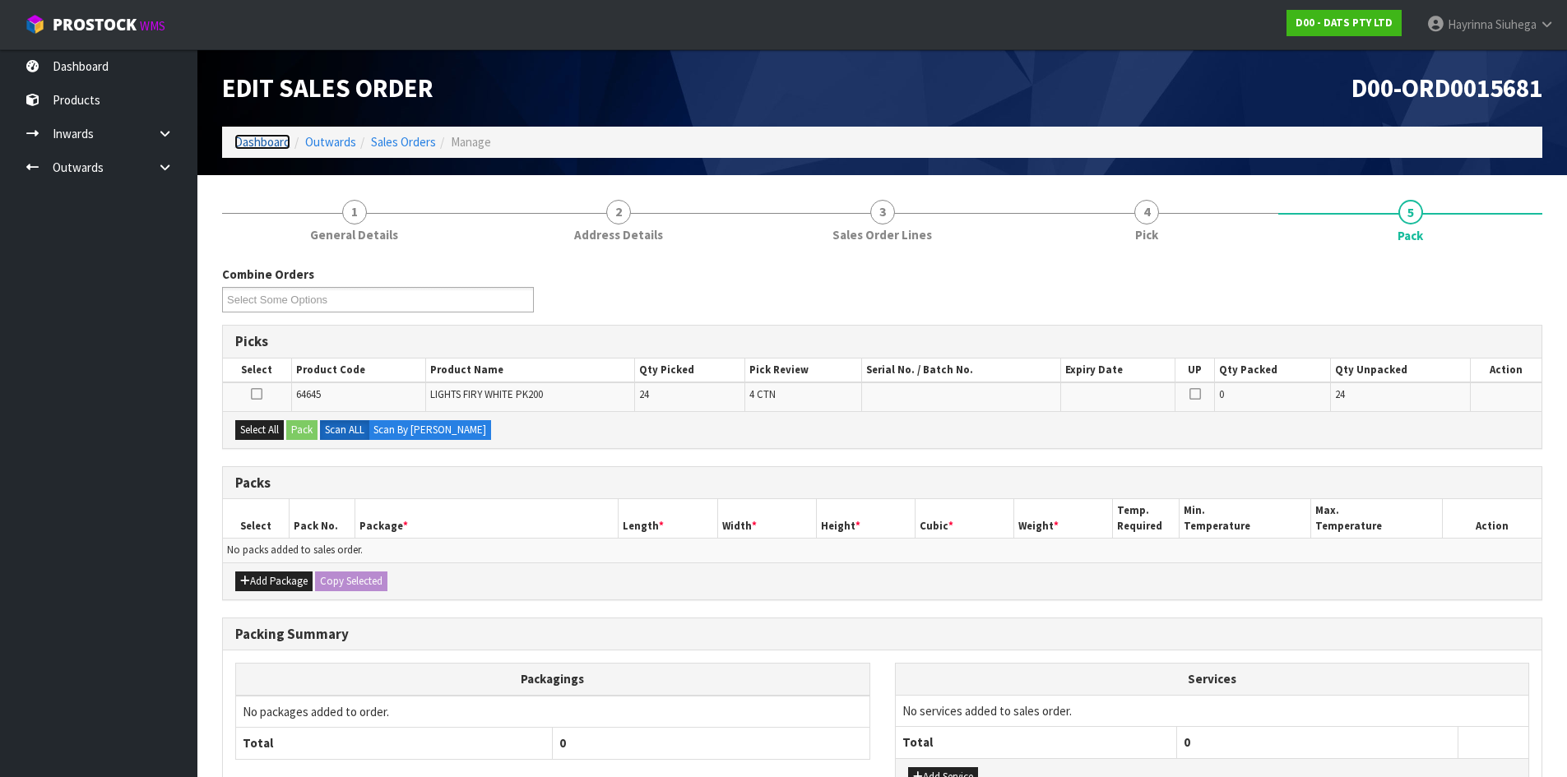
click at [265, 140] on link "Dashboard" at bounding box center [262, 142] width 56 height 16
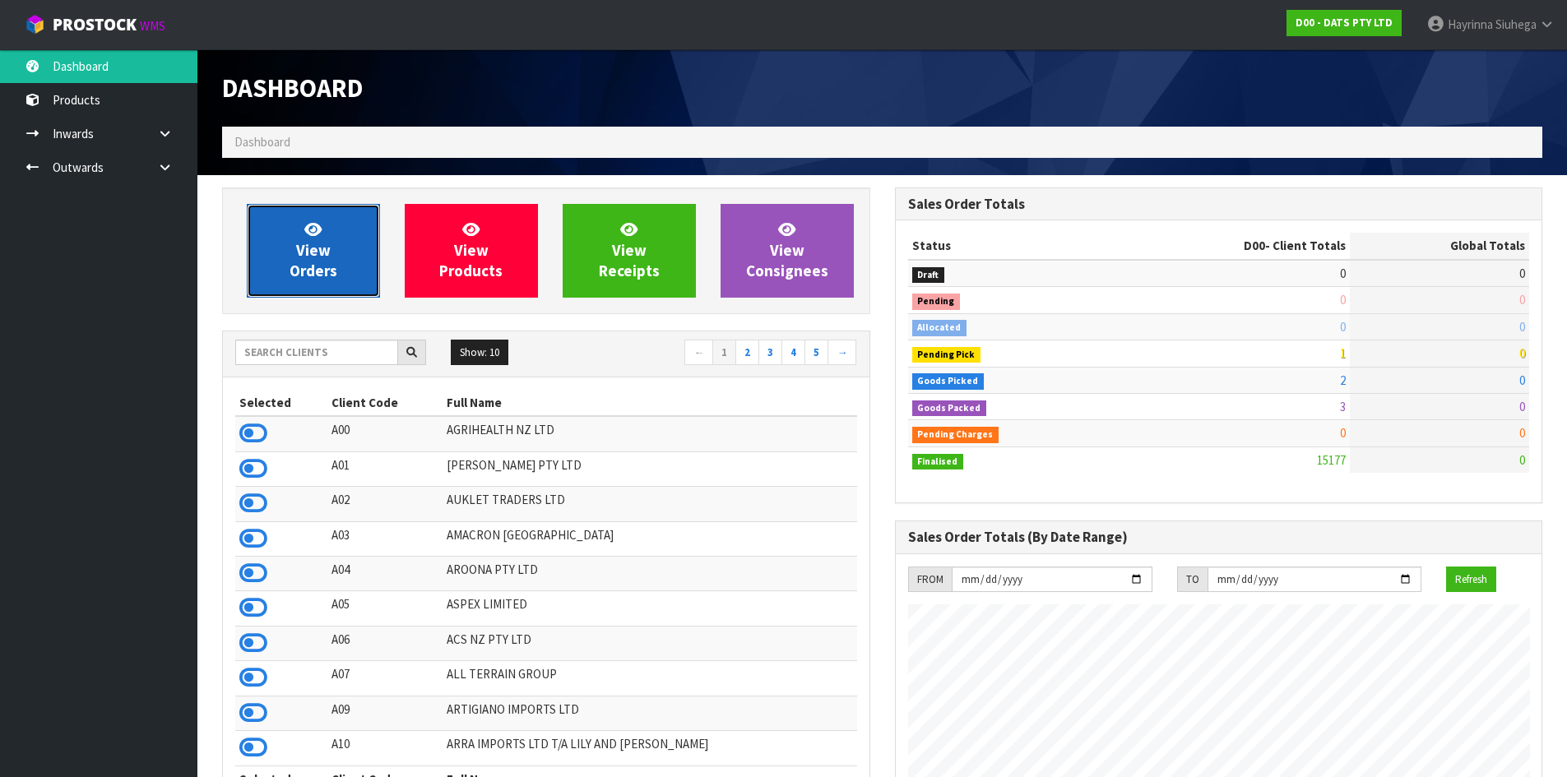
click at [314, 240] on span "View Orders" at bounding box center [313, 251] width 48 height 62
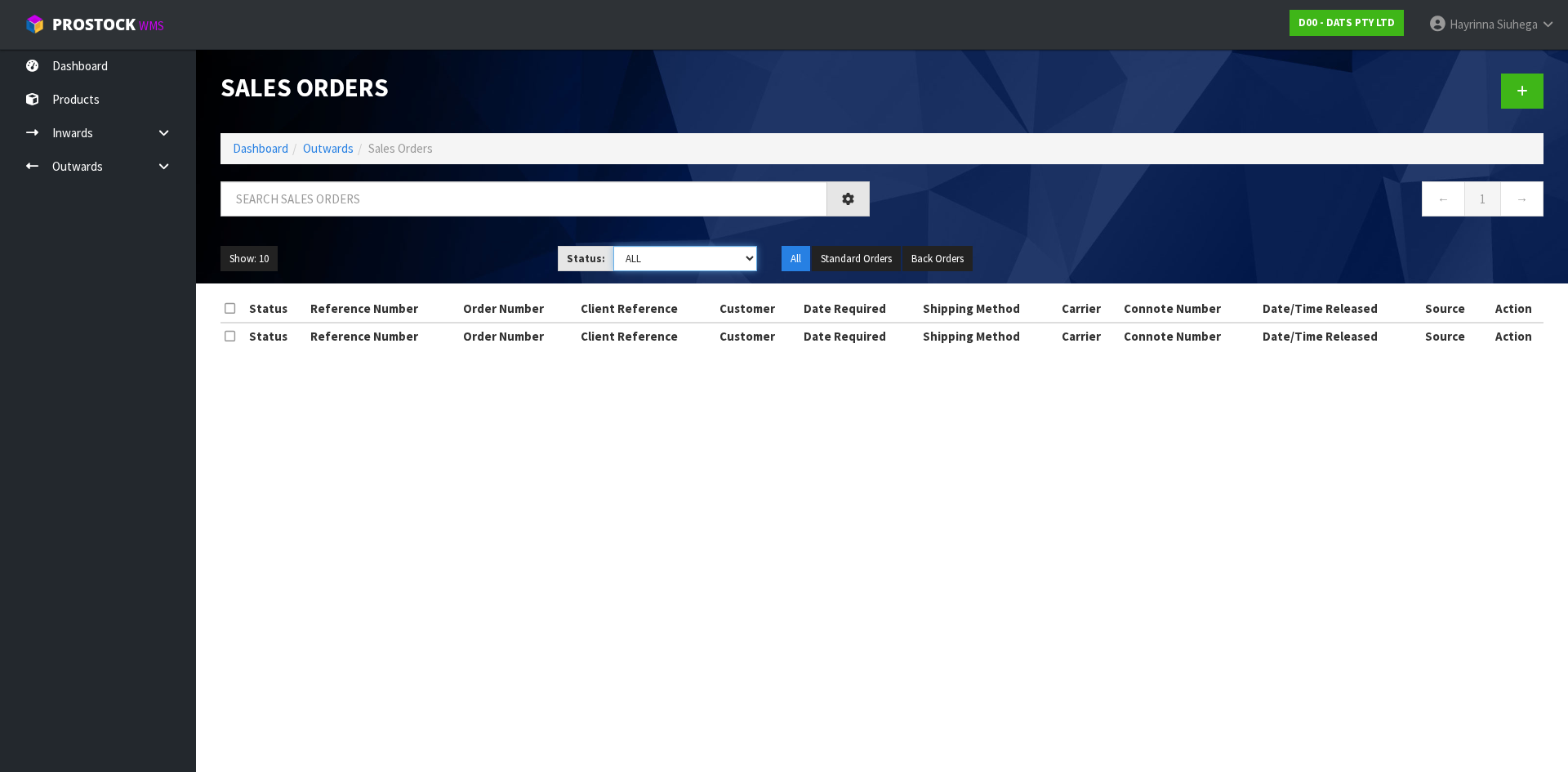
click at [644, 266] on select "Draft Pending Allocated Pending Pick Goods Picked Goods Packed Pending Charges …" at bounding box center [686, 258] width 145 height 25
select select "string:4"
click at [614, 246] on select "Draft Pending Allocated Pending Pick Goods Picked Goods Packed Pending Charges …" at bounding box center [686, 258] width 145 height 25
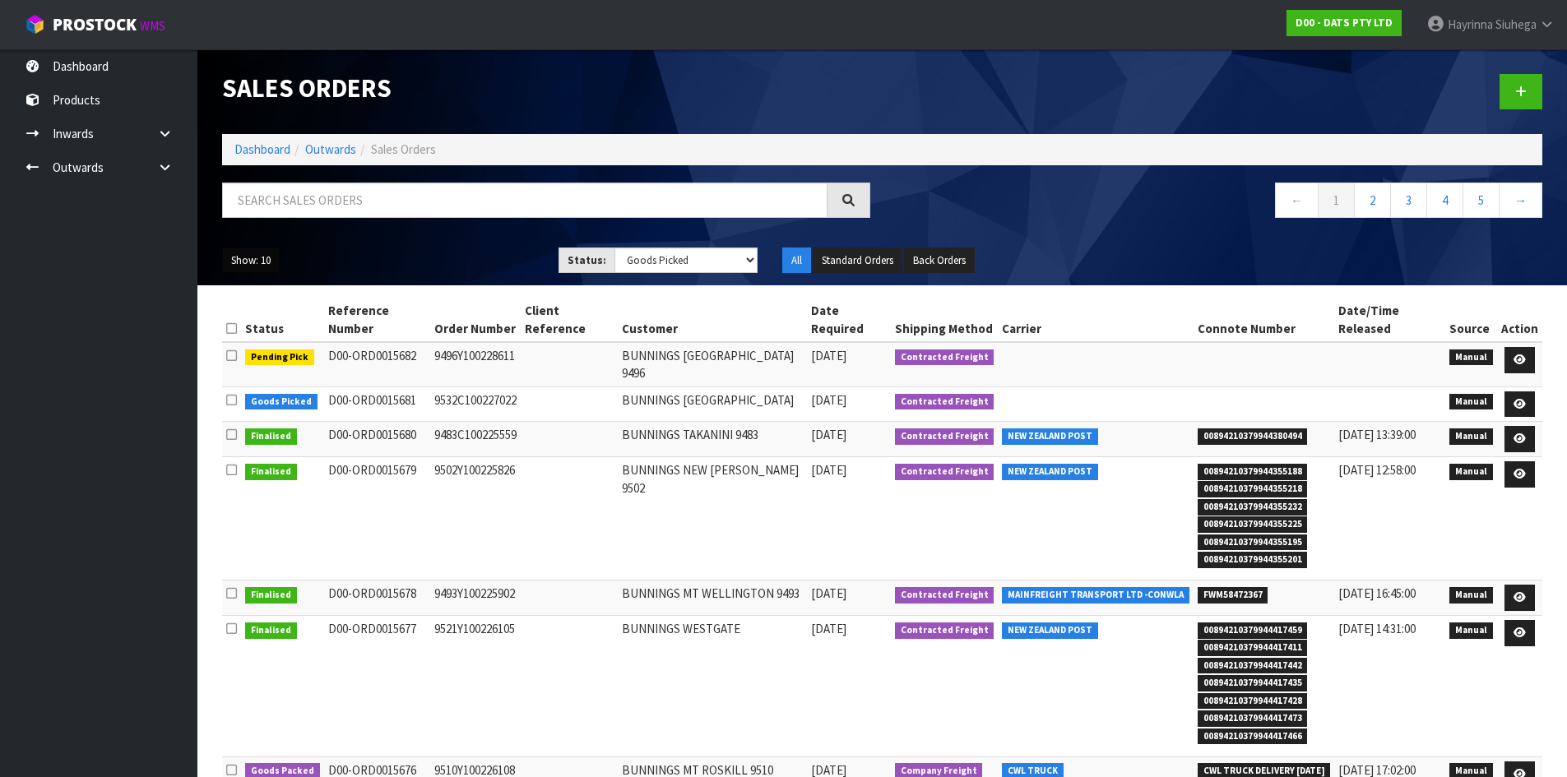
click at [234, 264] on button "Show: 10" at bounding box center [251, 261] width 58 height 26
click at [253, 294] on link "5" at bounding box center [288, 291] width 130 height 22
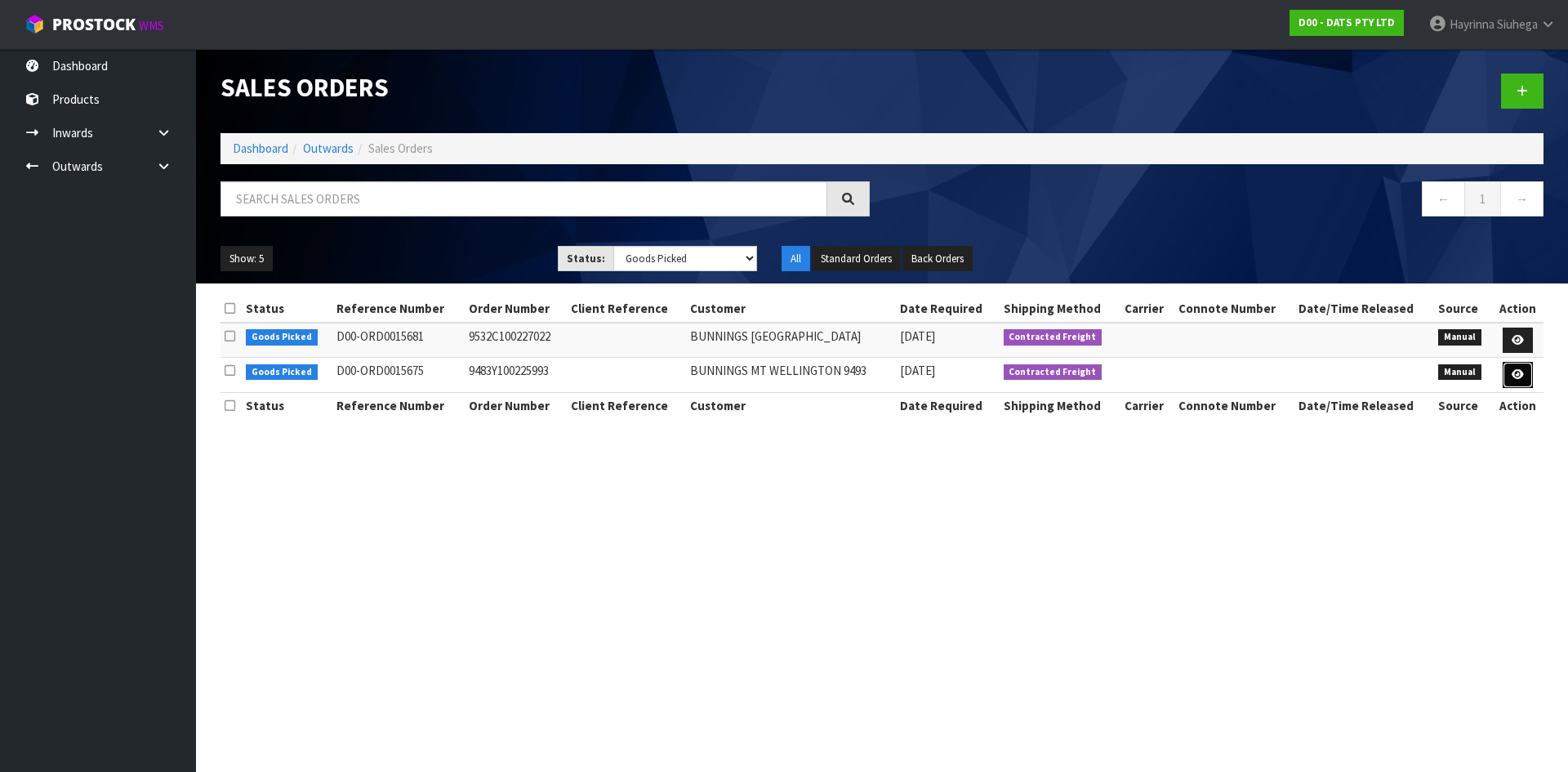
click at [1520, 372] on icon at bounding box center [1517, 375] width 12 height 11
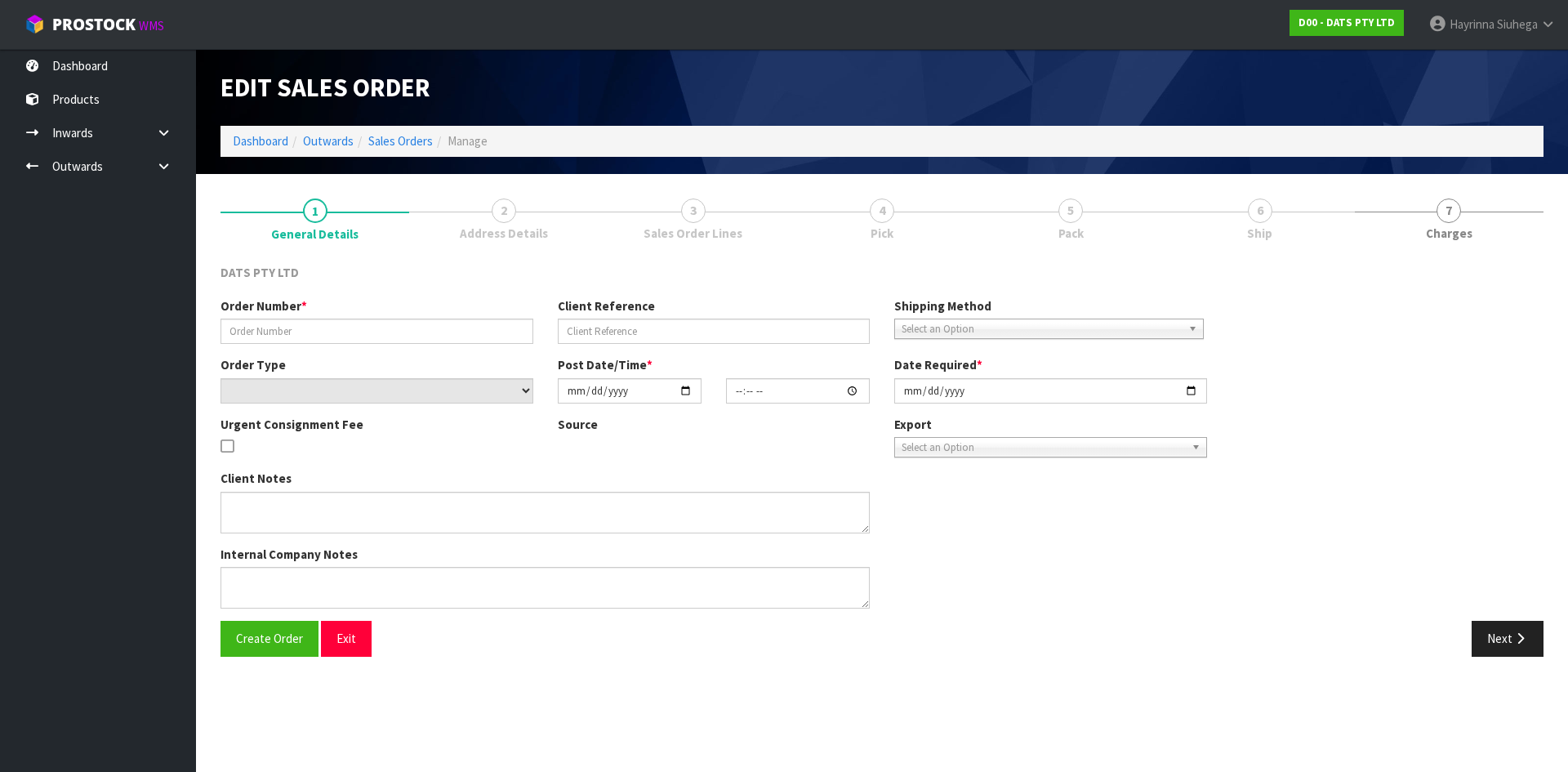
type input "9483Y100225993"
select select "number:0"
type input "[DATE]"
type input "08:58:00.000"
type input "[DATE]"
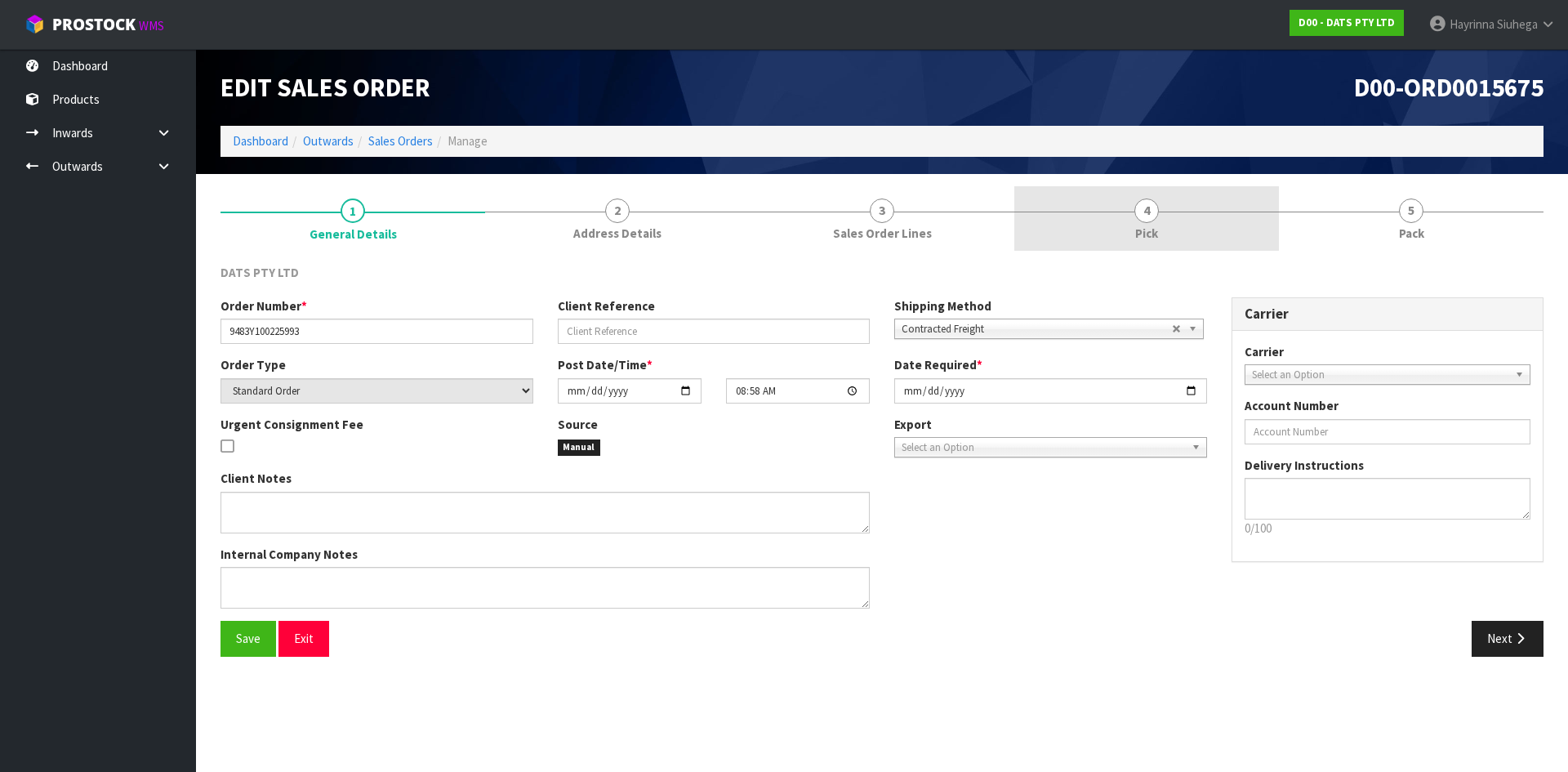
click at [1184, 208] on link "4 Pick" at bounding box center [1146, 218] width 264 height 65
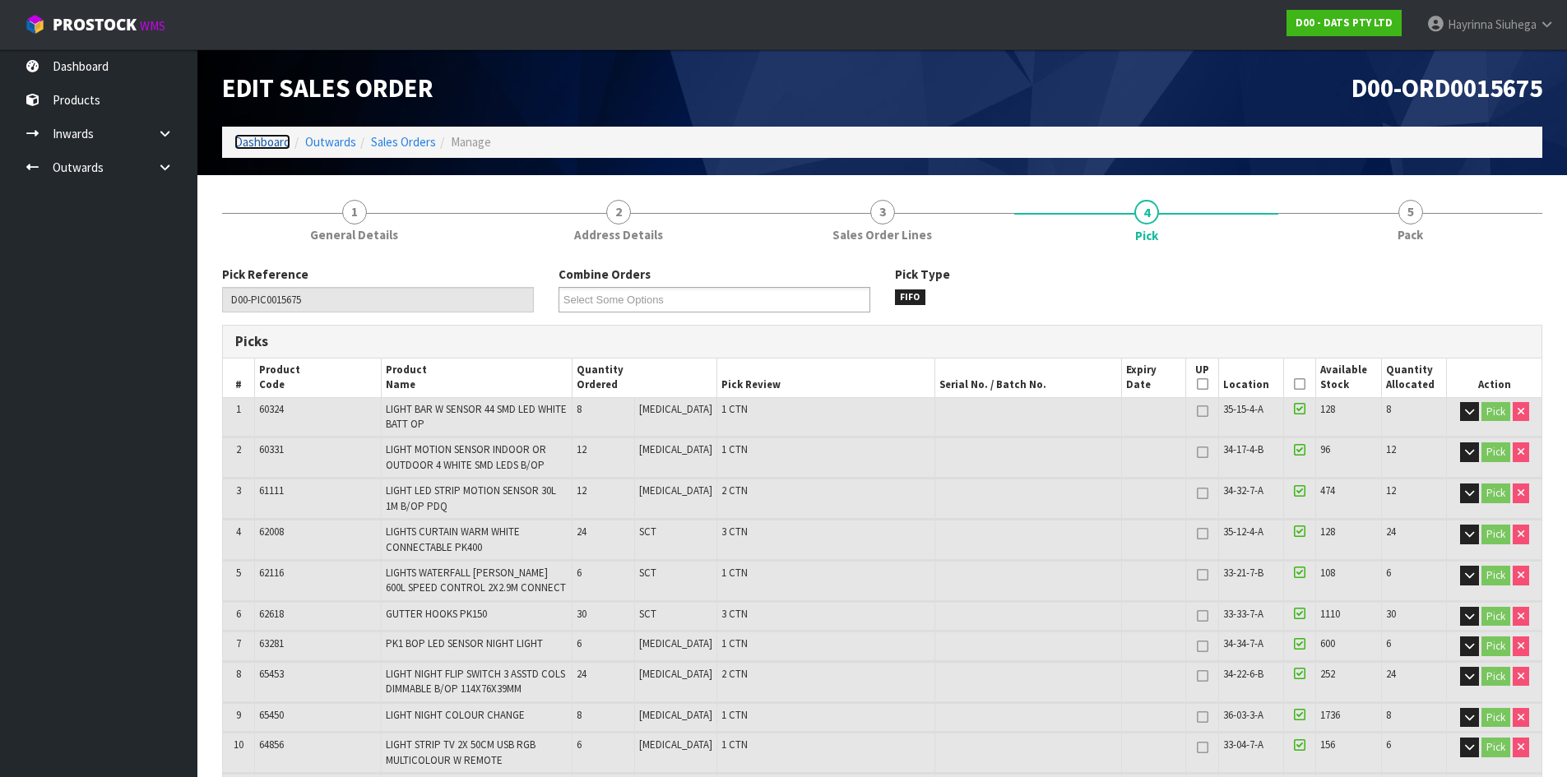
click at [236, 140] on link "Dashboard" at bounding box center [262, 142] width 56 height 16
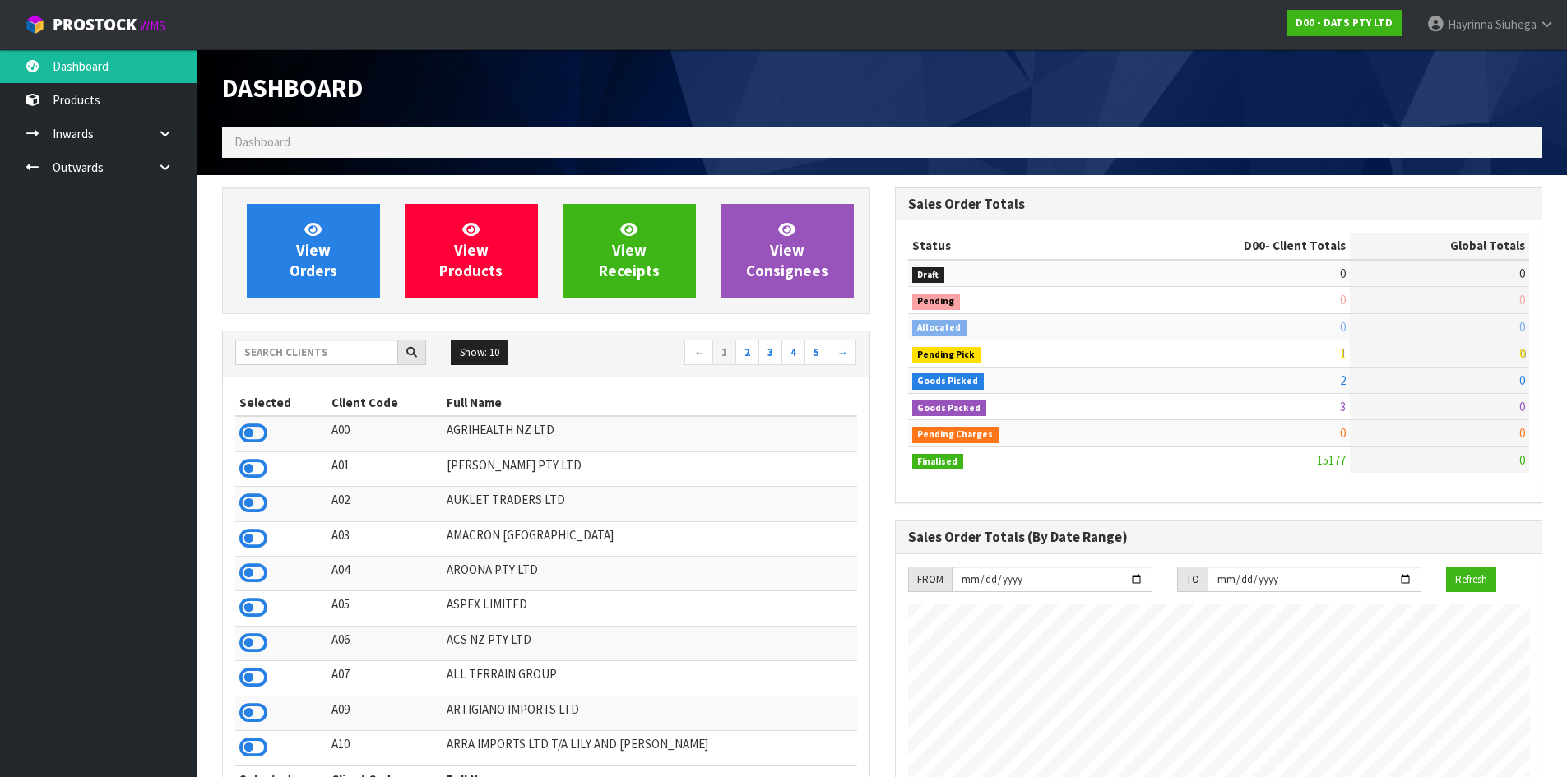
scroll to position [1246, 672]
click at [373, 334] on div "Show: 10 5 10 25 50 ← 1 2 3 4 5 →" at bounding box center [546, 354] width 646 height 46
click at [373, 340] on input "text" at bounding box center [316, 352] width 163 height 25
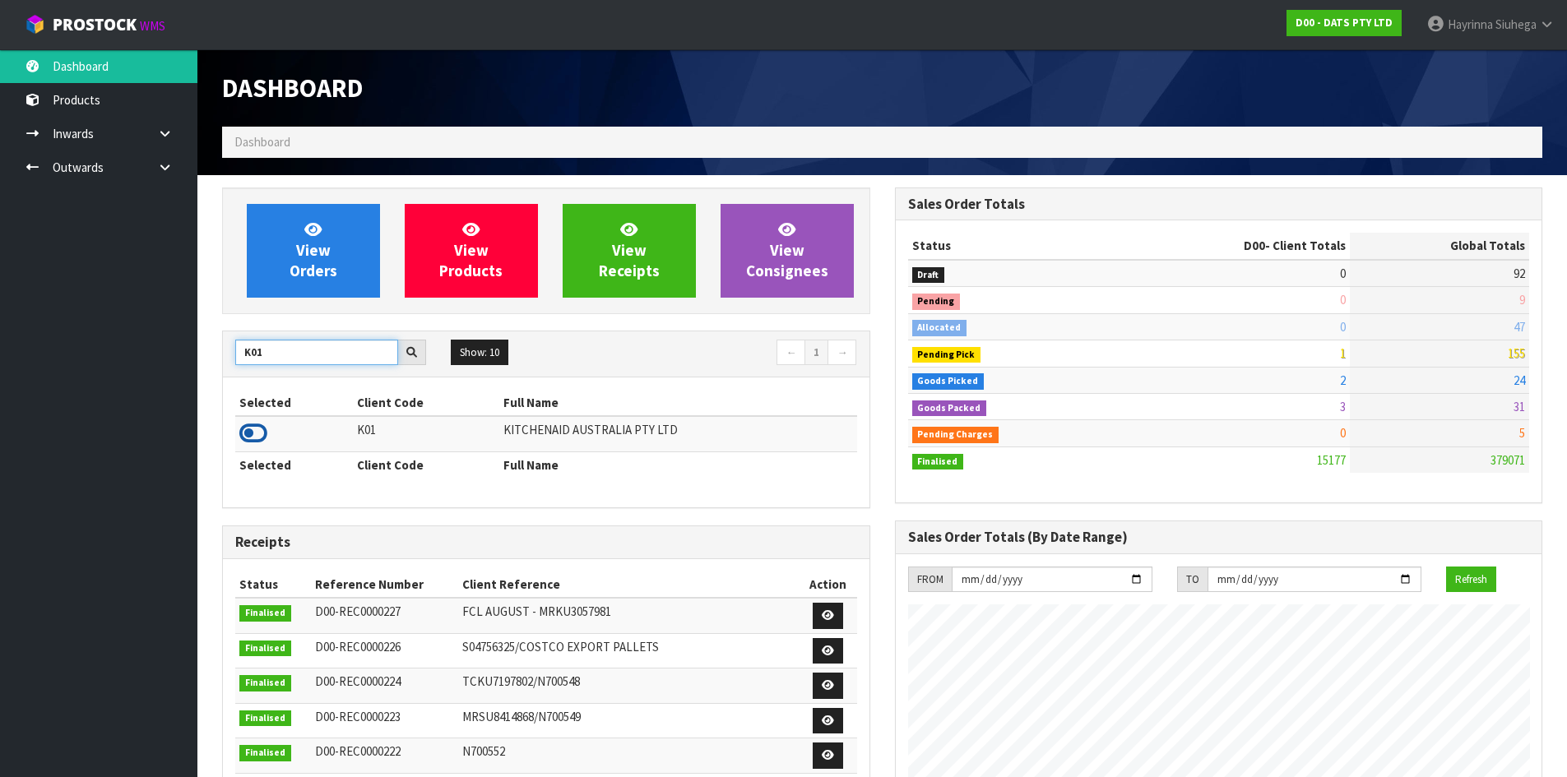
type input "K01"
click at [239, 431] on icon at bounding box center [253, 433] width 28 height 25
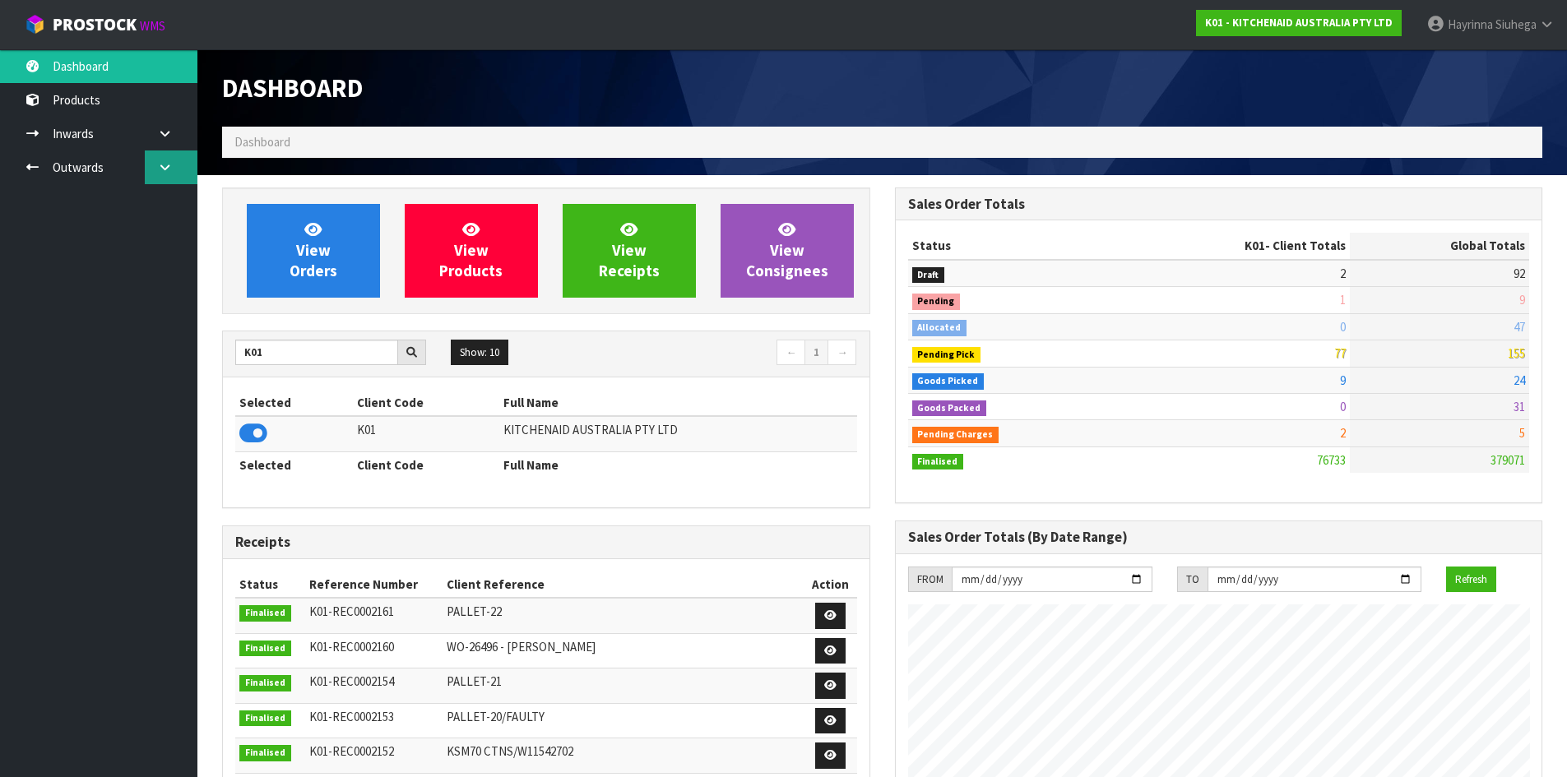
click at [173, 162] on link at bounding box center [171, 167] width 53 height 34
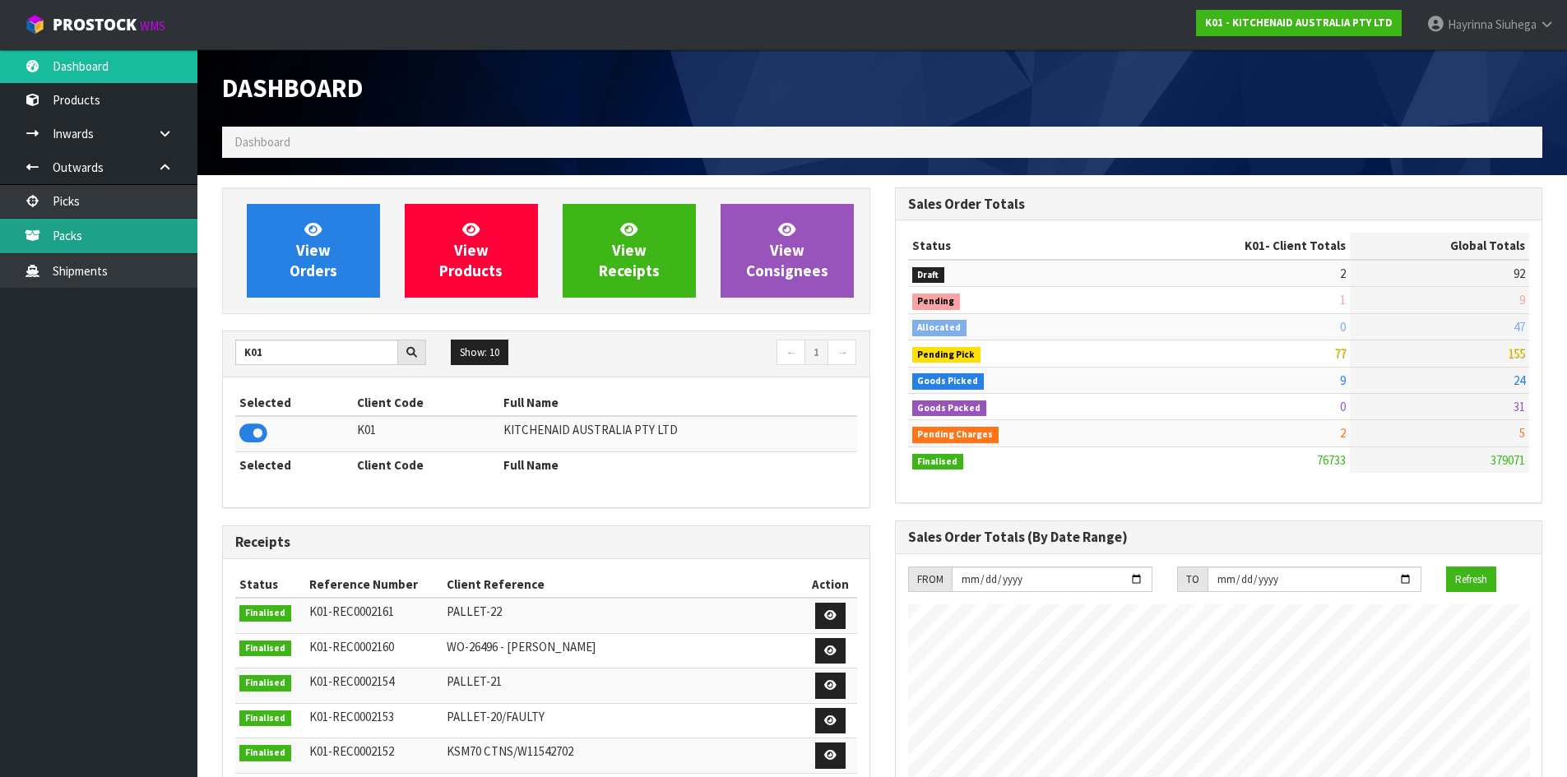
click at [115, 233] on link "Packs" at bounding box center [98, 236] width 197 height 34
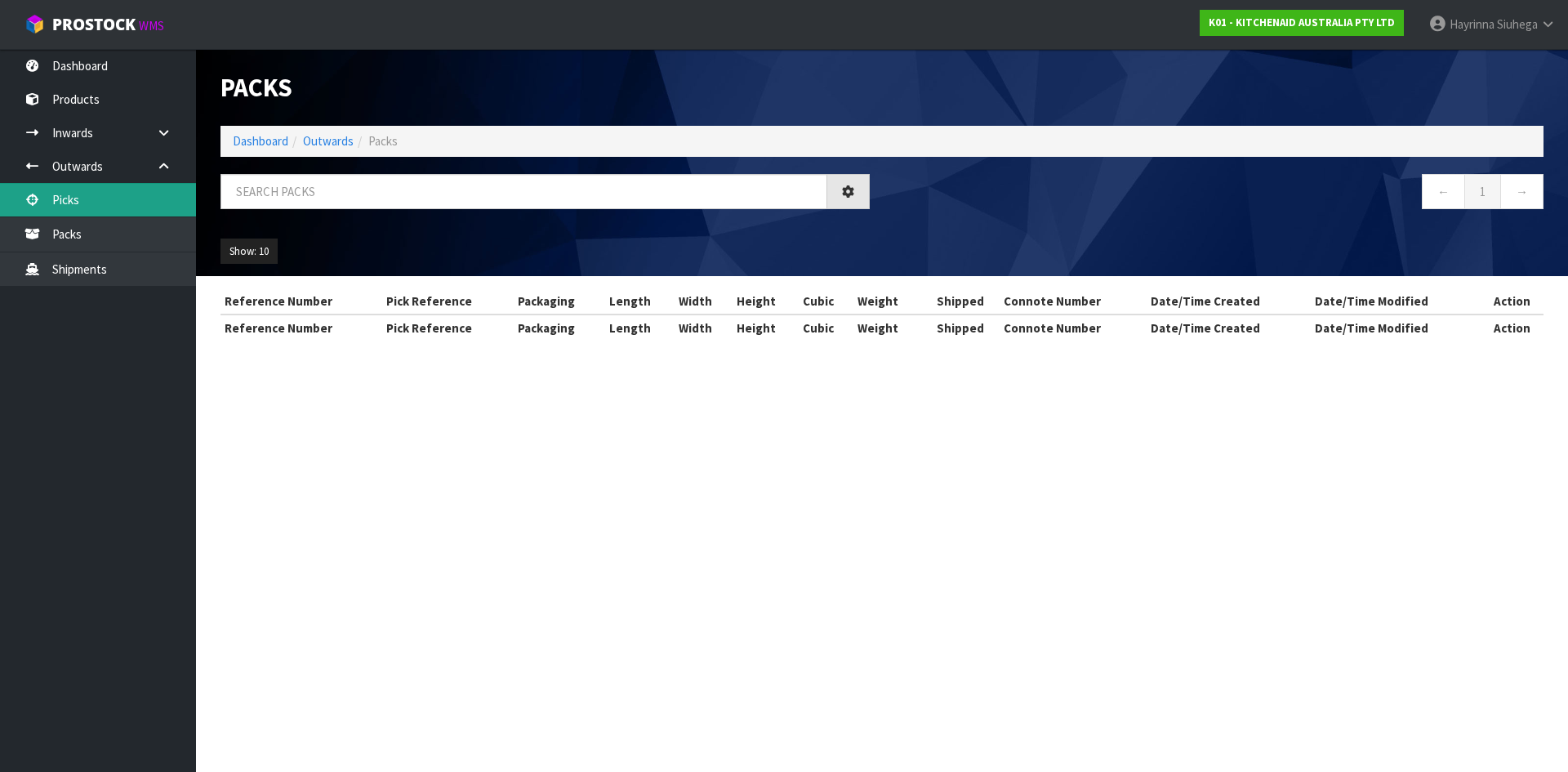
click at [117, 196] on link "Picks" at bounding box center [97, 200] width 196 height 34
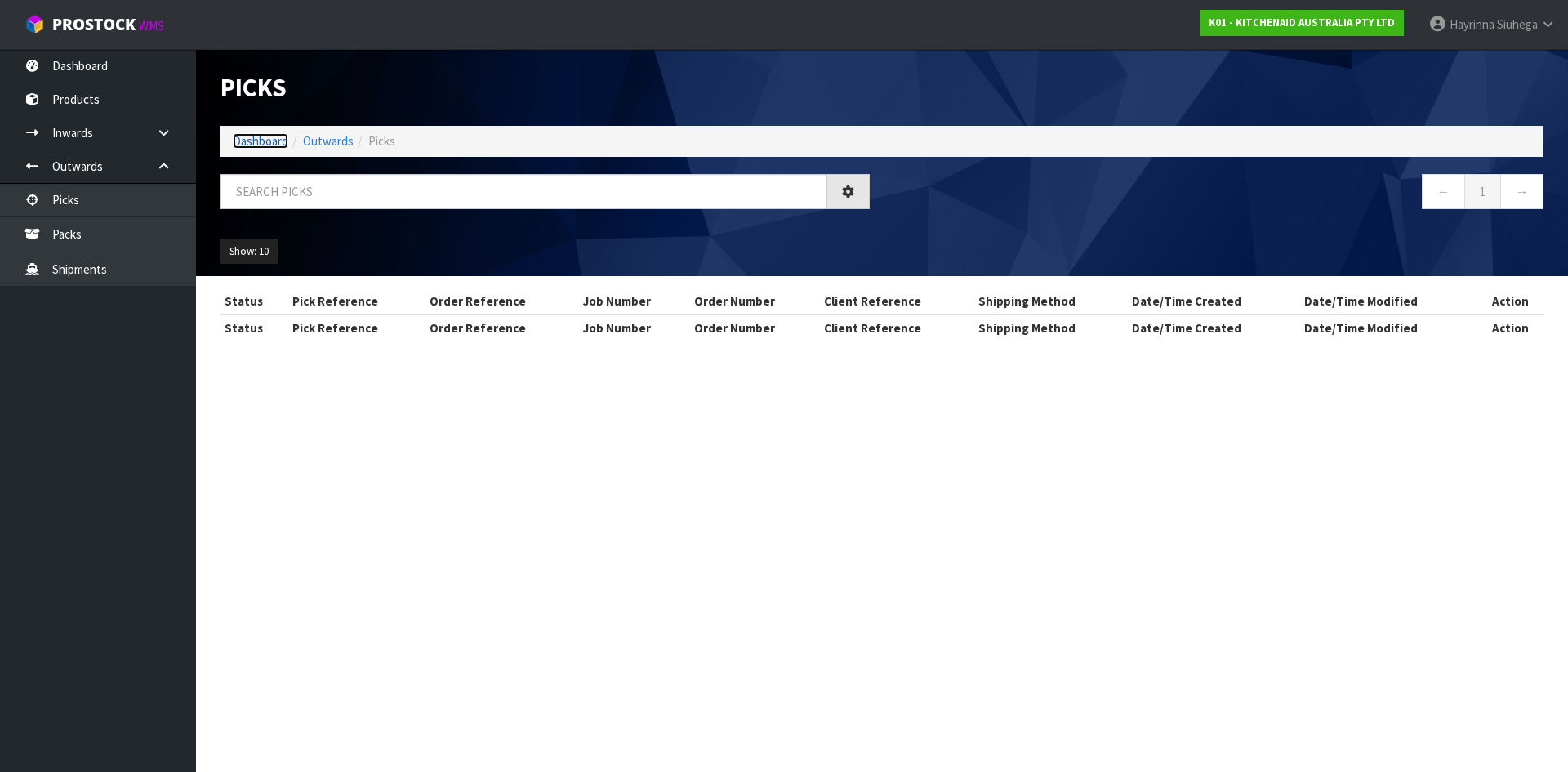
click at [253, 139] on link "Dashboard" at bounding box center [260, 141] width 56 height 16
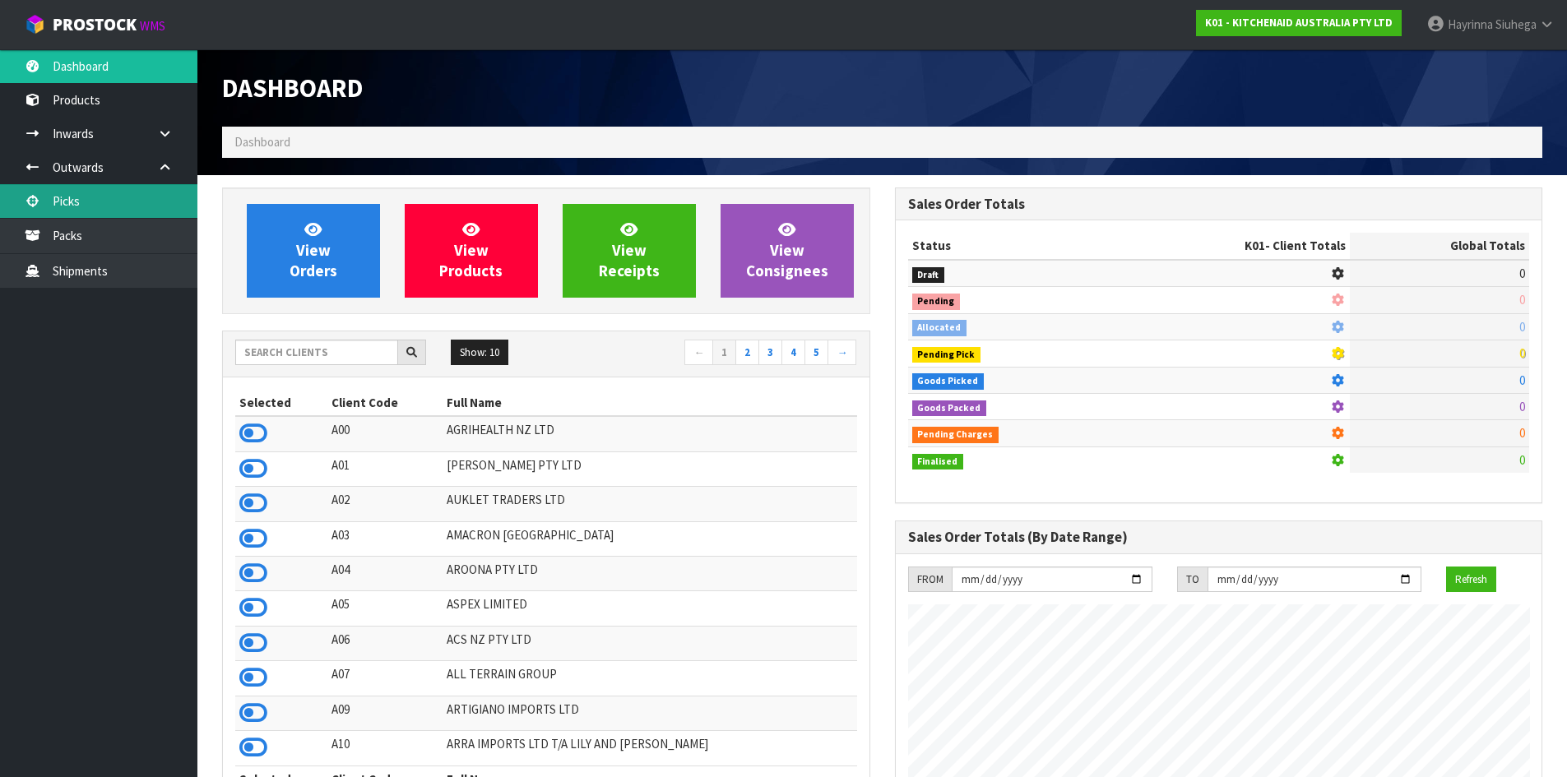
scroll to position [1025, 672]
click at [145, 207] on link "Picks" at bounding box center [98, 201] width 197 height 34
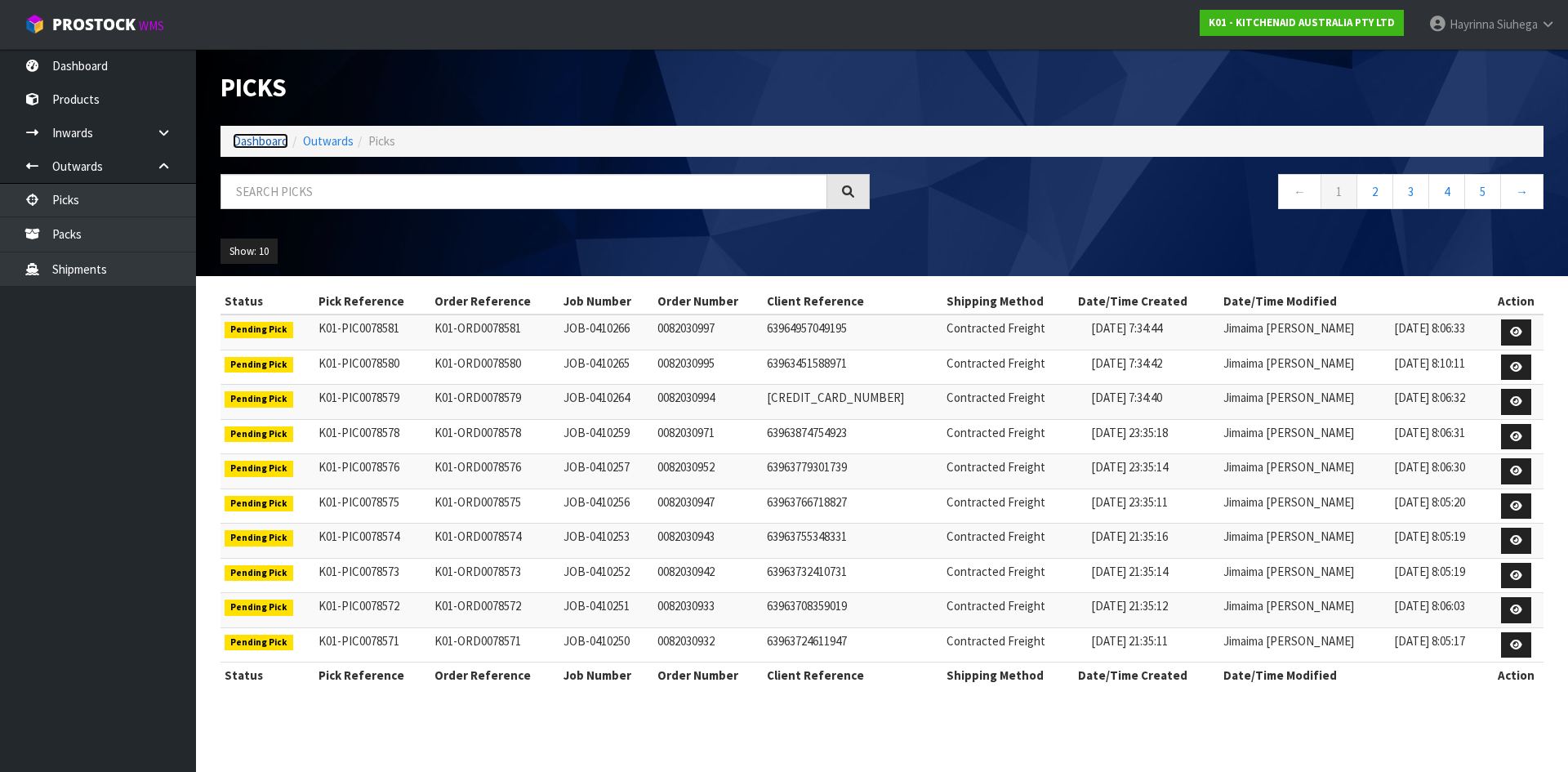
click at [260, 145] on link "Dashboard" at bounding box center [260, 141] width 56 height 16
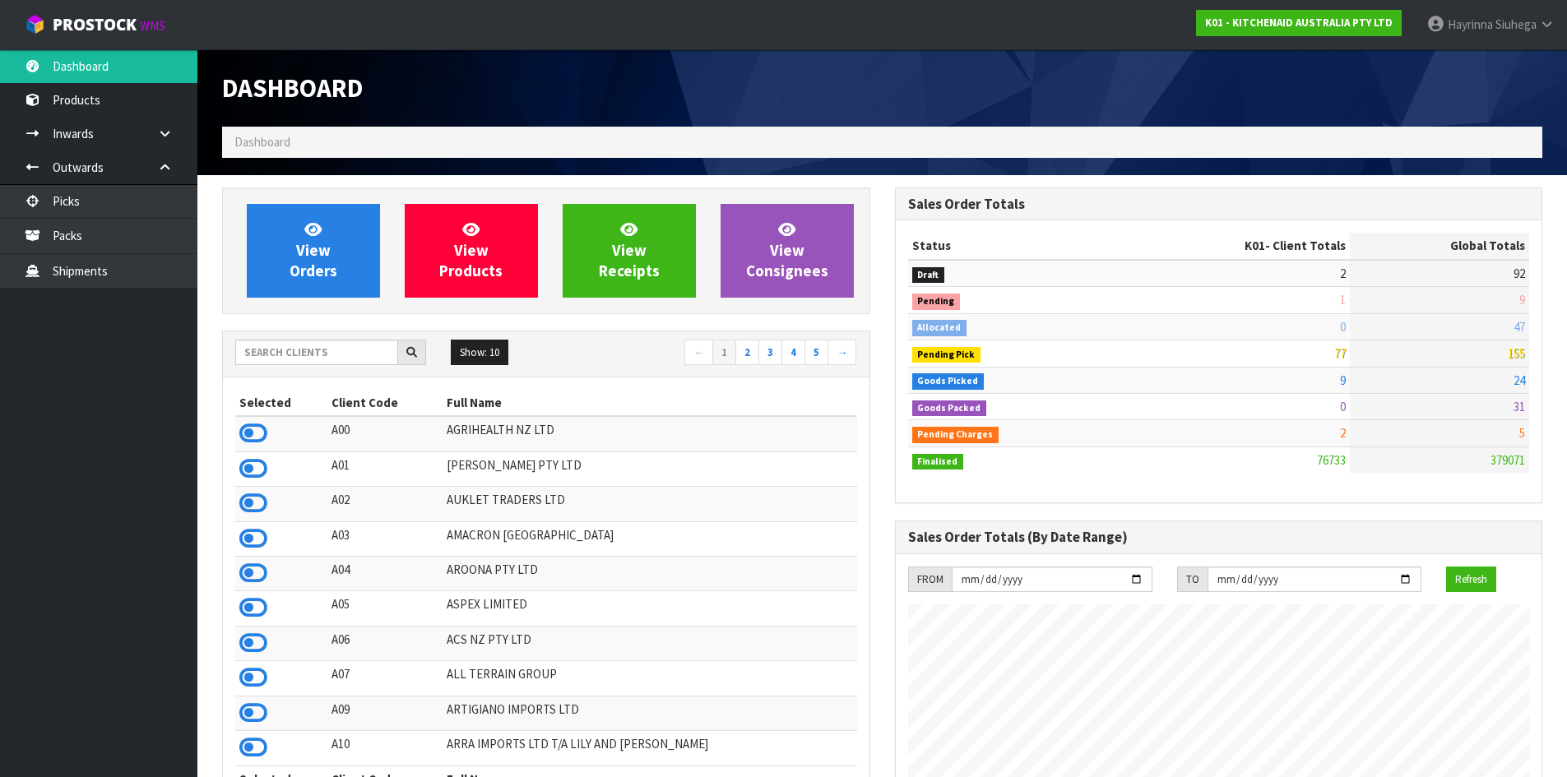
scroll to position [1246, 672]
